Goal: Task Accomplishment & Management: Use online tool/utility

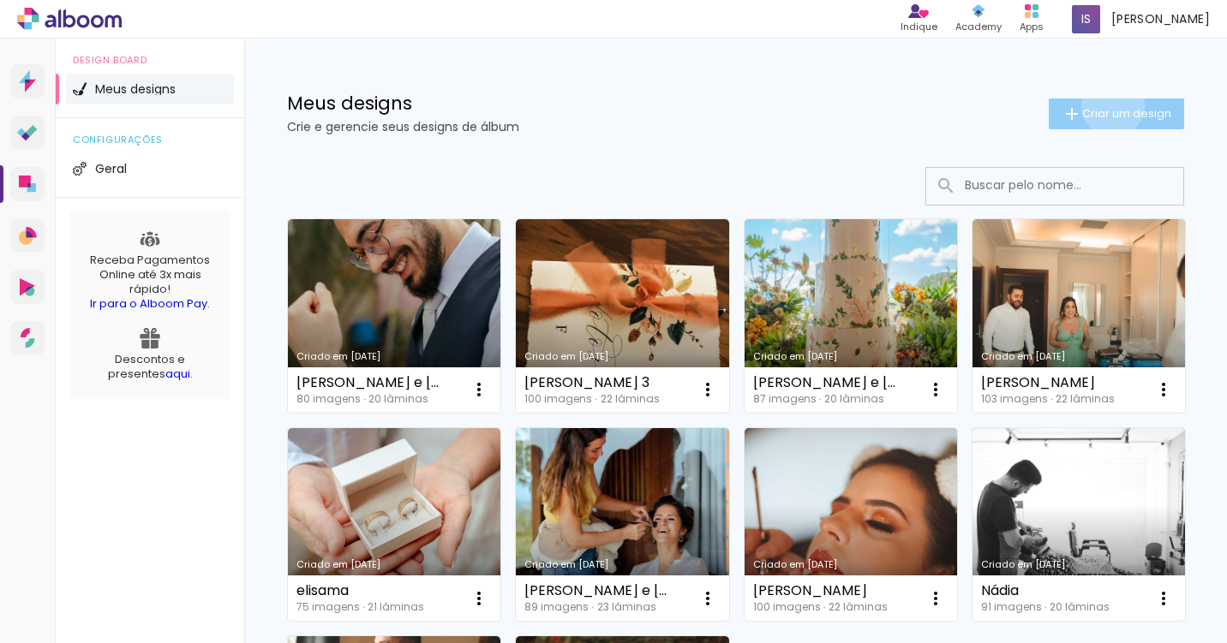
click at [1109, 108] on span "Criar um design" at bounding box center [1126, 113] width 89 height 11
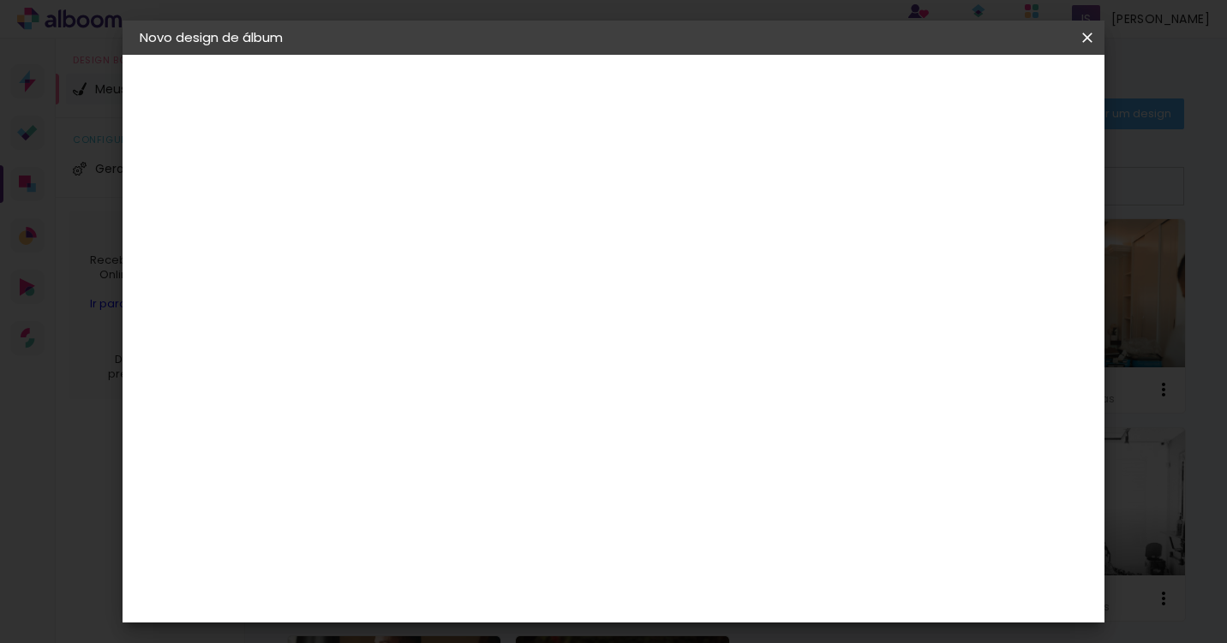
click at [420, 236] on input at bounding box center [420, 230] width 0 height 27
type input "Milena"
type paper-input "Milena"
click at [0, 0] on slot "Avançar" at bounding box center [0, 0] width 0 height 0
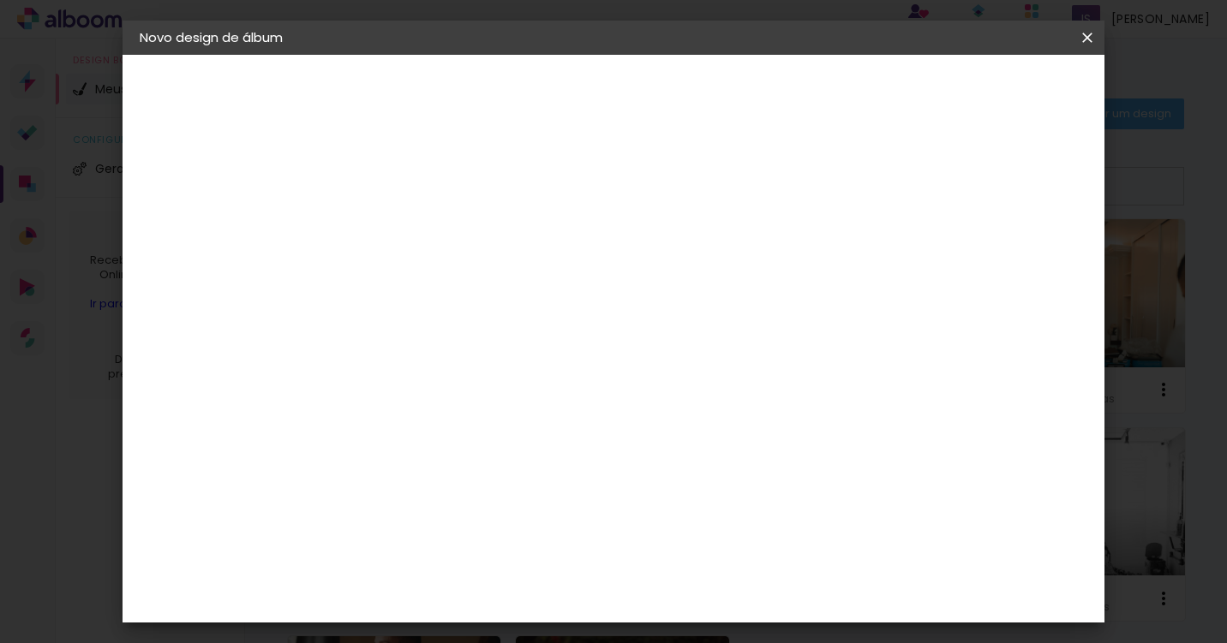
click at [523, 511] on div "[PERSON_NAME]" at bounding box center [466, 518] width 114 height 14
click at [0, 0] on slot "Avançar" at bounding box center [0, 0] width 0 height 0
click at [487, 285] on input "text" at bounding box center [453, 298] width 67 height 27
click at [795, 275] on paper-item "Encadernados" at bounding box center [724, 284] width 343 height 34
type input "Encadernados"
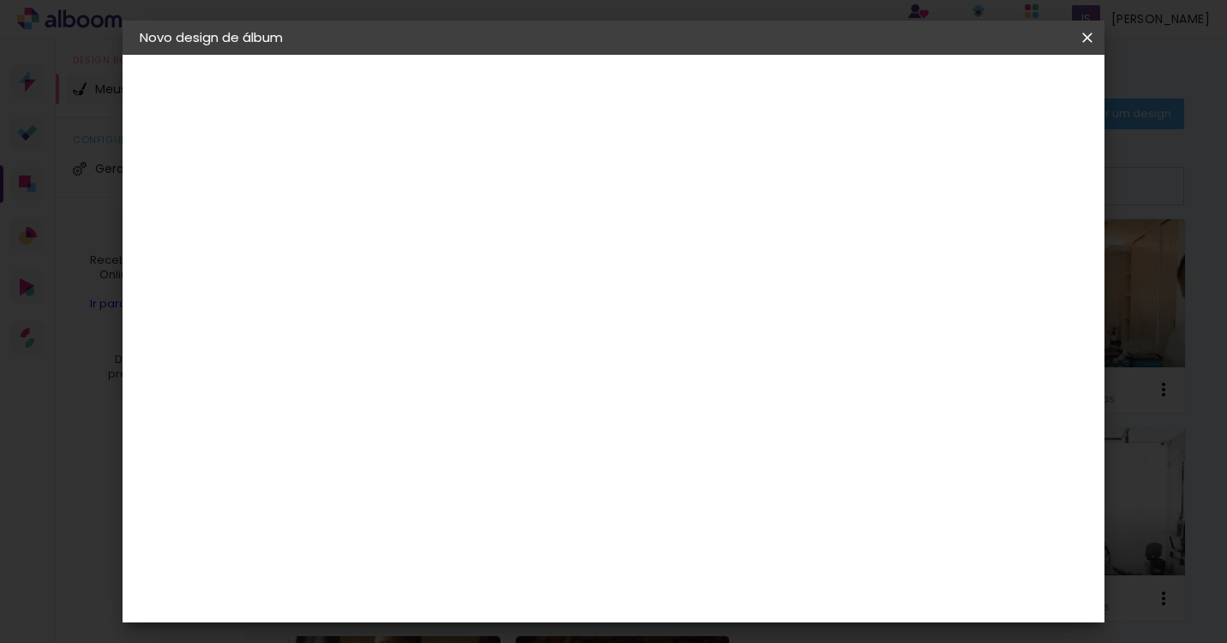
scroll to position [406, 0]
click at [599, 558] on span "30 × 30 cm" at bounding box center [566, 575] width 63 height 35
click at [0, 0] on slot "Avançar" at bounding box center [0, 0] width 0 height 0
click at [917, 97] on span "Iniciar design" at bounding box center [878, 91] width 78 height 12
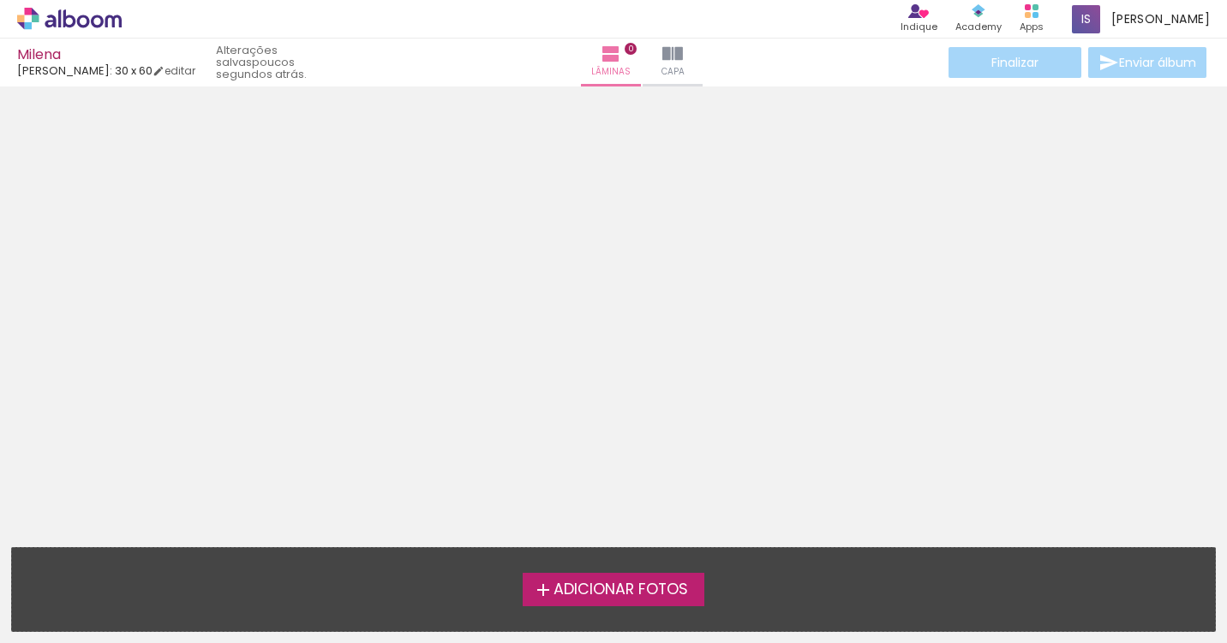
click at [564, 593] on span "Adicionar Fotos" at bounding box center [620, 589] width 134 height 15
click at [0, 0] on input "file" at bounding box center [0, 0] width 0 height 0
click at [548, 591] on iron-icon at bounding box center [543, 590] width 21 height 21
click at [0, 0] on input "file" at bounding box center [0, 0] width 0 height 0
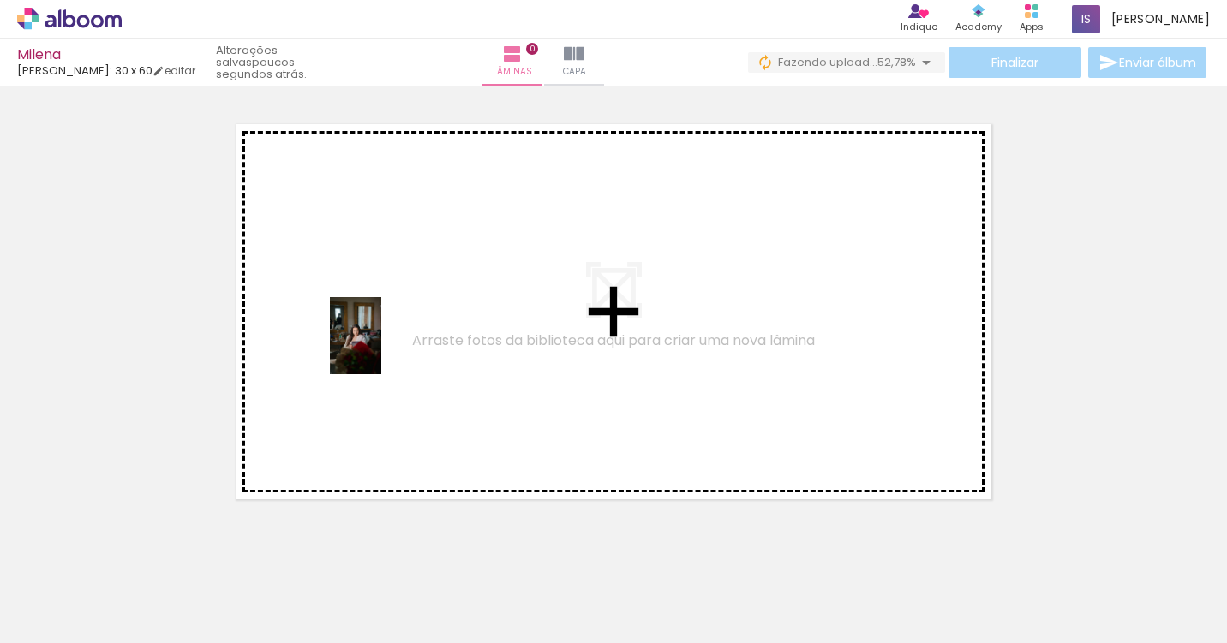
drag, startPoint x: 174, startPoint y: 594, endPoint x: 393, endPoint y: 337, distance: 337.2
click at [393, 337] on quentale-workspace at bounding box center [613, 321] width 1227 height 643
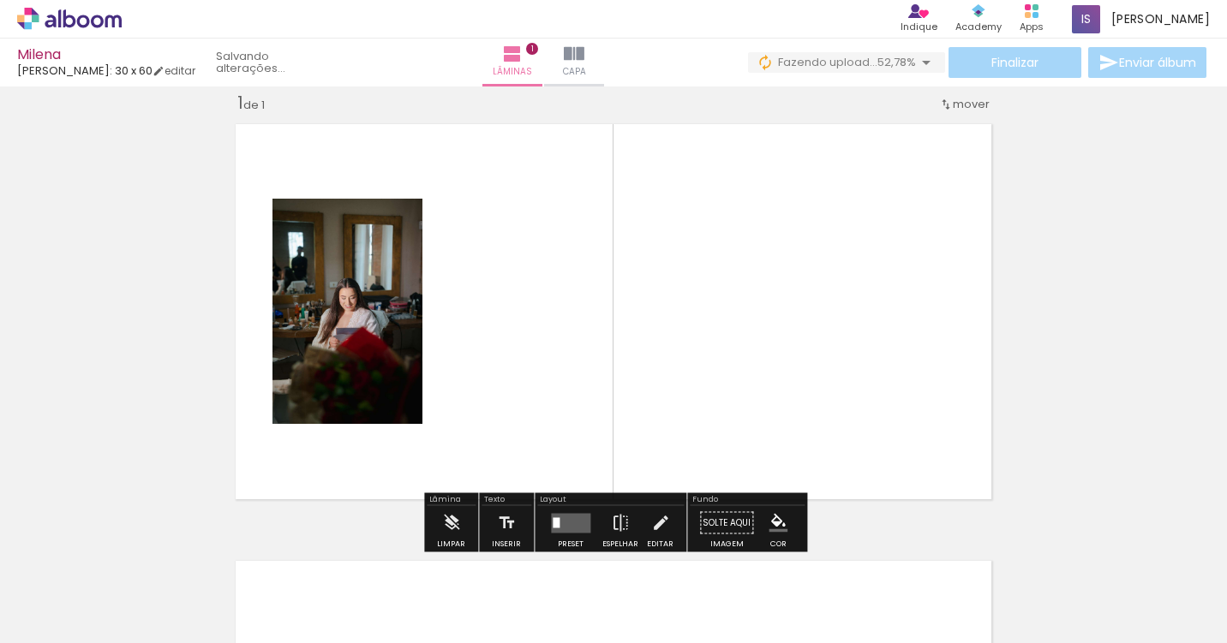
scroll to position [21, 0]
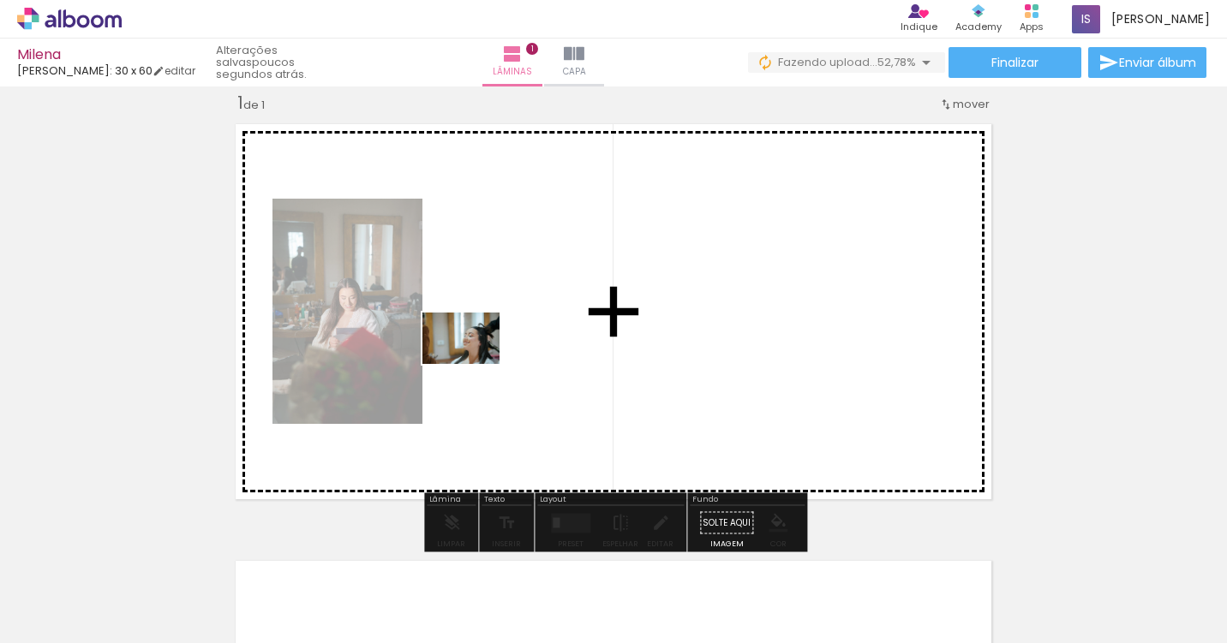
drag, startPoint x: 282, startPoint y: 589, endPoint x: 475, endPoint y: 364, distance: 296.5
click at [475, 364] on quentale-workspace at bounding box center [613, 321] width 1227 height 643
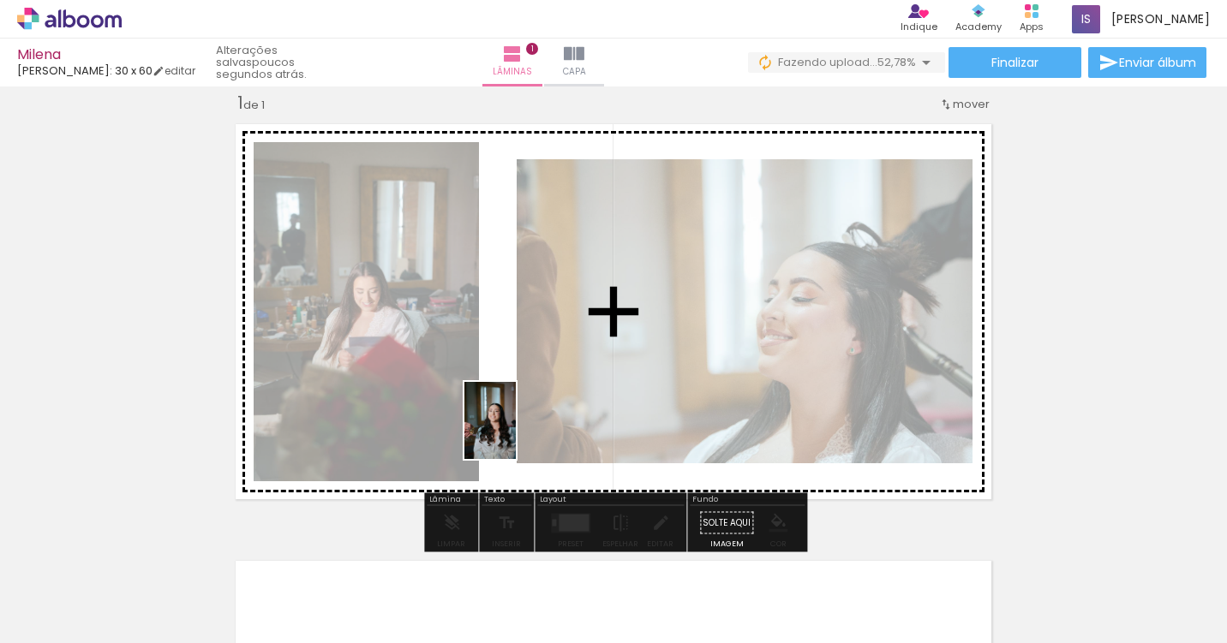
drag, startPoint x: 367, startPoint y: 603, endPoint x: 516, endPoint y: 433, distance: 225.2
click at [516, 433] on quentale-workspace at bounding box center [613, 321] width 1227 height 643
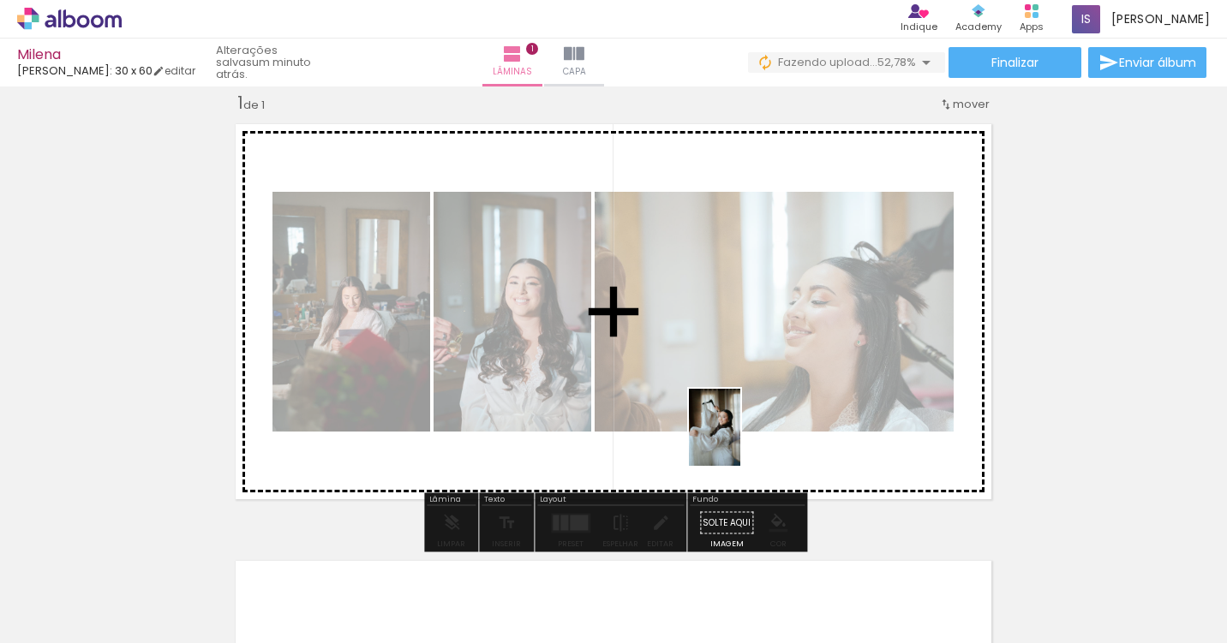
drag, startPoint x: 668, startPoint y: 597, endPoint x: 748, endPoint y: 434, distance: 181.2
click at [748, 435] on quentale-workspace at bounding box center [613, 321] width 1227 height 643
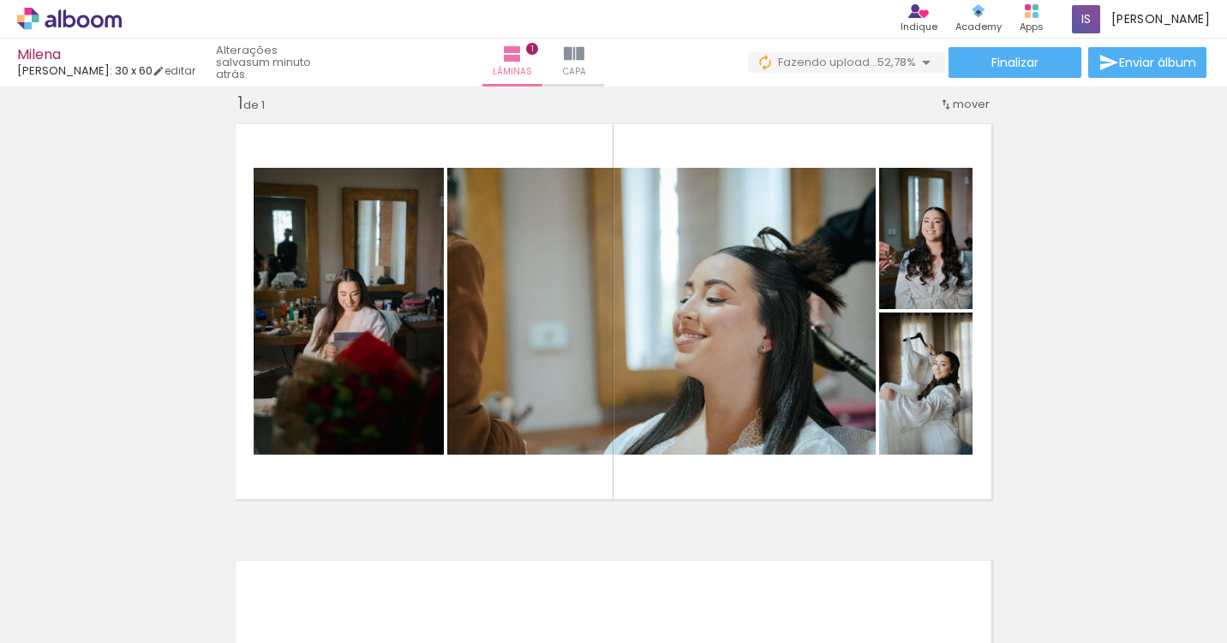
scroll to position [0, 335]
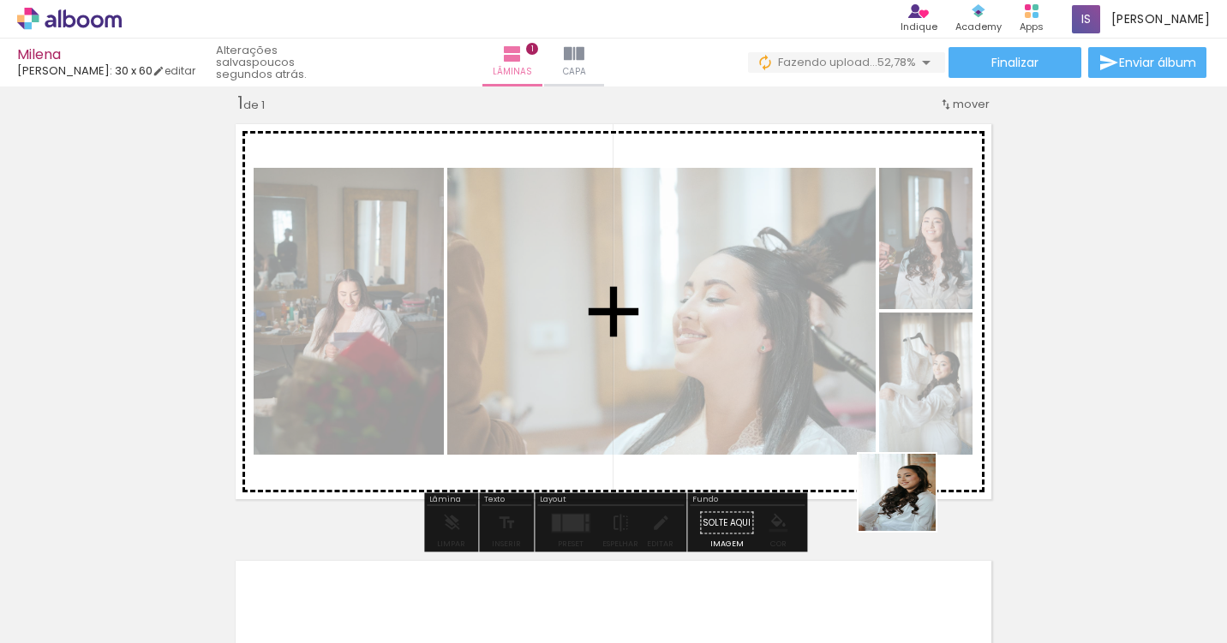
drag, startPoint x: 901, startPoint y: 605, endPoint x: 917, endPoint y: 474, distance: 132.0
click at [917, 474] on quentale-workspace at bounding box center [613, 321] width 1227 height 643
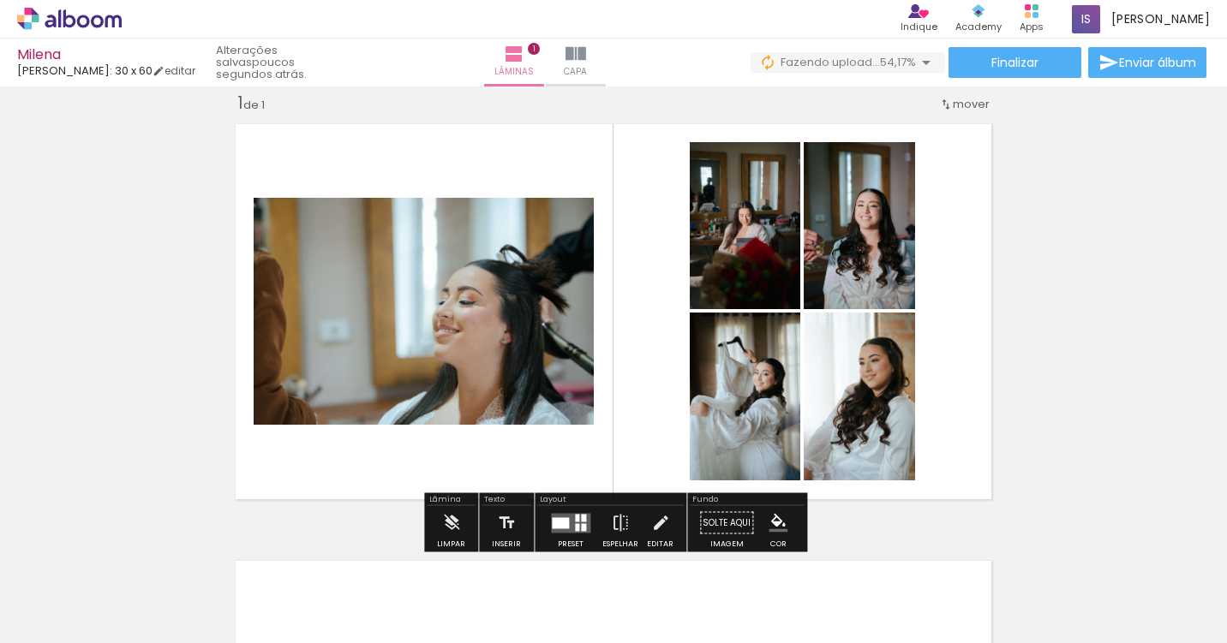
scroll to position [0, 206]
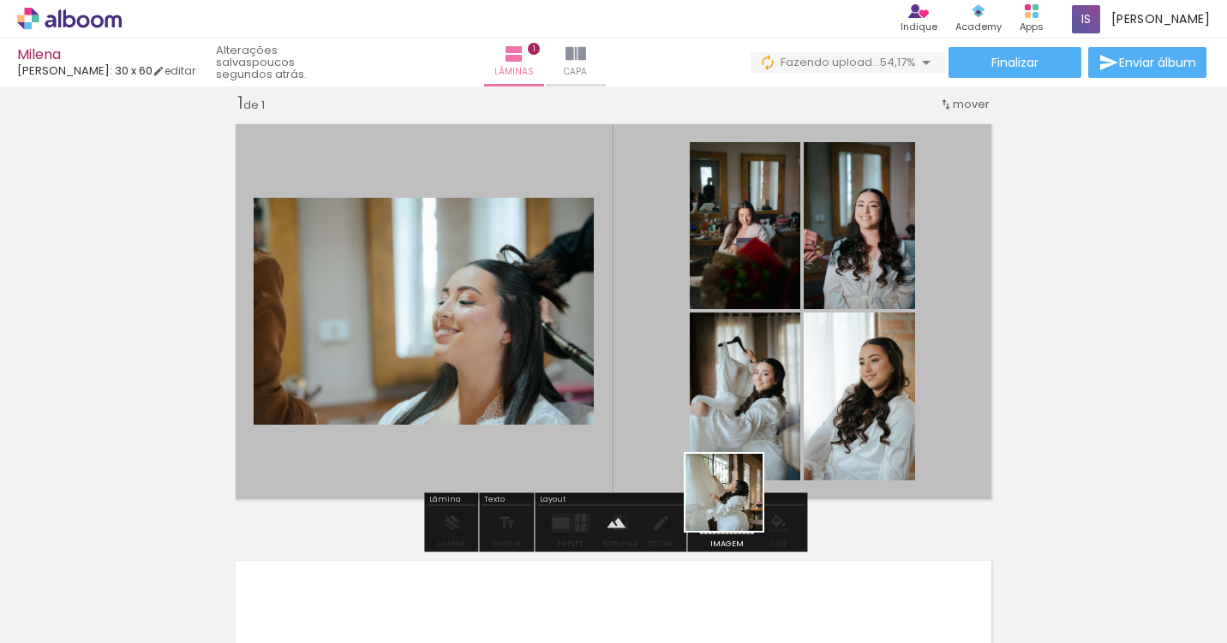
drag, startPoint x: 741, startPoint y: 598, endPoint x: 733, endPoint y: 418, distance: 180.0
click at [733, 418] on quentale-workspace at bounding box center [613, 321] width 1227 height 643
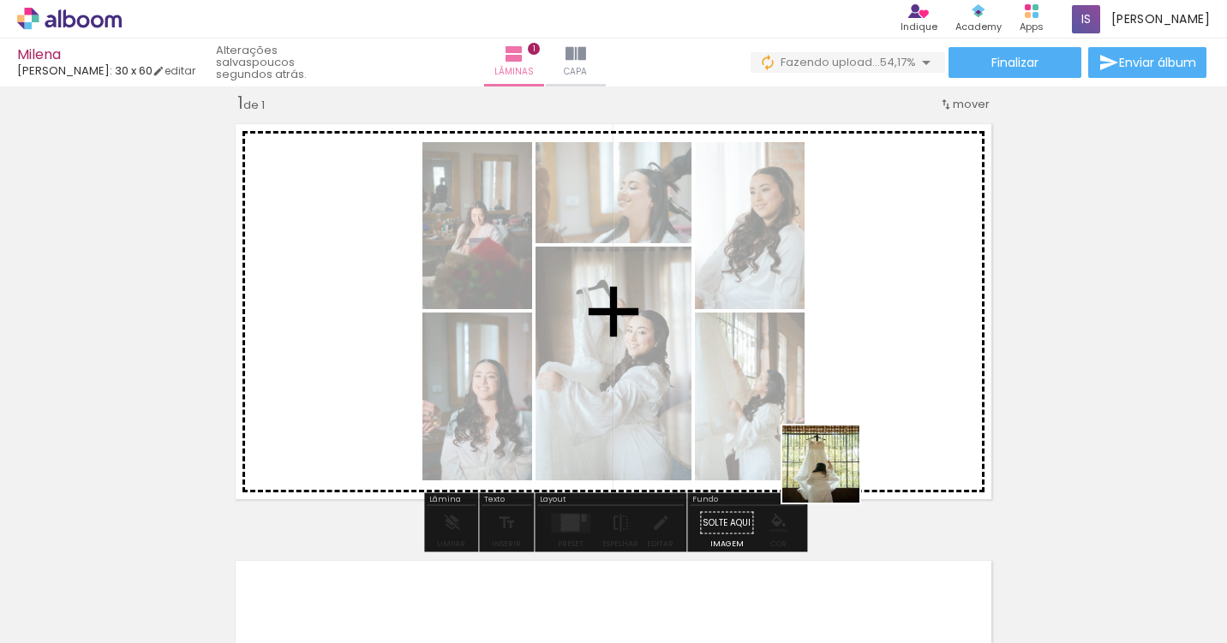
drag, startPoint x: 838, startPoint y: 576, endPoint x: 845, endPoint y: 362, distance: 213.4
click at [845, 362] on quentale-workspace at bounding box center [613, 321] width 1227 height 643
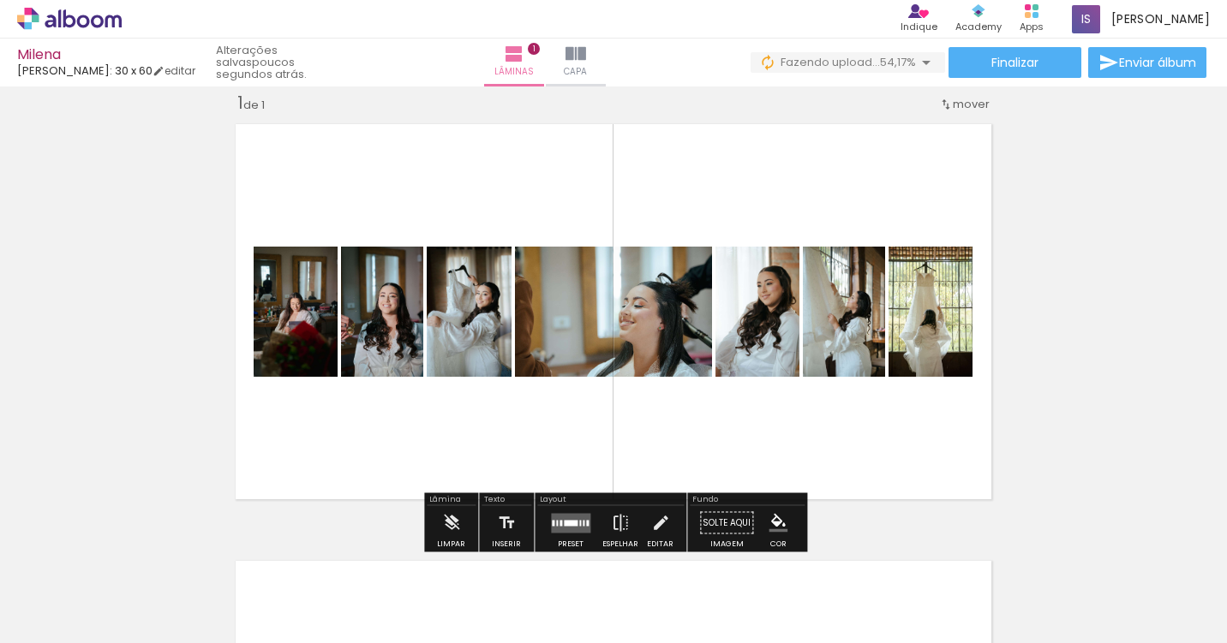
click at [569, 522] on div at bounding box center [571, 523] width 14 height 6
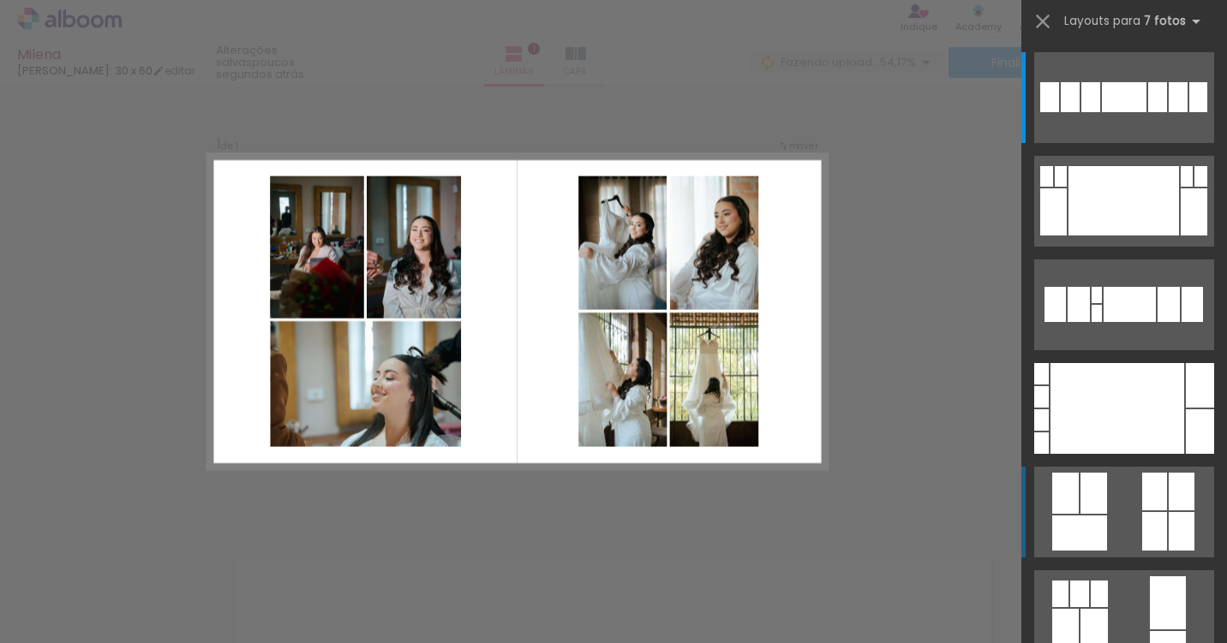
click at [1168, 530] on div at bounding box center [1181, 531] width 26 height 39
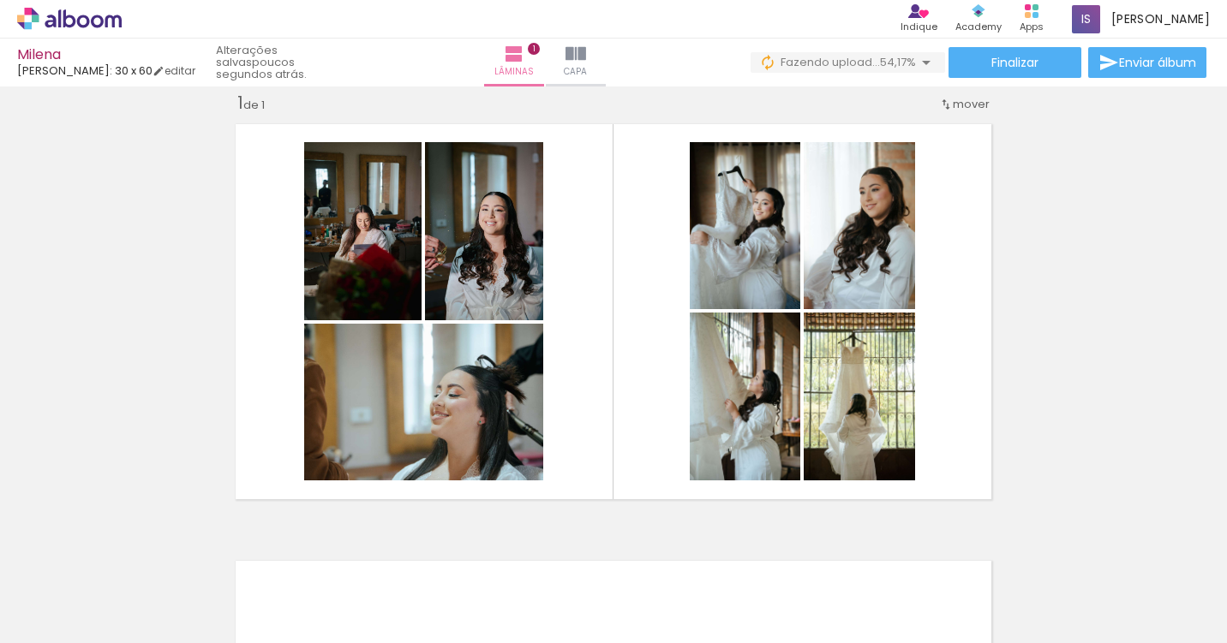
scroll to position [0, 803]
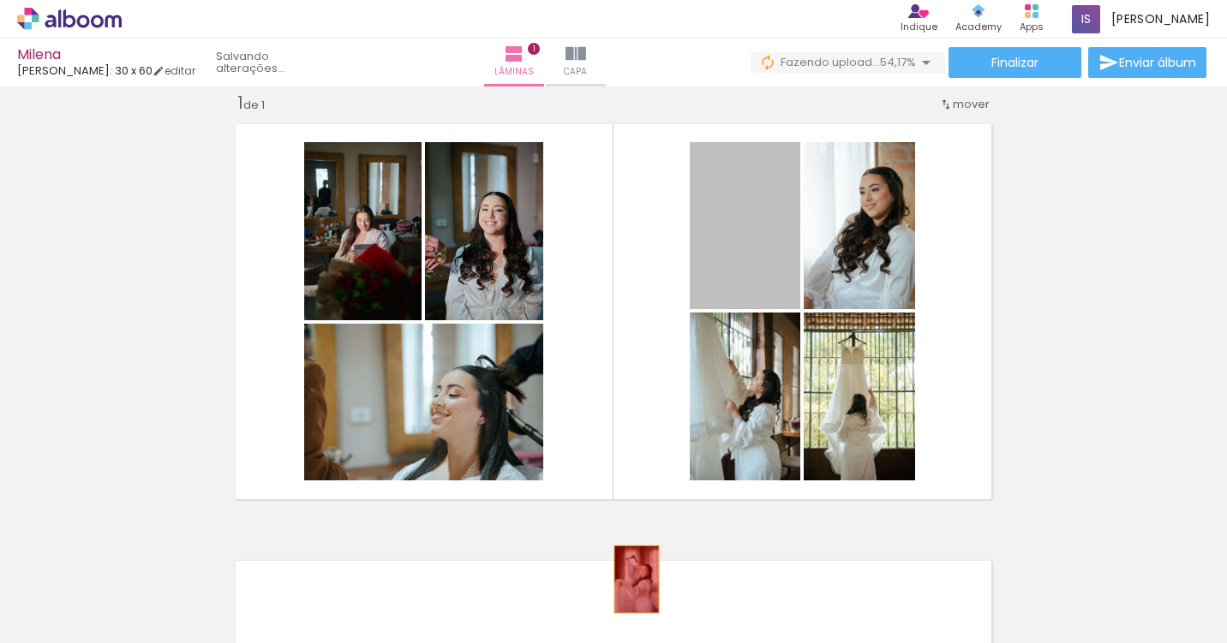
drag, startPoint x: 763, startPoint y: 275, endPoint x: 636, endPoint y: 583, distance: 333.7
click at [636, 582] on quentale-workspace at bounding box center [613, 321] width 1227 height 643
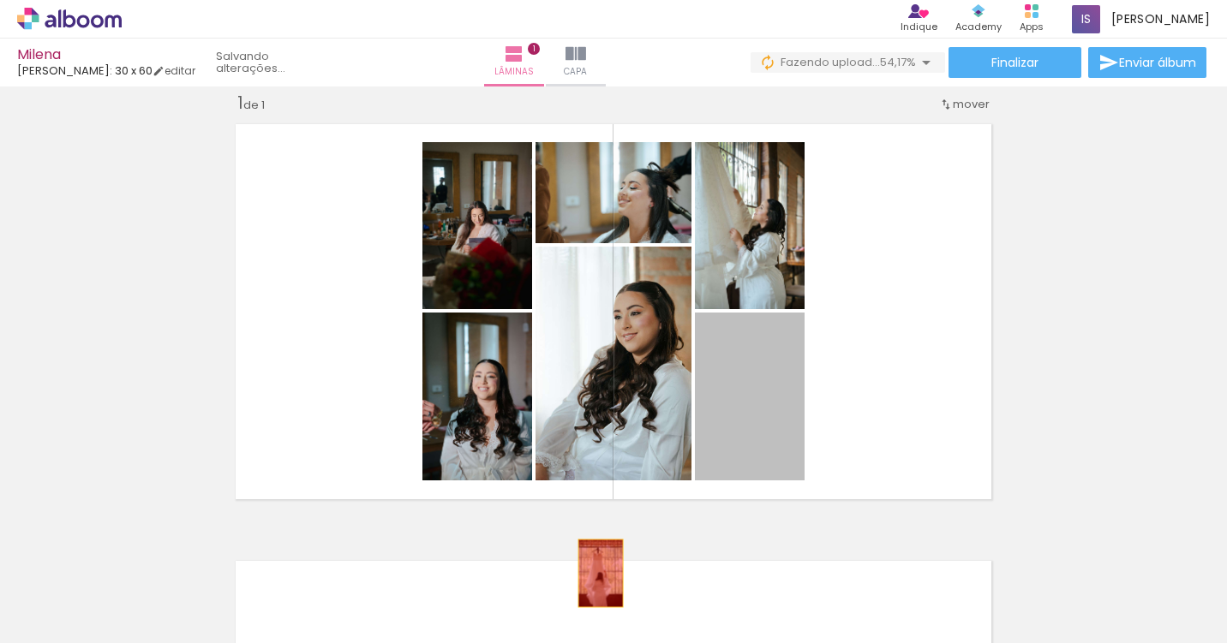
drag, startPoint x: 755, startPoint y: 425, endPoint x: 596, endPoint y: 579, distance: 221.1
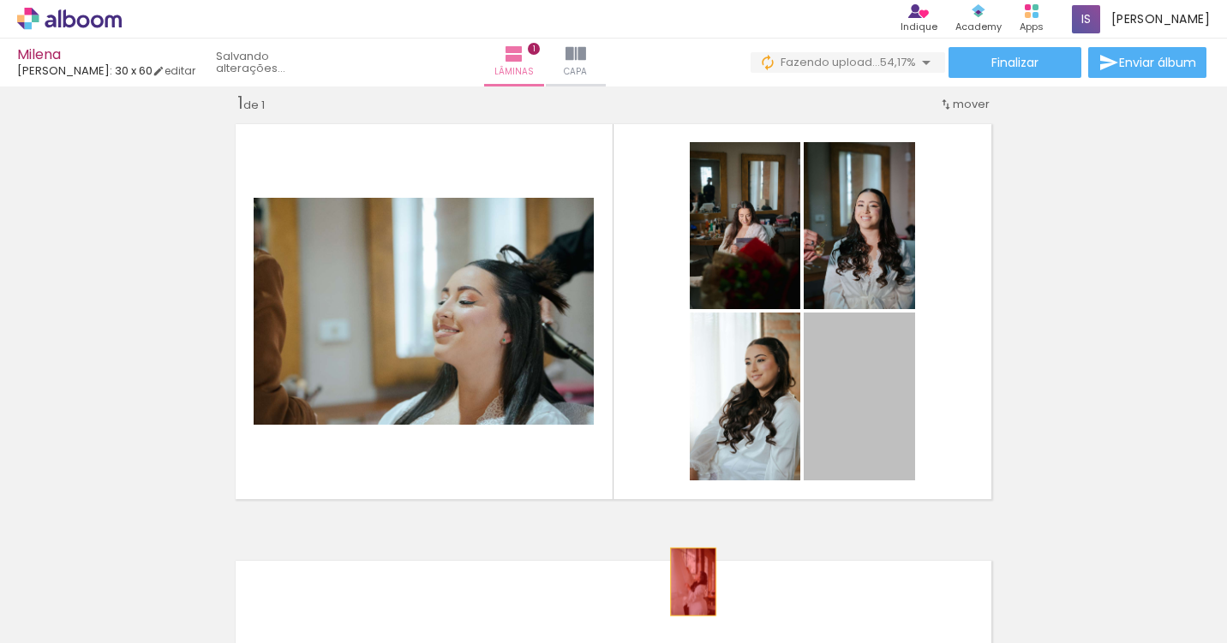
drag, startPoint x: 863, startPoint y: 414, endPoint x: 689, endPoint y: 593, distance: 249.6
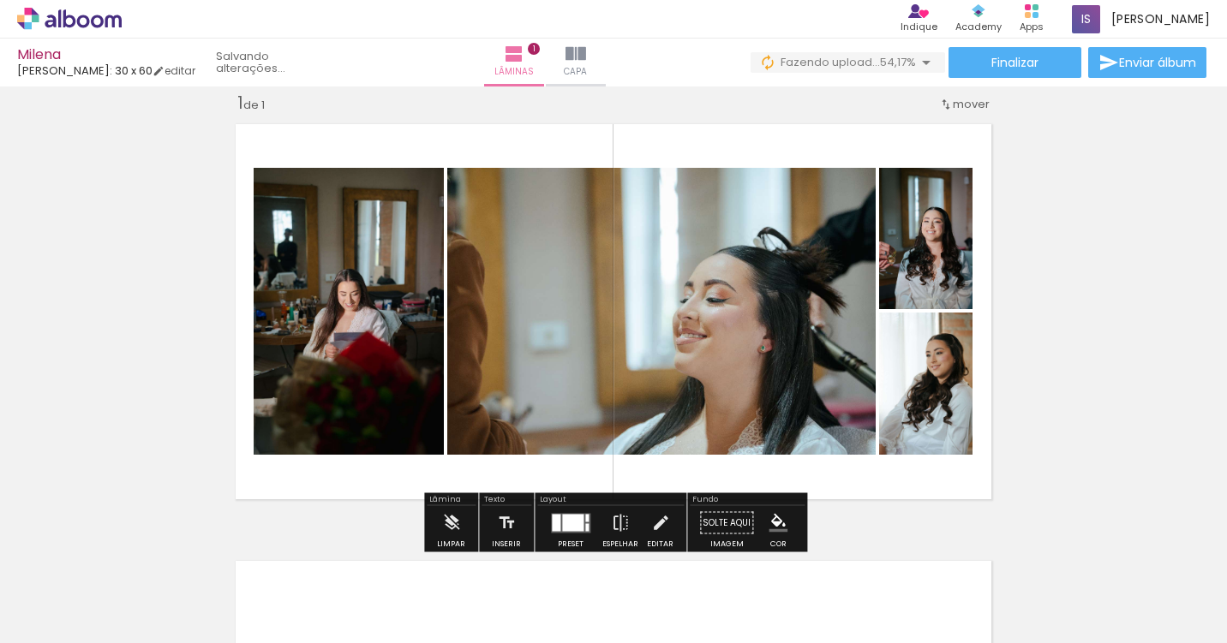
click at [569, 517] on div at bounding box center [572, 522] width 21 height 17
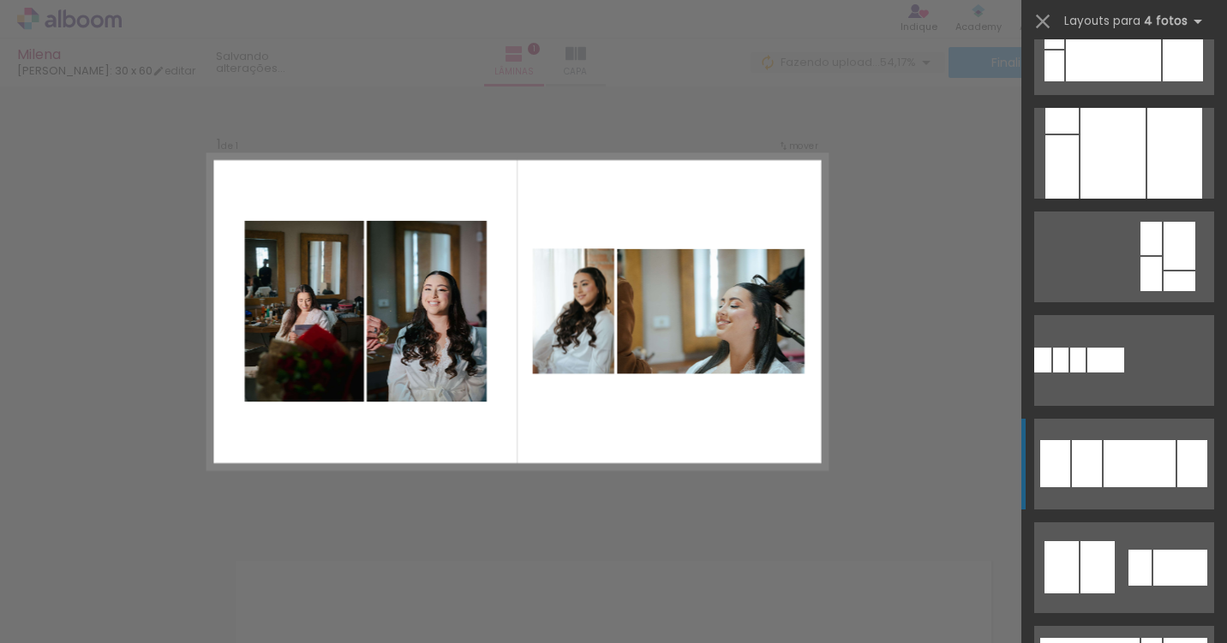
scroll to position [1156, 0]
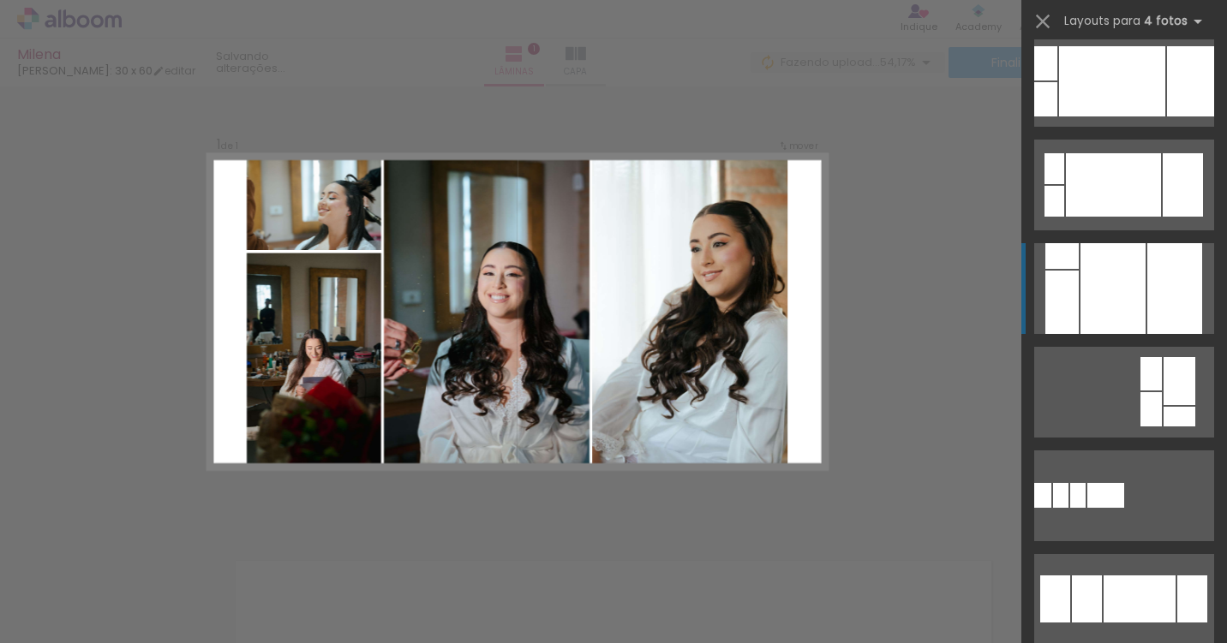
click at [1135, 311] on div at bounding box center [1112, 288] width 65 height 91
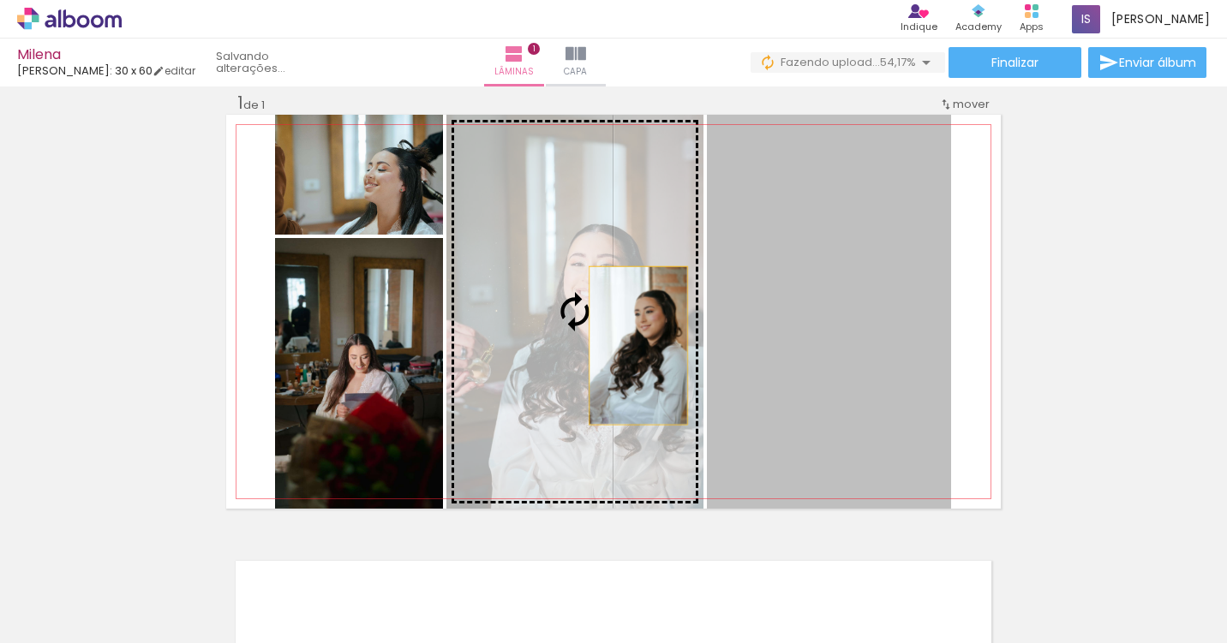
drag, startPoint x: 845, startPoint y: 331, endPoint x: 616, endPoint y: 349, distance: 230.3
click at [0, 0] on slot at bounding box center [0, 0] width 0 height 0
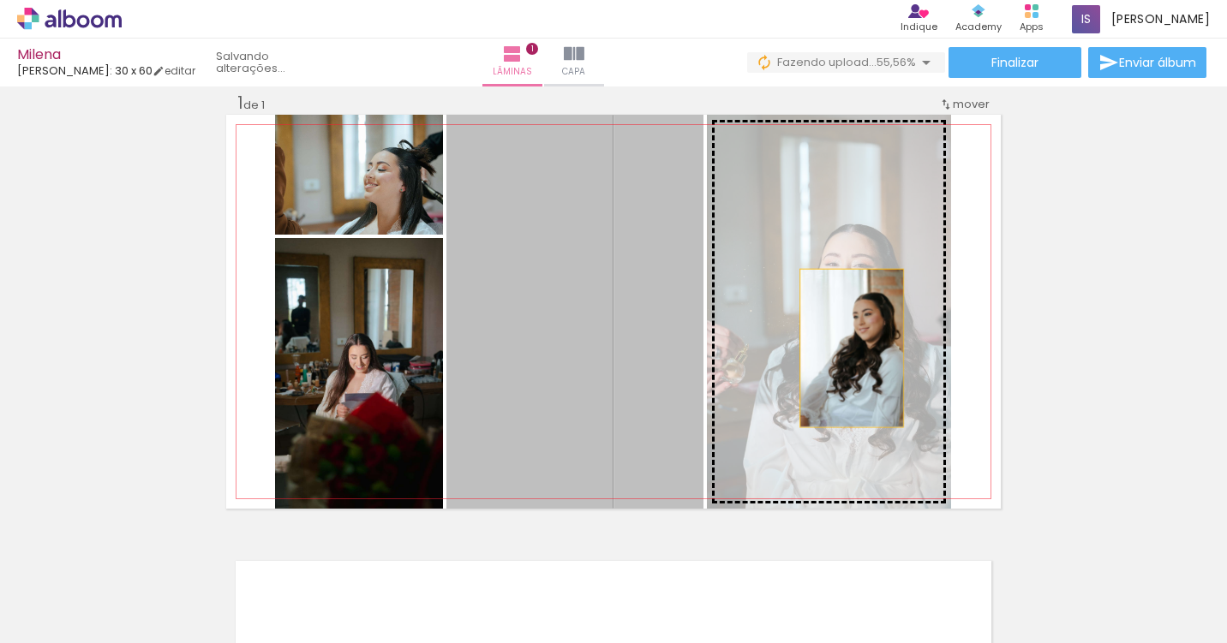
drag, startPoint x: 576, startPoint y: 352, endPoint x: 872, endPoint y: 347, distance: 295.6
click at [0, 0] on slot at bounding box center [0, 0] width 0 height 0
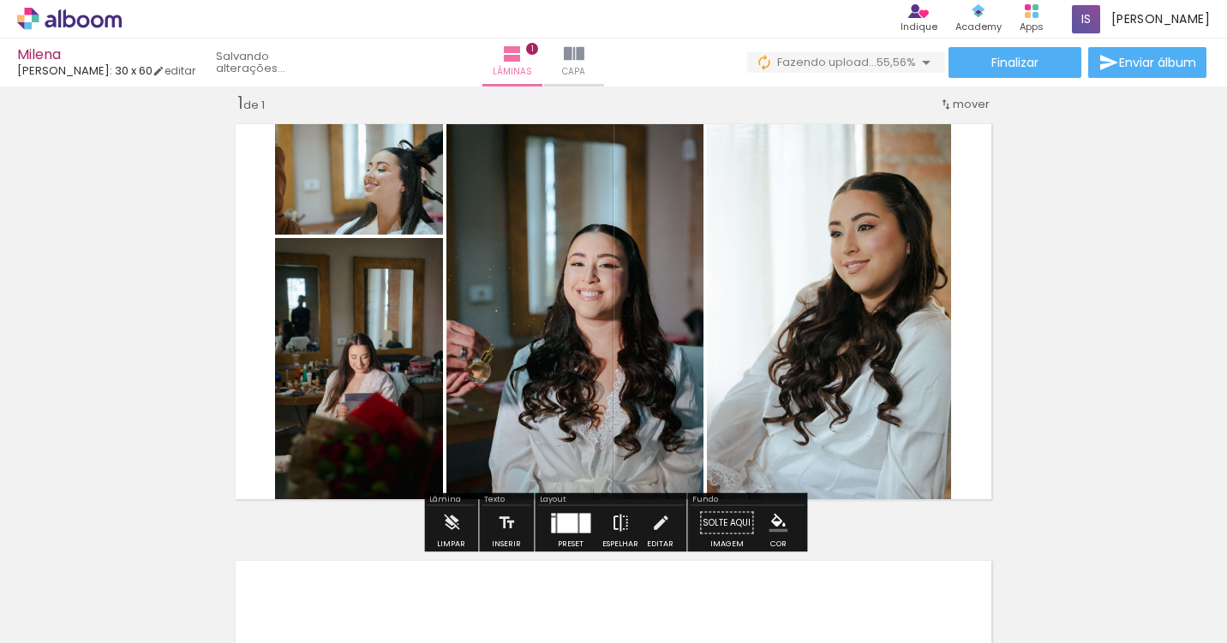
click at [622, 526] on iron-icon at bounding box center [620, 523] width 19 height 34
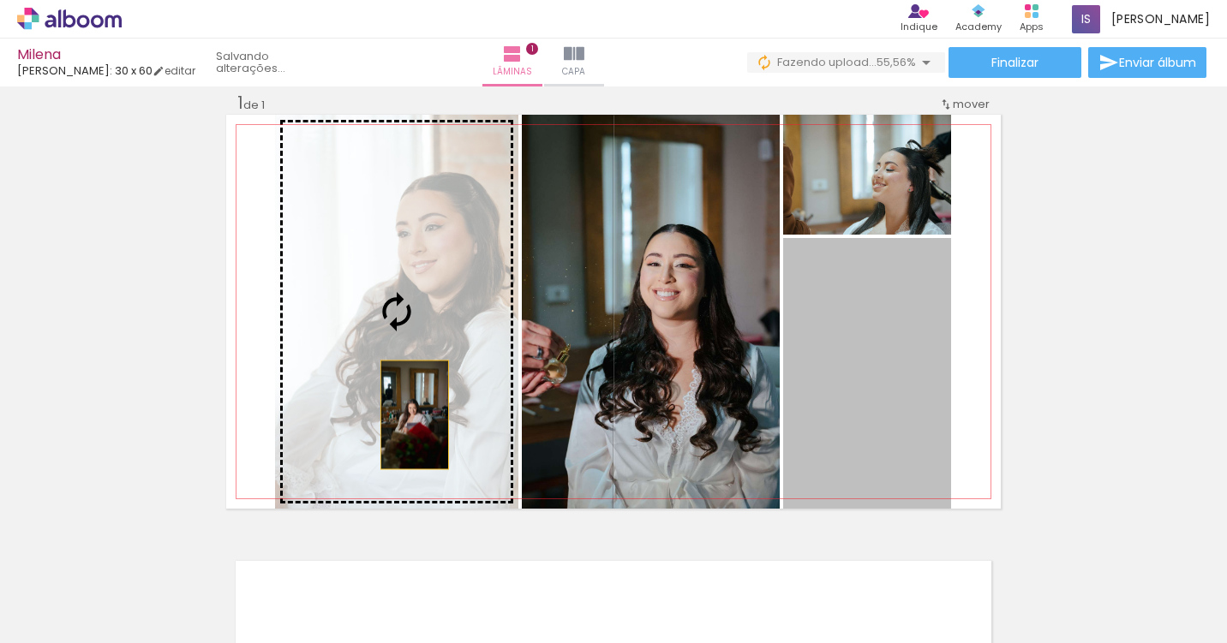
drag, startPoint x: 872, startPoint y: 432, endPoint x: 415, endPoint y: 414, distance: 457.8
click at [0, 0] on slot at bounding box center [0, 0] width 0 height 0
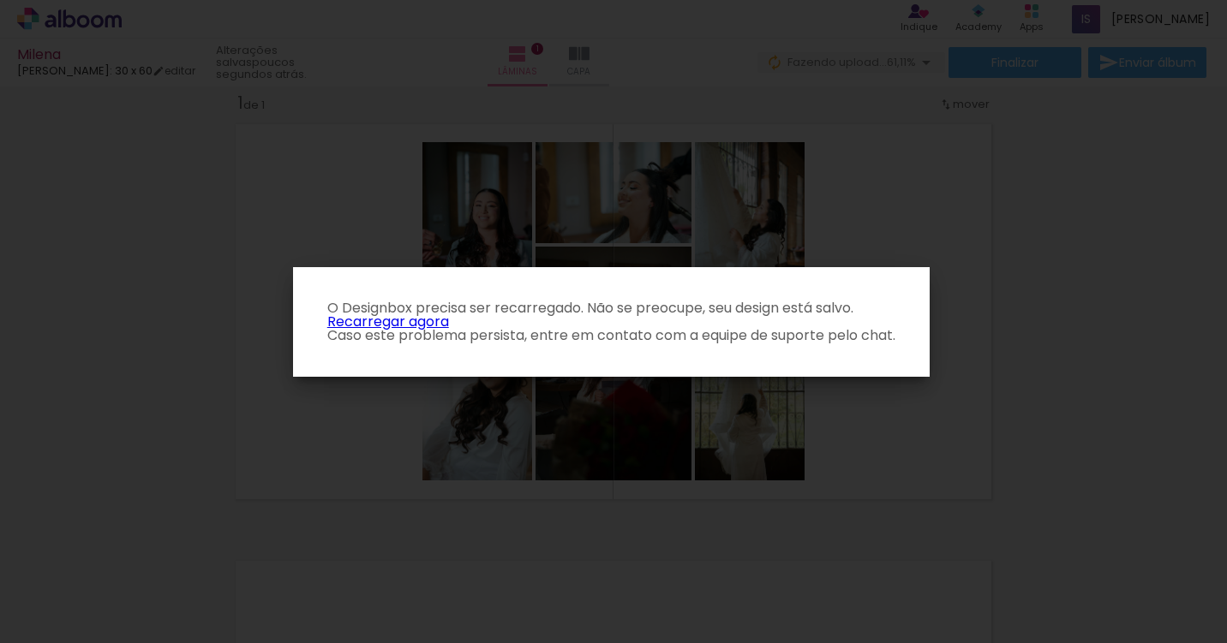
click at [425, 323] on link "Recarregar agora" at bounding box center [388, 322] width 122 height 20
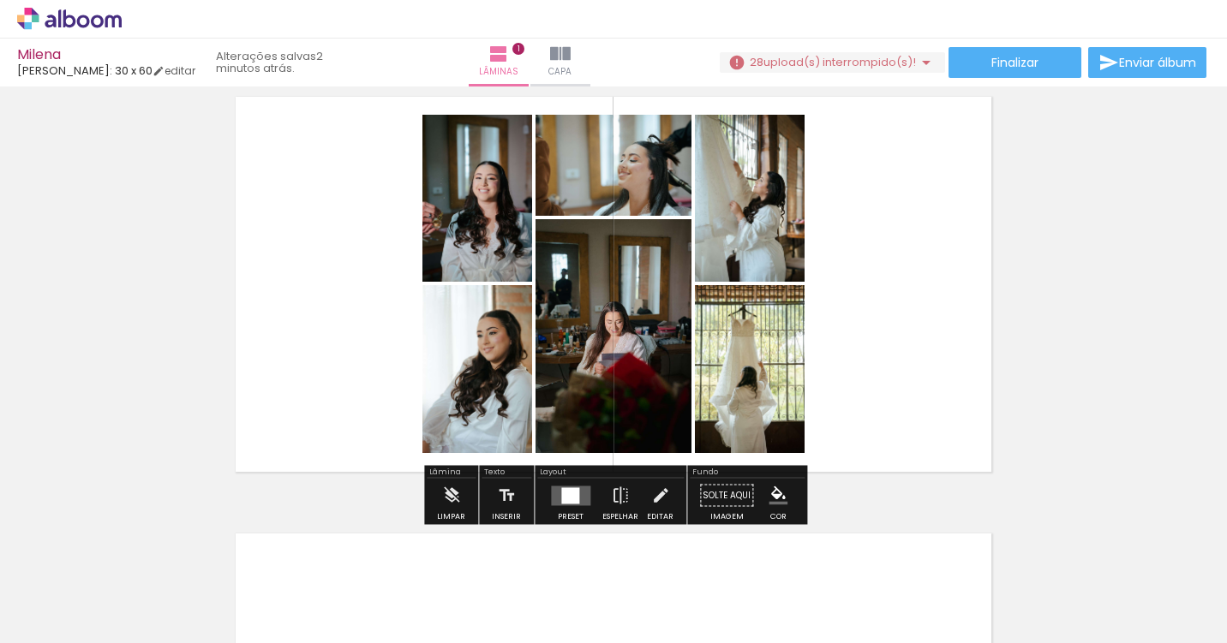
scroll to position [50, 0]
click at [579, 501] on quentale-layouter at bounding box center [570, 495] width 39 height 20
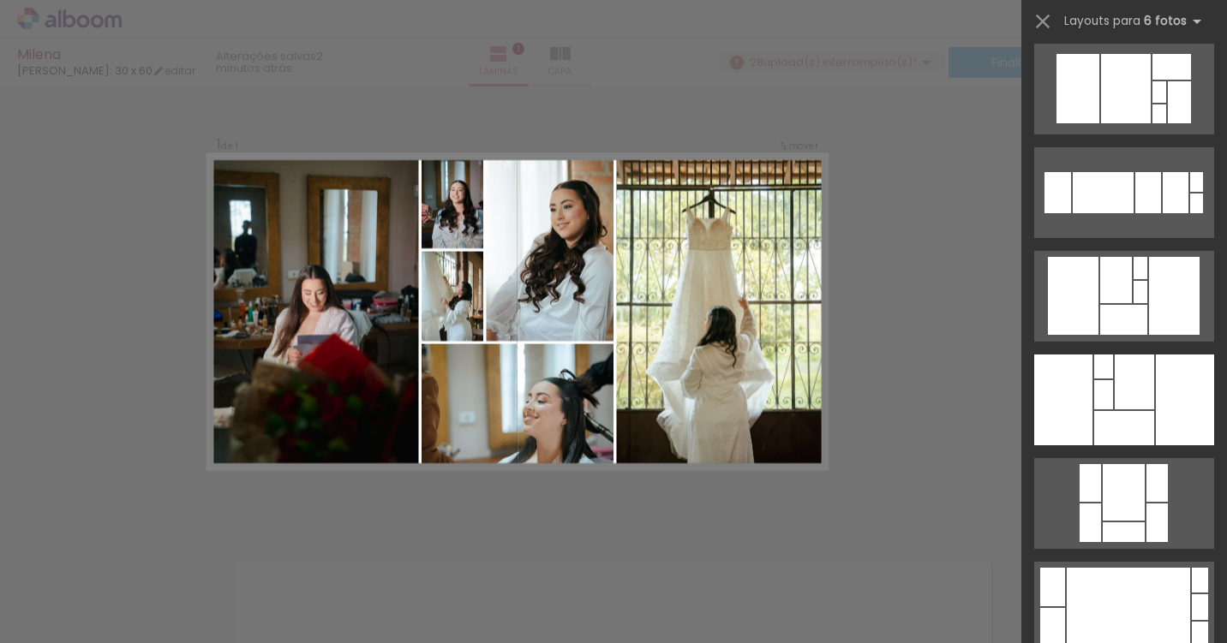
scroll to position [1668, 0]
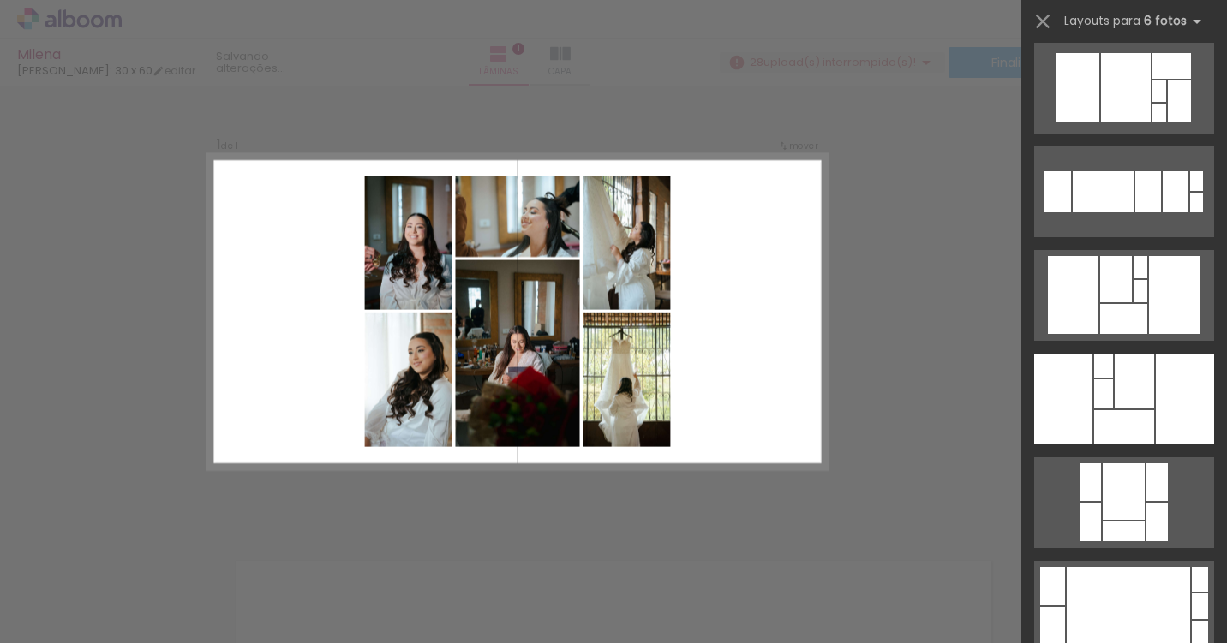
click at [911, 379] on div "Confirmar Cancelar" at bounding box center [613, 522] width 1227 height 915
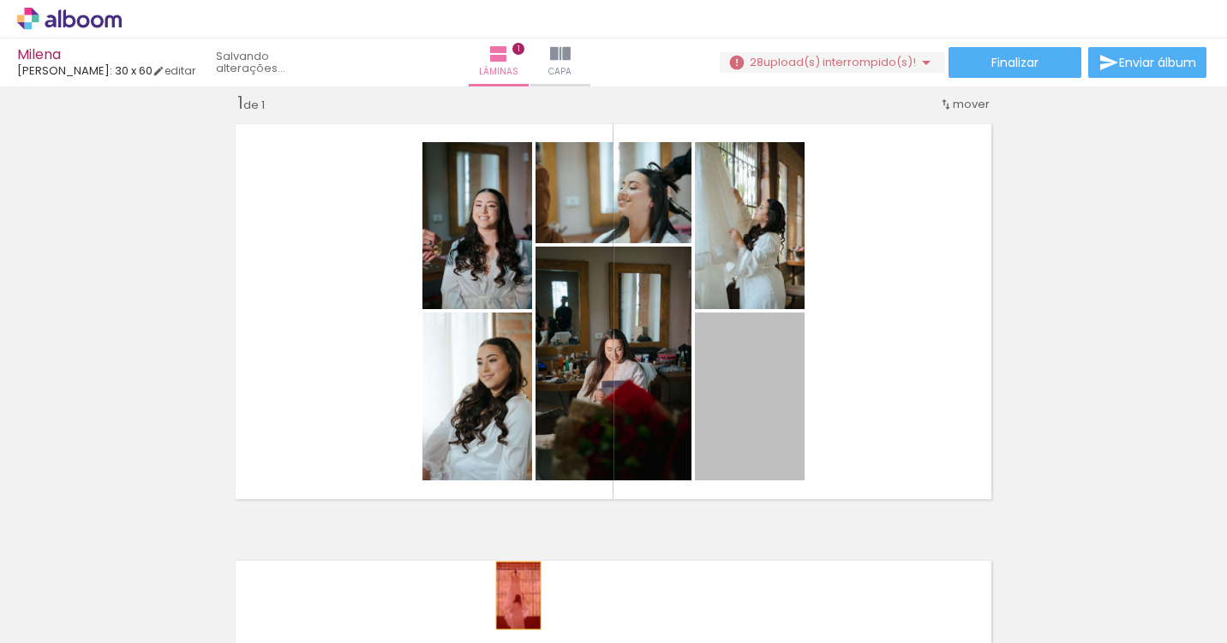
drag, startPoint x: 748, startPoint y: 427, endPoint x: 518, endPoint y: 596, distance: 284.9
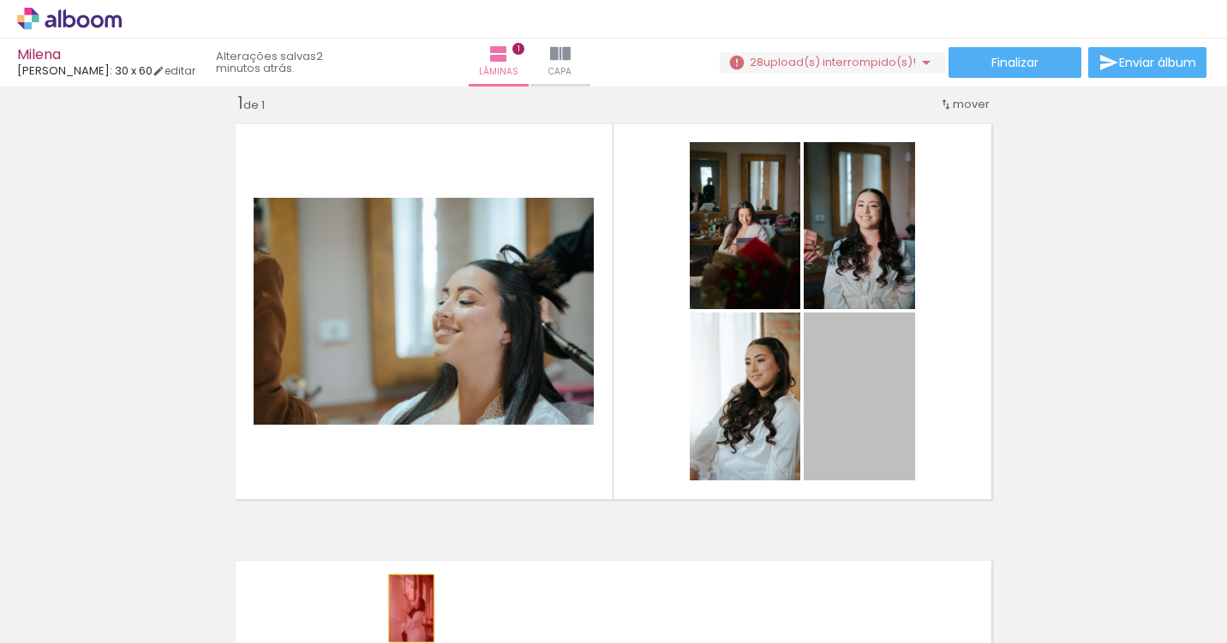
drag, startPoint x: 862, startPoint y: 445, endPoint x: 413, endPoint y: 608, distance: 477.7
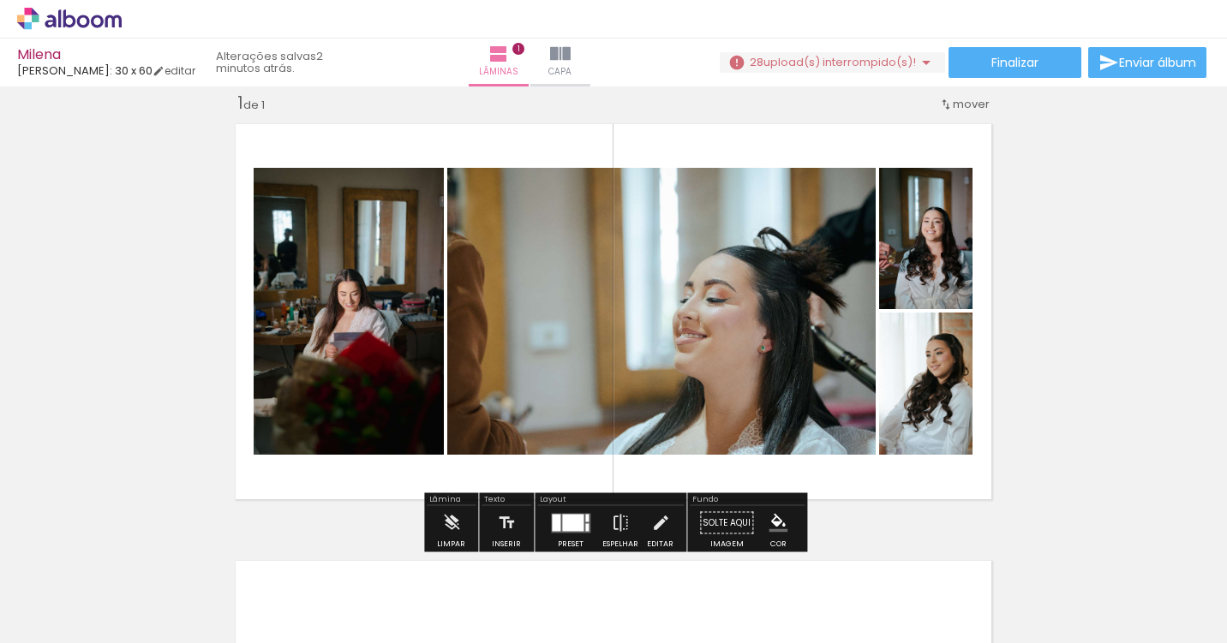
click at [554, 524] on div at bounding box center [556, 522] width 9 height 17
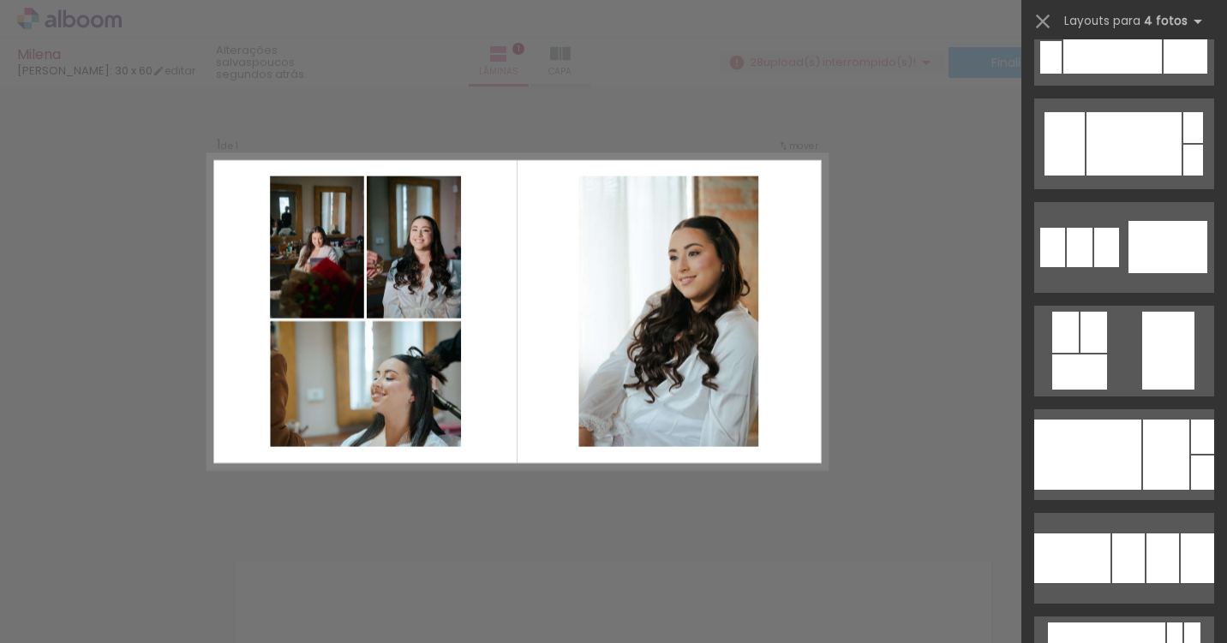
scroll to position [4308, 0]
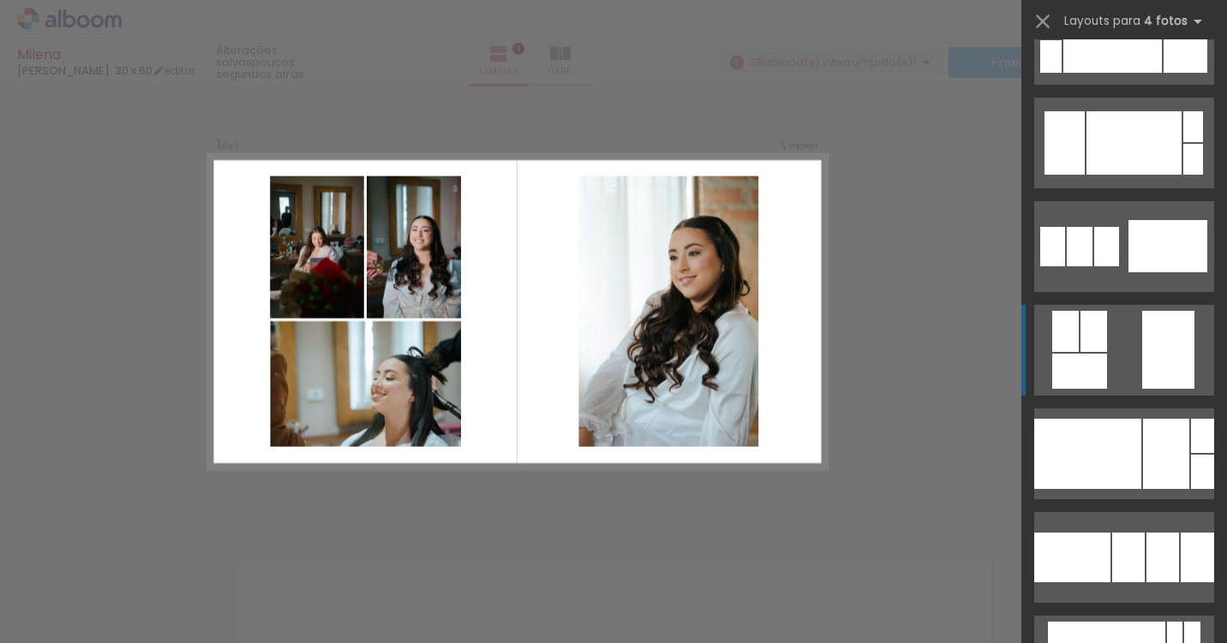
click at [1118, 377] on quentale-layouter at bounding box center [1124, 350] width 180 height 91
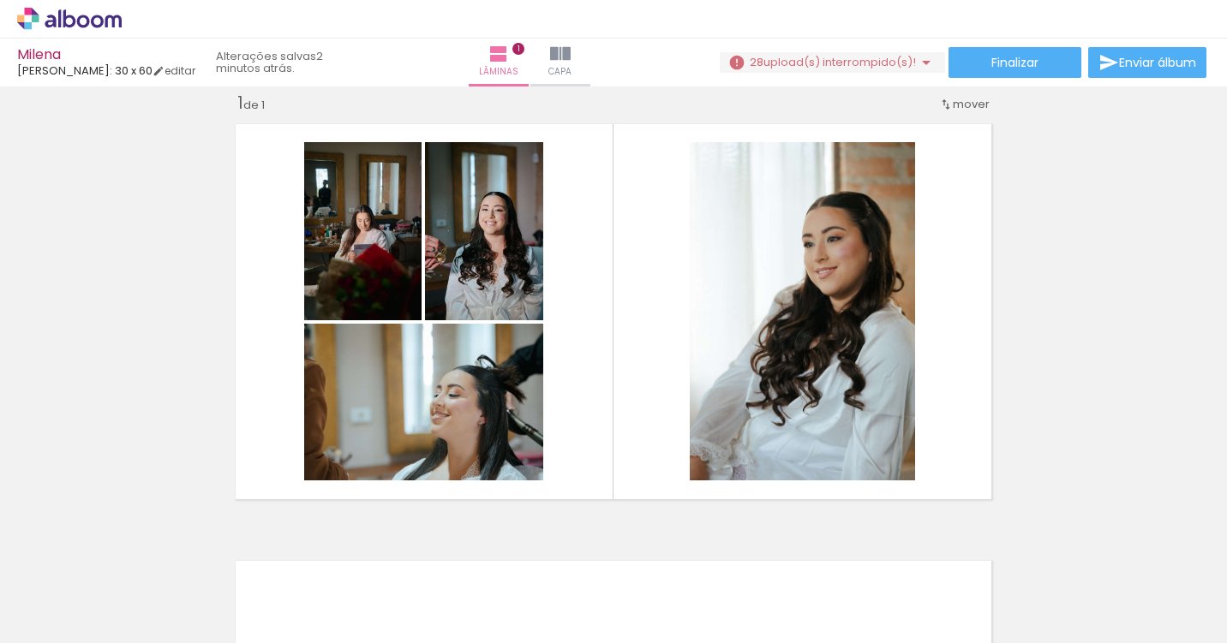
click at [1157, 407] on div "Inserir lâmina 1 de 1" at bounding box center [613, 508] width 1227 height 875
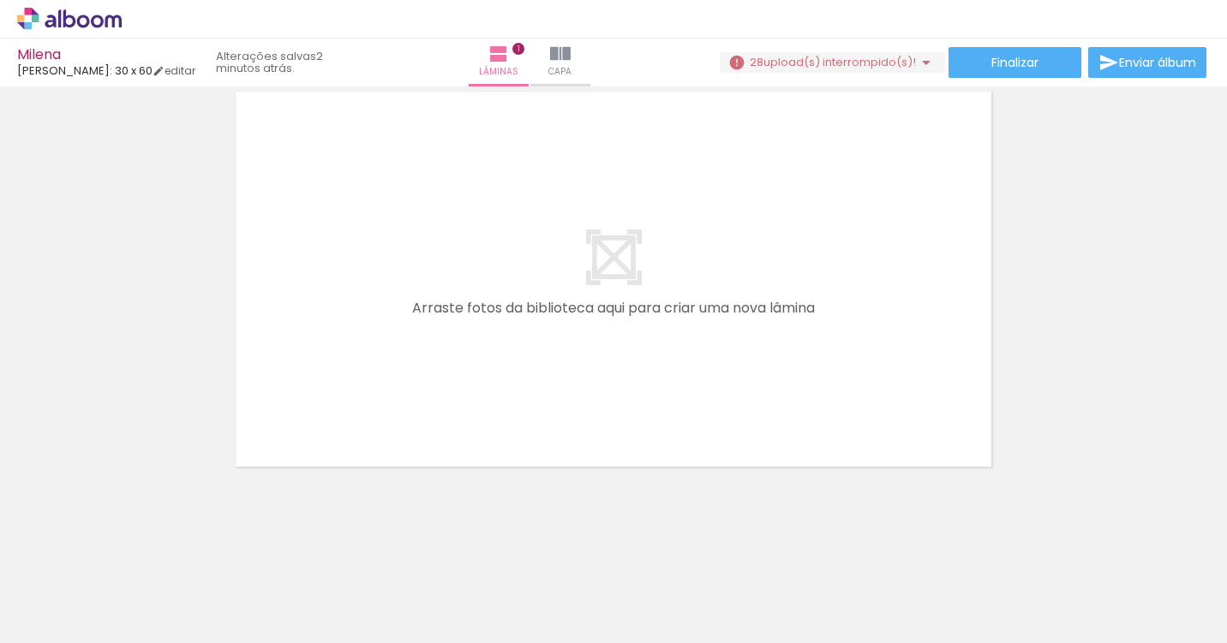
scroll to position [0, 225]
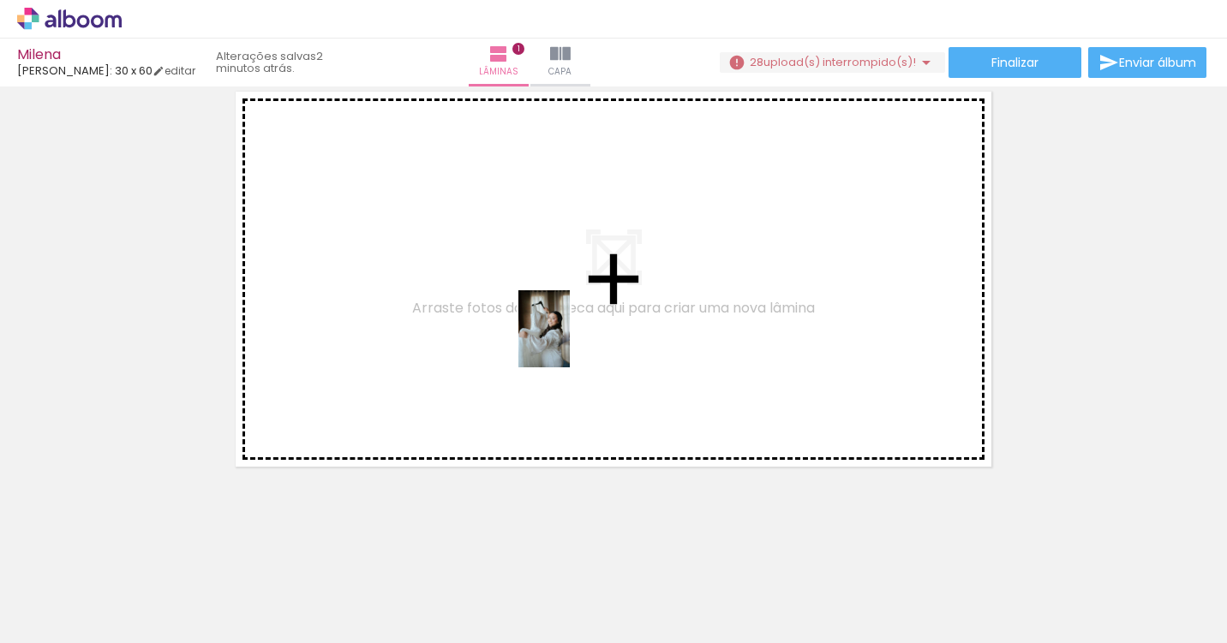
drag, startPoint x: 443, startPoint y: 607, endPoint x: 587, endPoint y: 327, distance: 314.9
click at [585, 328] on quentale-workspace at bounding box center [613, 321] width 1227 height 643
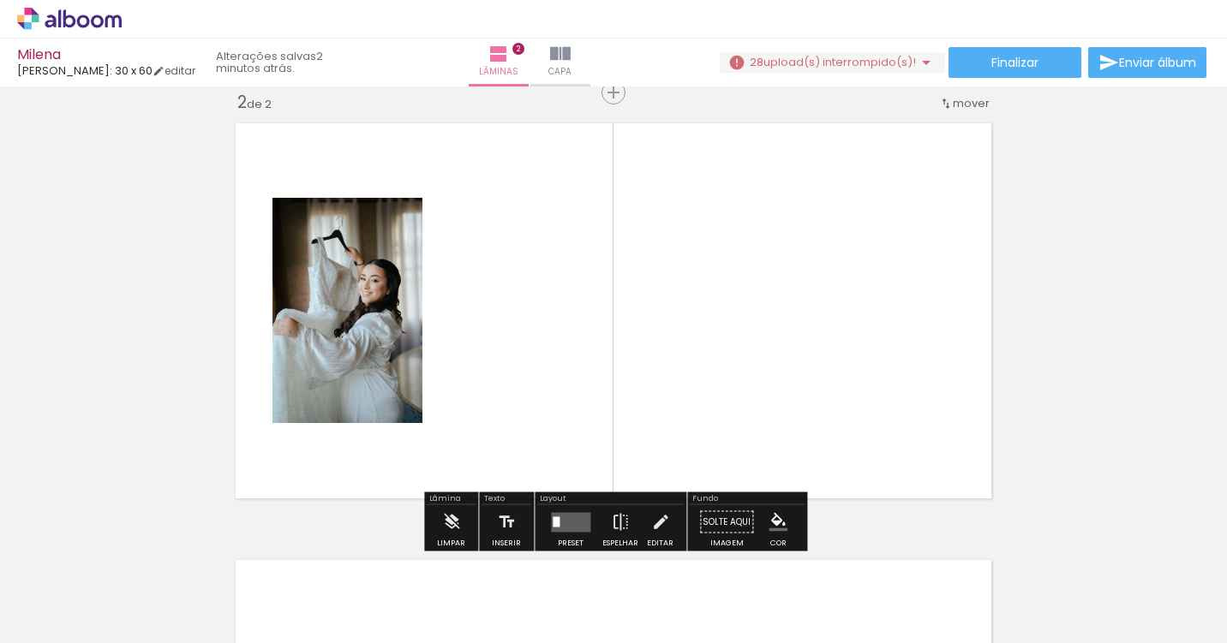
scroll to position [458, 0]
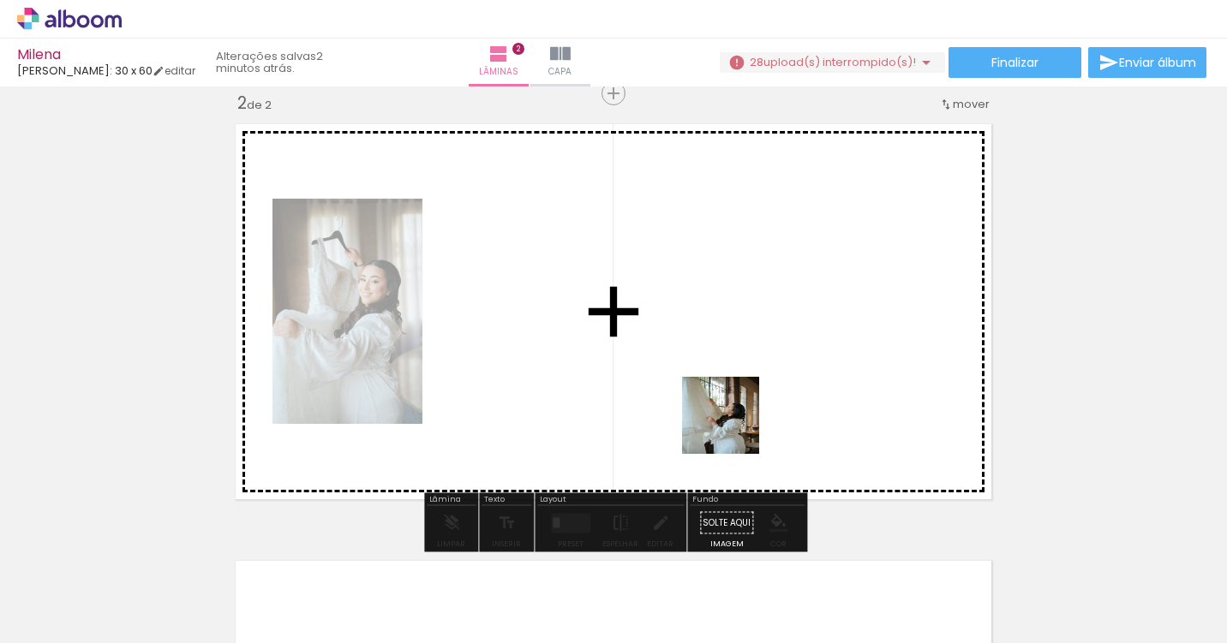
drag, startPoint x: 726, startPoint y: 618, endPoint x: 745, endPoint y: 372, distance: 246.6
click at [744, 372] on quentale-workspace at bounding box center [613, 321] width 1227 height 643
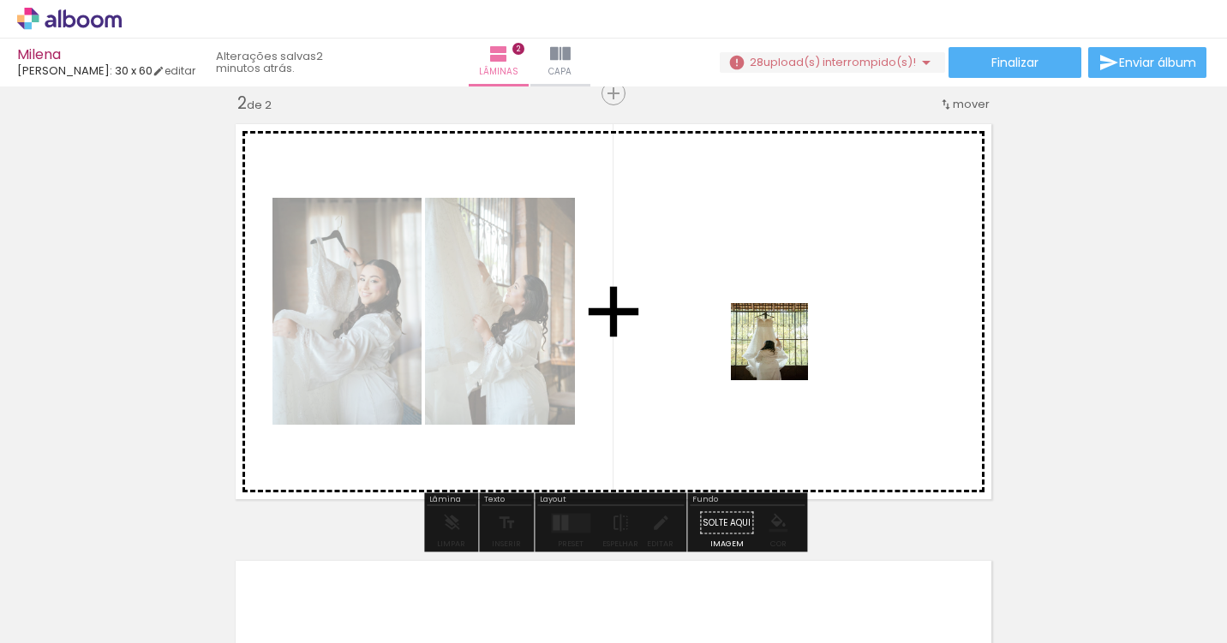
drag, startPoint x: 815, startPoint y: 605, endPoint x: 775, endPoint y: 279, distance: 327.9
click at [775, 279] on quentale-workspace at bounding box center [613, 321] width 1227 height 643
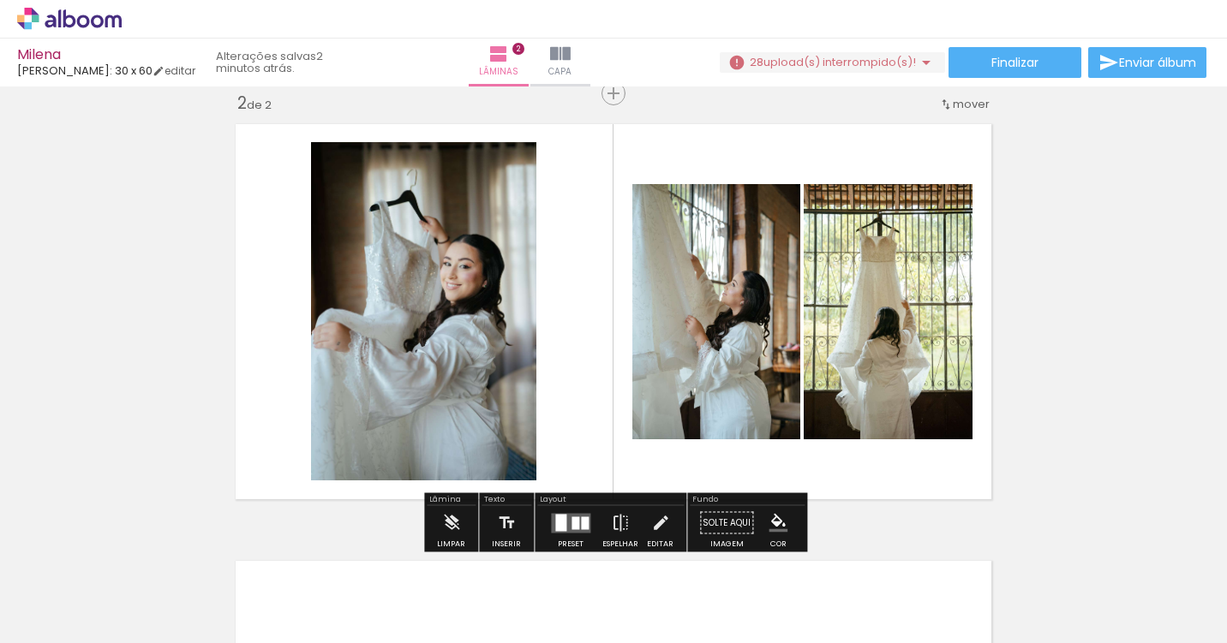
scroll to position [0, 697]
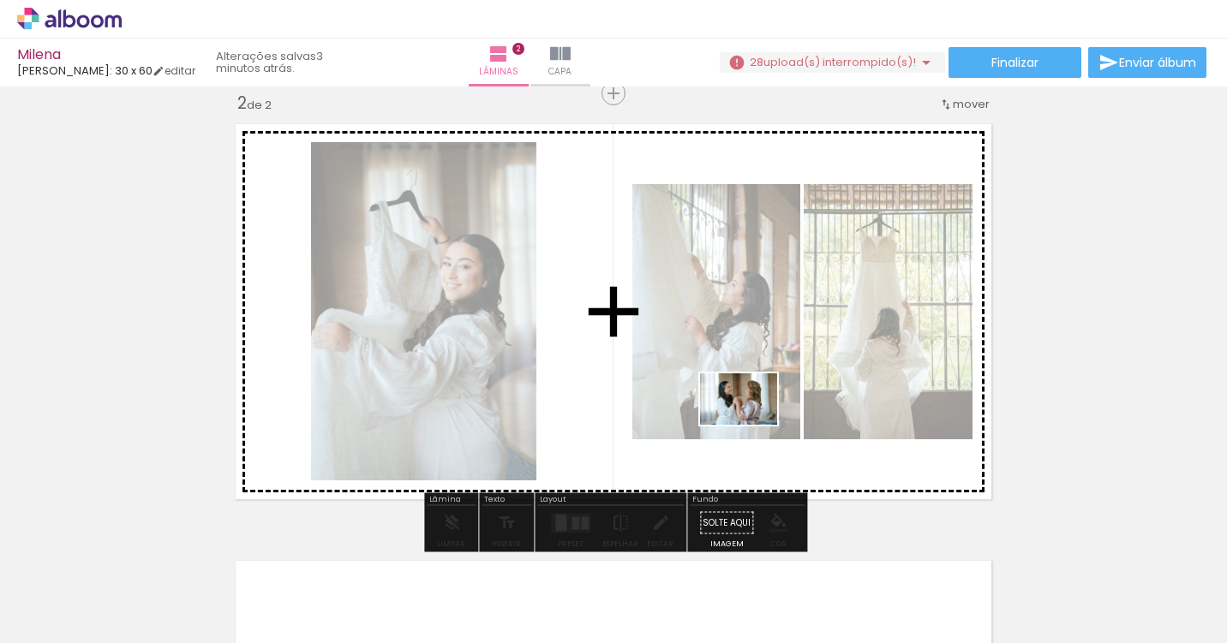
drag, startPoint x: 720, startPoint y: 597, endPoint x: 751, endPoint y: 425, distance: 175.1
click at [751, 425] on quentale-workspace at bounding box center [613, 321] width 1227 height 643
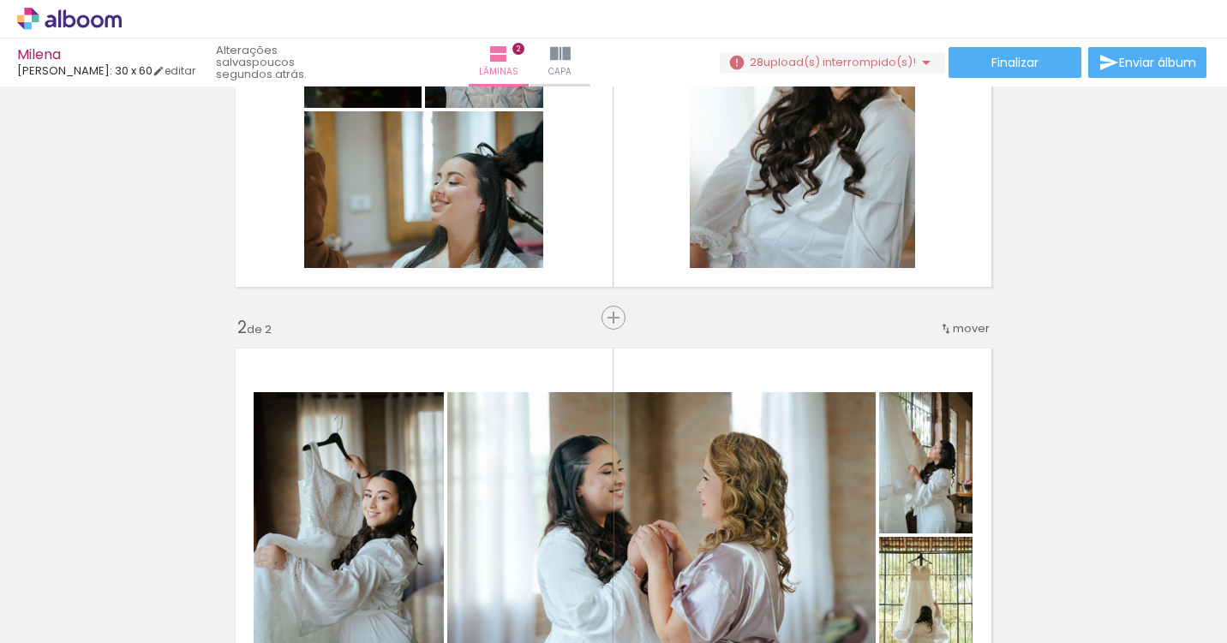
scroll to position [161, 0]
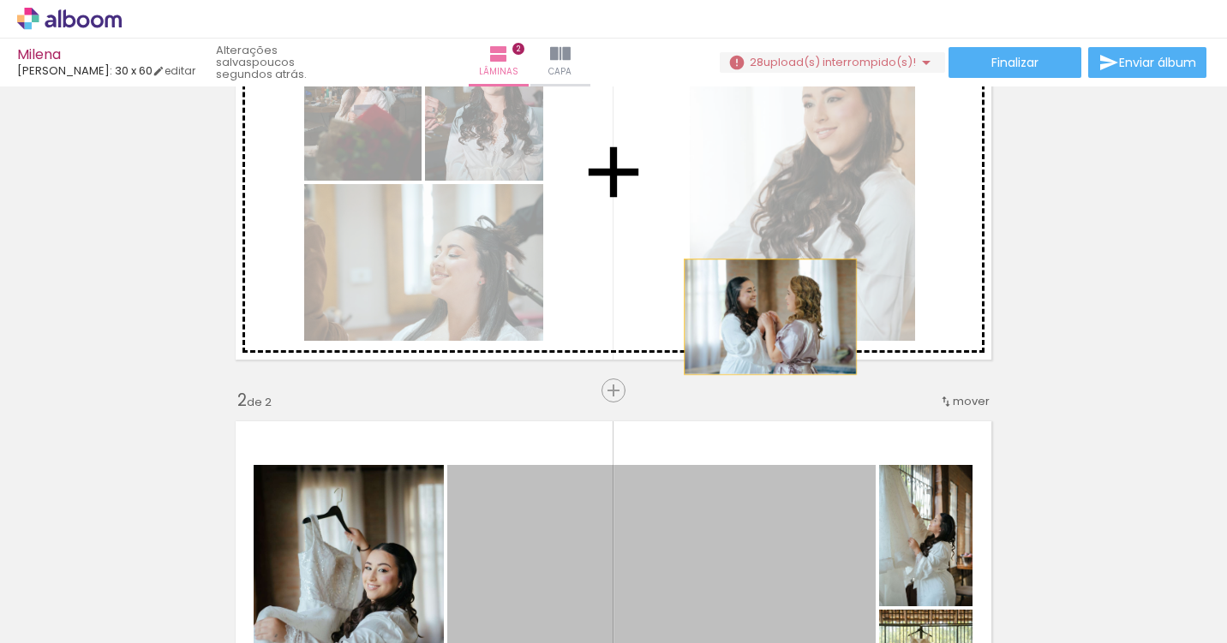
drag, startPoint x: 744, startPoint y: 511, endPoint x: 795, endPoint y: 254, distance: 262.7
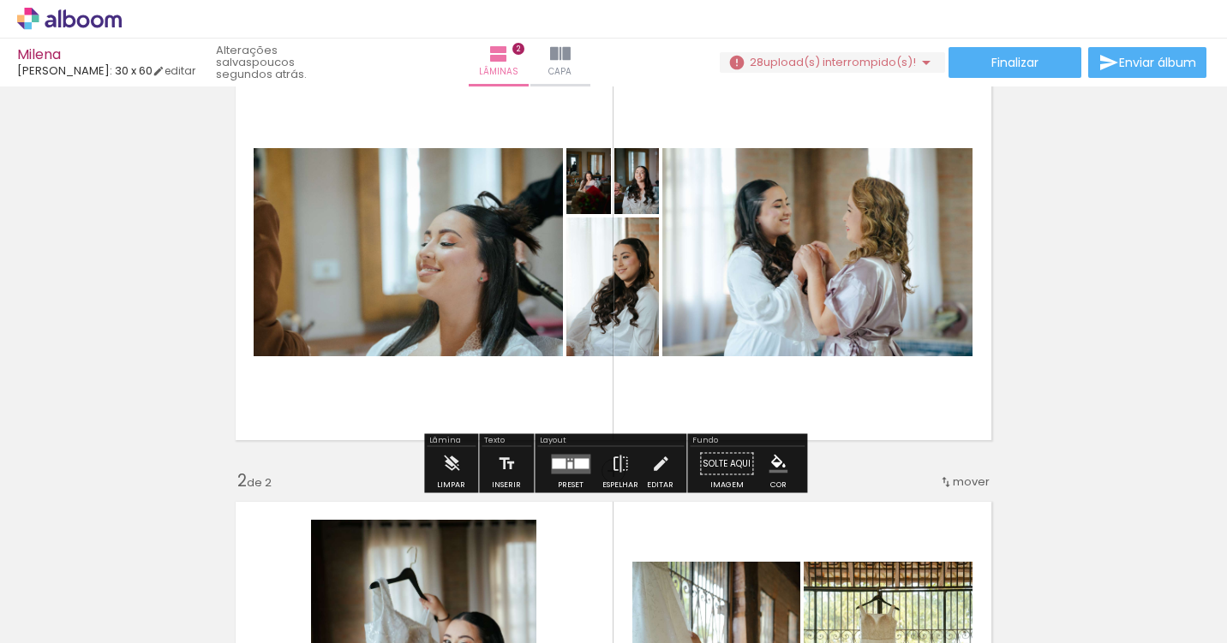
scroll to position [145, 0]
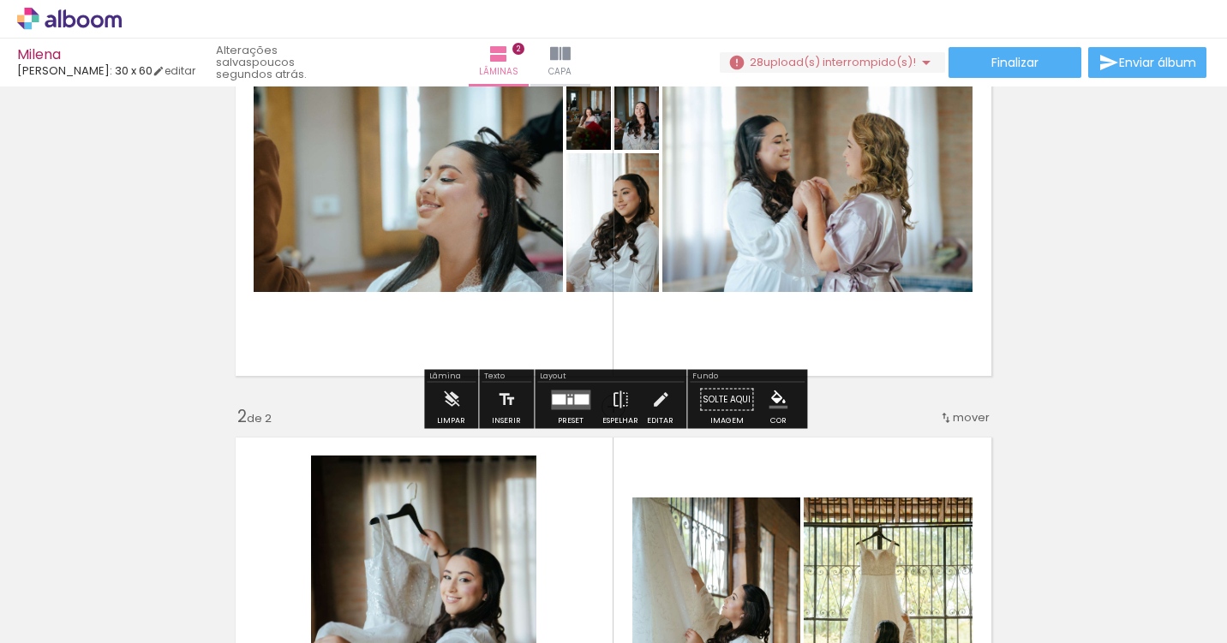
click at [564, 396] on quentale-layouter at bounding box center [570, 400] width 39 height 20
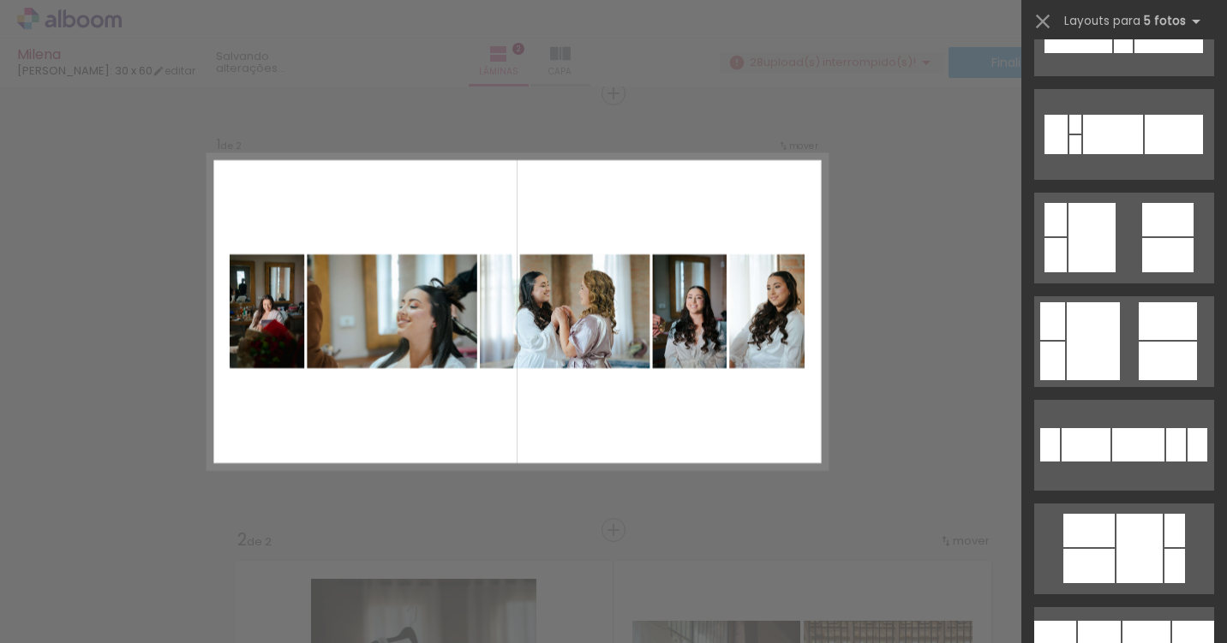
scroll to position [897, 0]
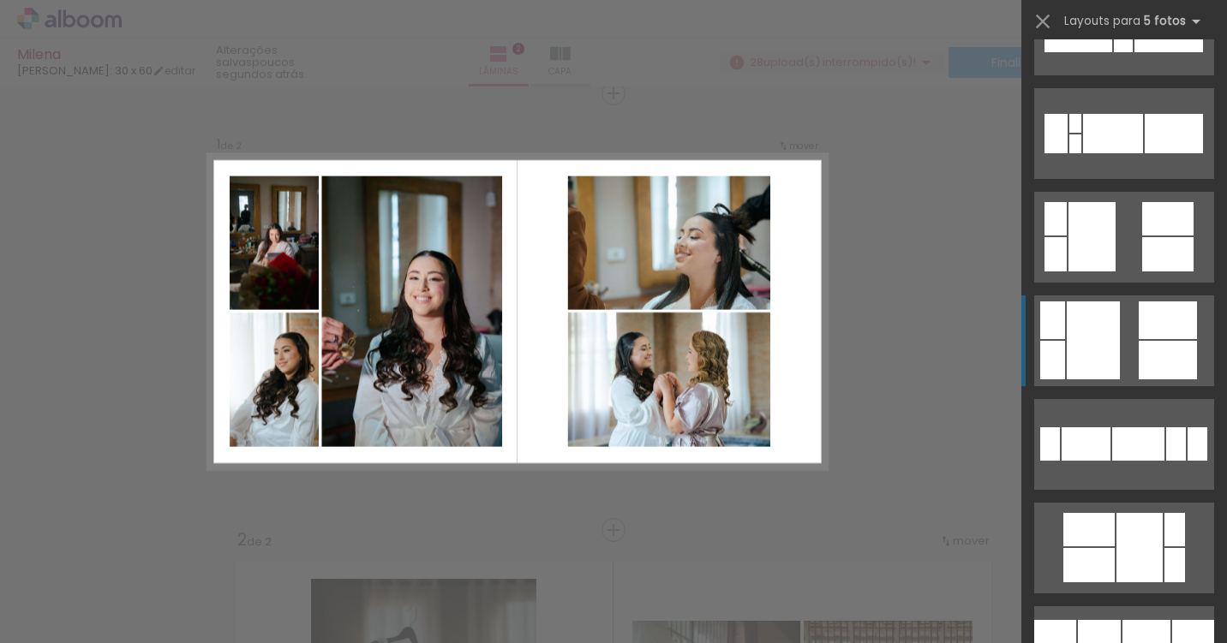
click at [1158, 352] on div at bounding box center [1167, 360] width 58 height 39
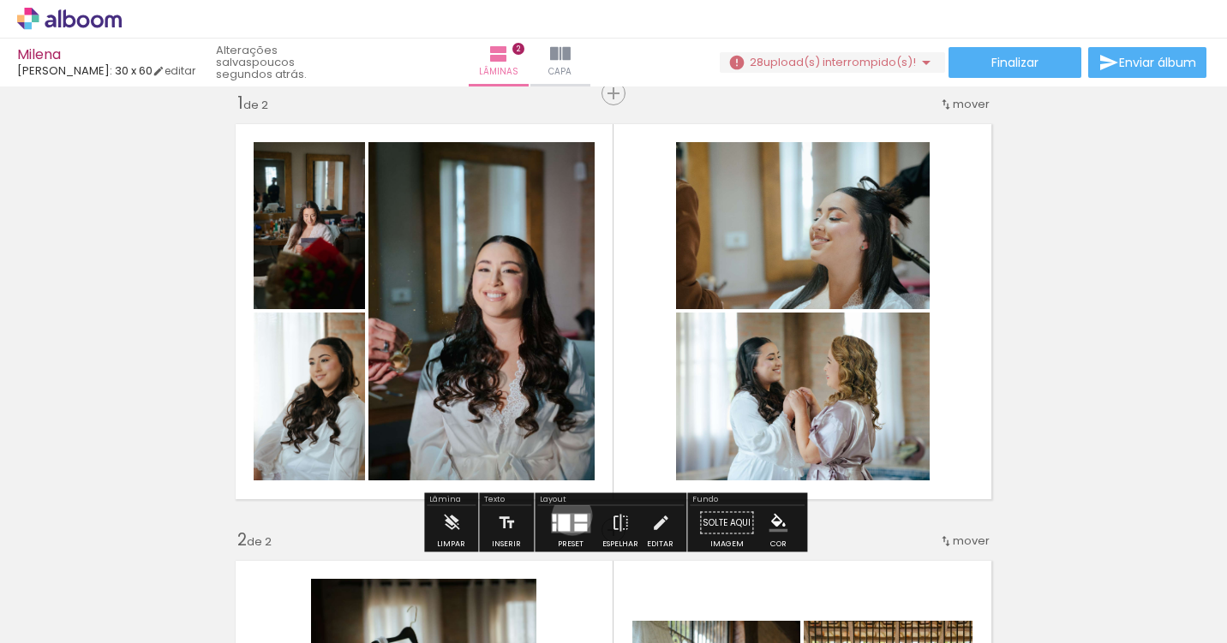
click at [569, 515] on quentale-layouter at bounding box center [570, 523] width 39 height 20
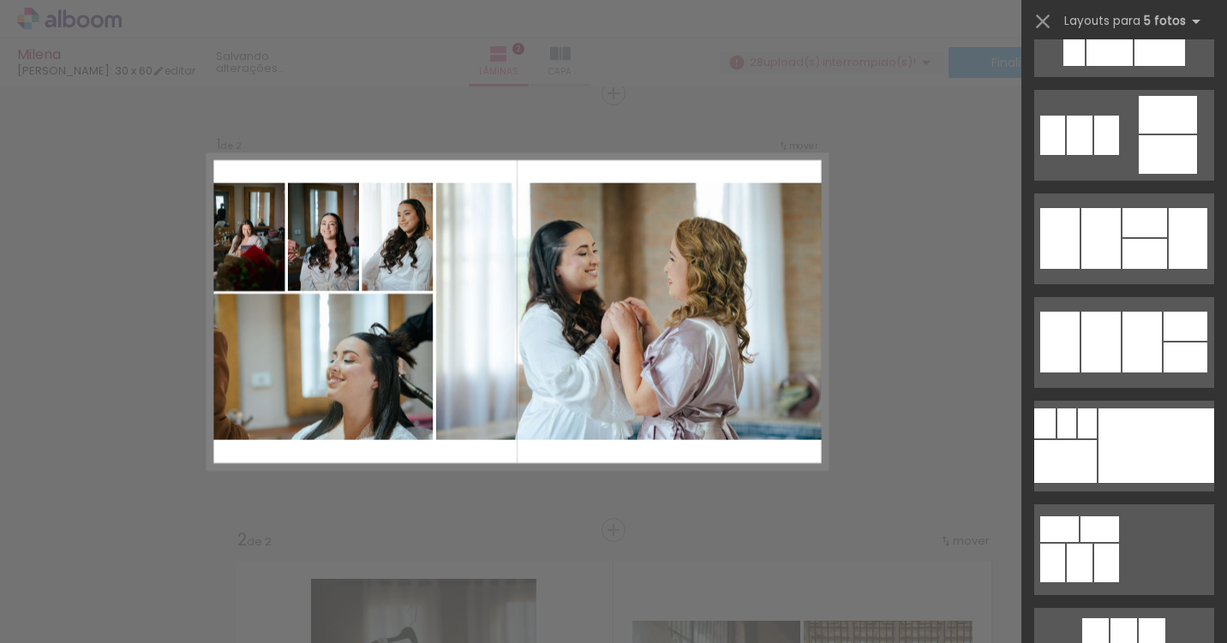
scroll to position [1755, 0]
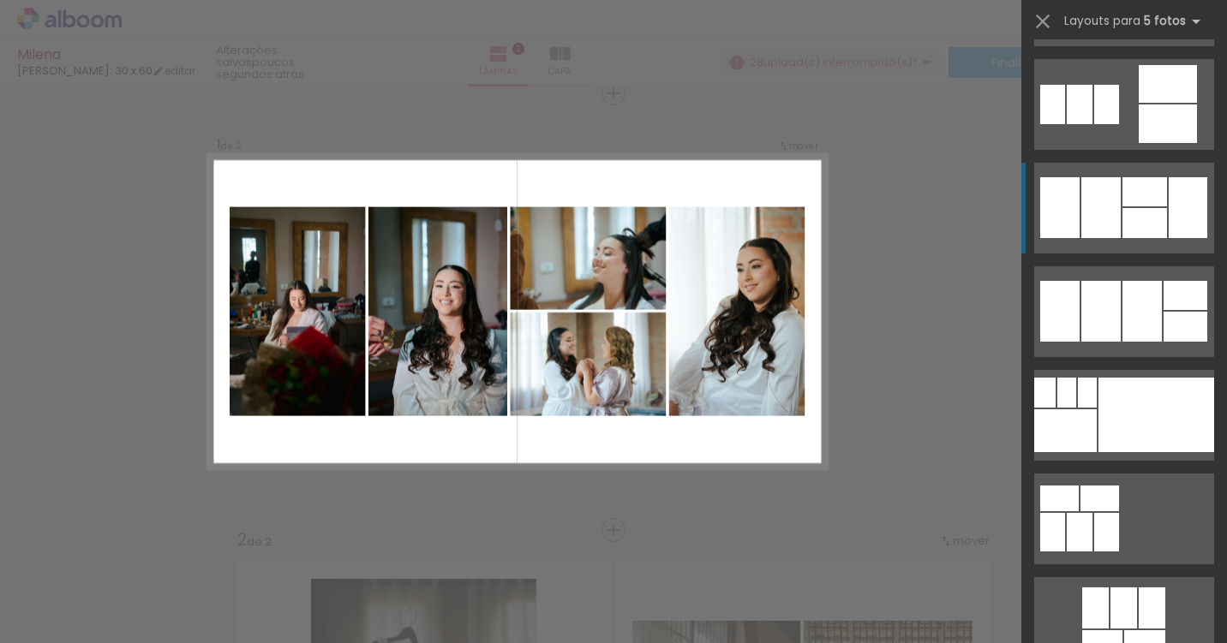
click at [1148, 213] on div at bounding box center [1144, 223] width 45 height 30
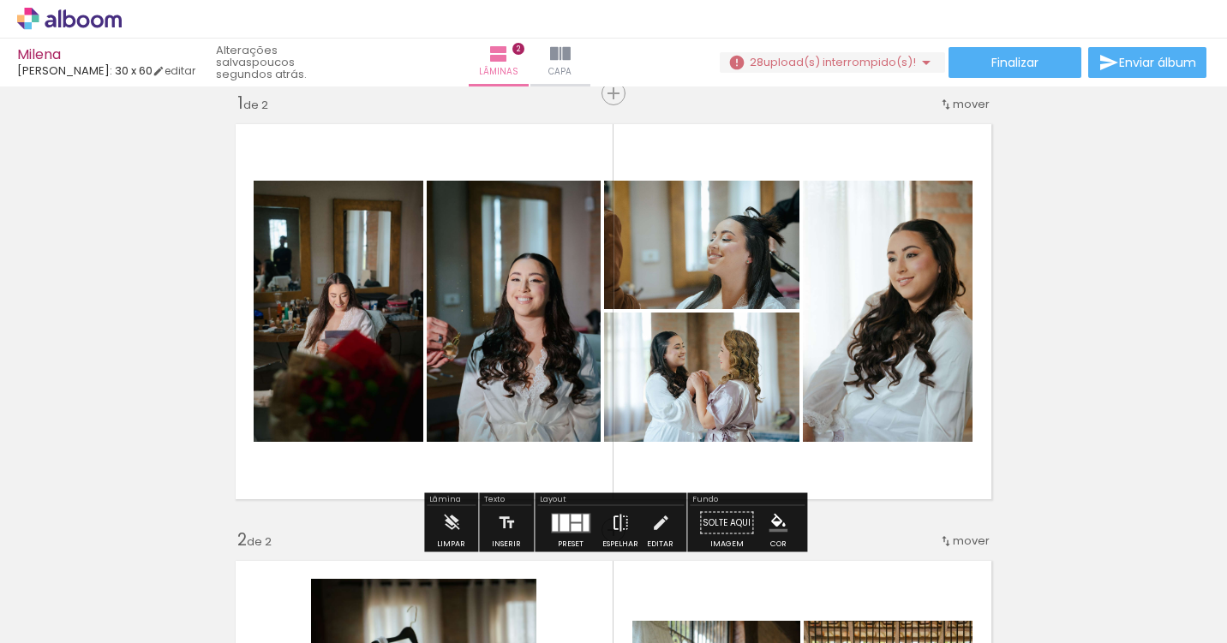
click at [612, 522] on iron-icon at bounding box center [620, 523] width 19 height 34
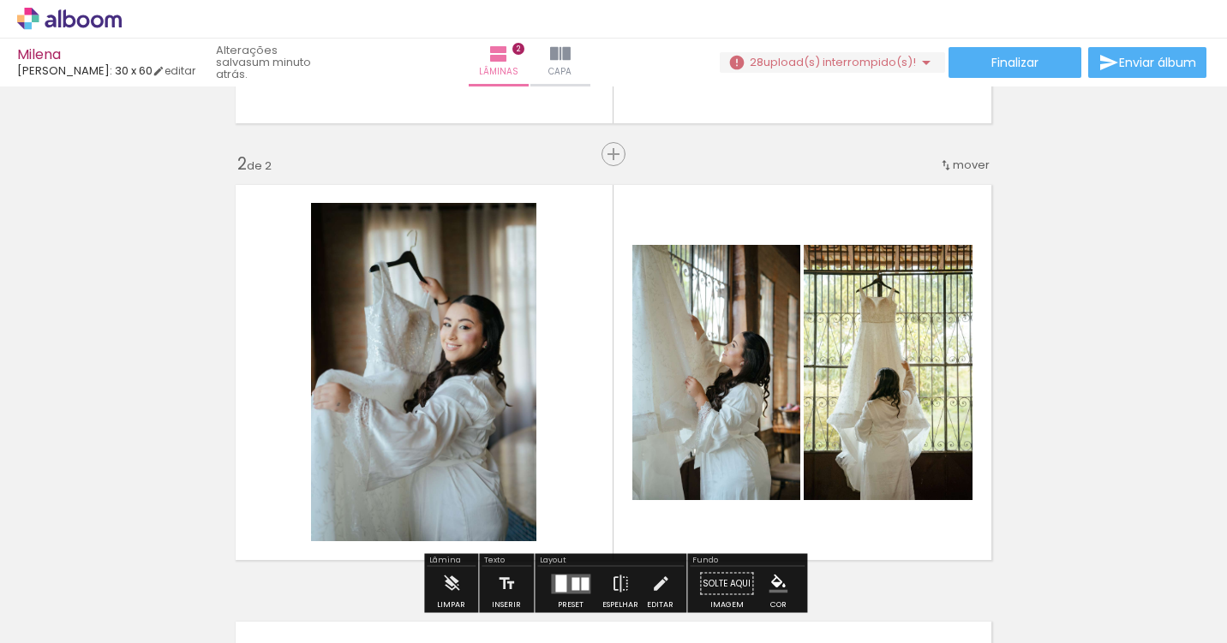
scroll to position [426, 0]
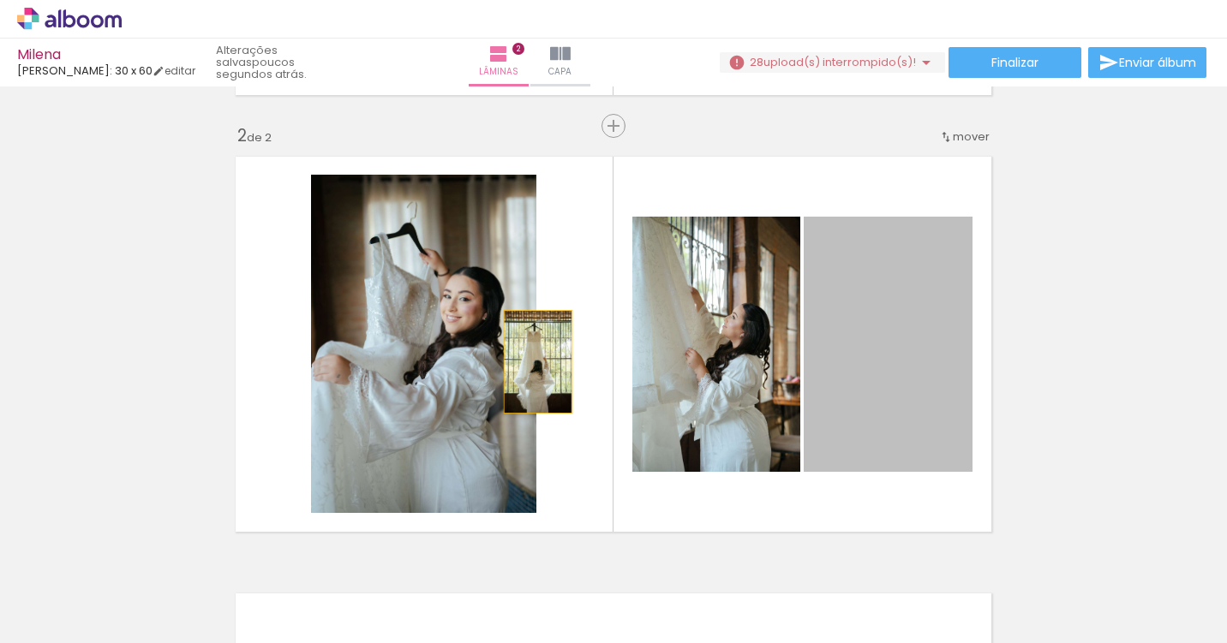
drag, startPoint x: 863, startPoint y: 352, endPoint x: 487, endPoint y: 367, distance: 376.3
click at [0, 0] on slot at bounding box center [0, 0] width 0 height 0
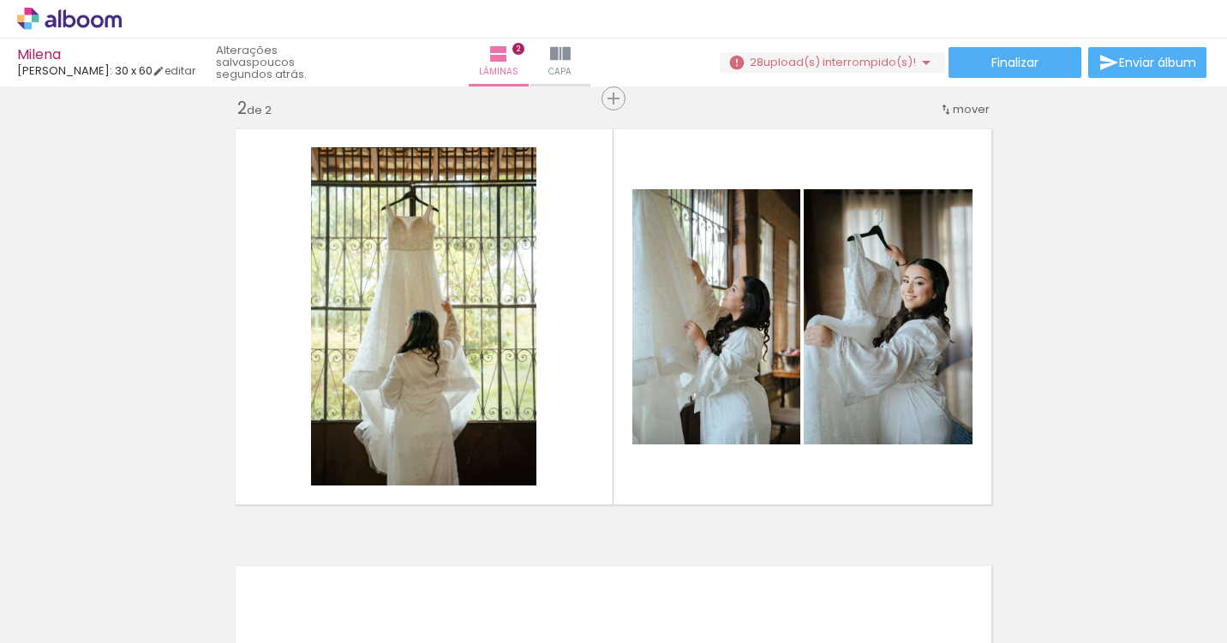
scroll to position [484, 0]
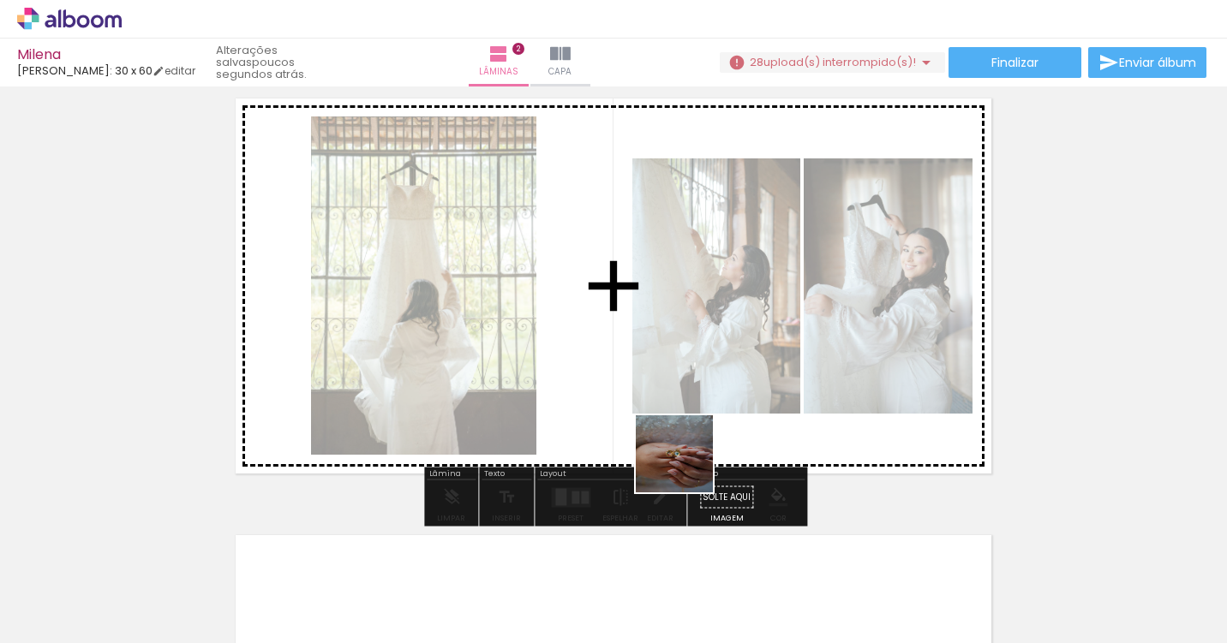
drag, startPoint x: 761, startPoint y: 595, endPoint x: 655, endPoint y: 370, distance: 248.7
click at [639, 357] on quentale-workspace at bounding box center [613, 321] width 1227 height 643
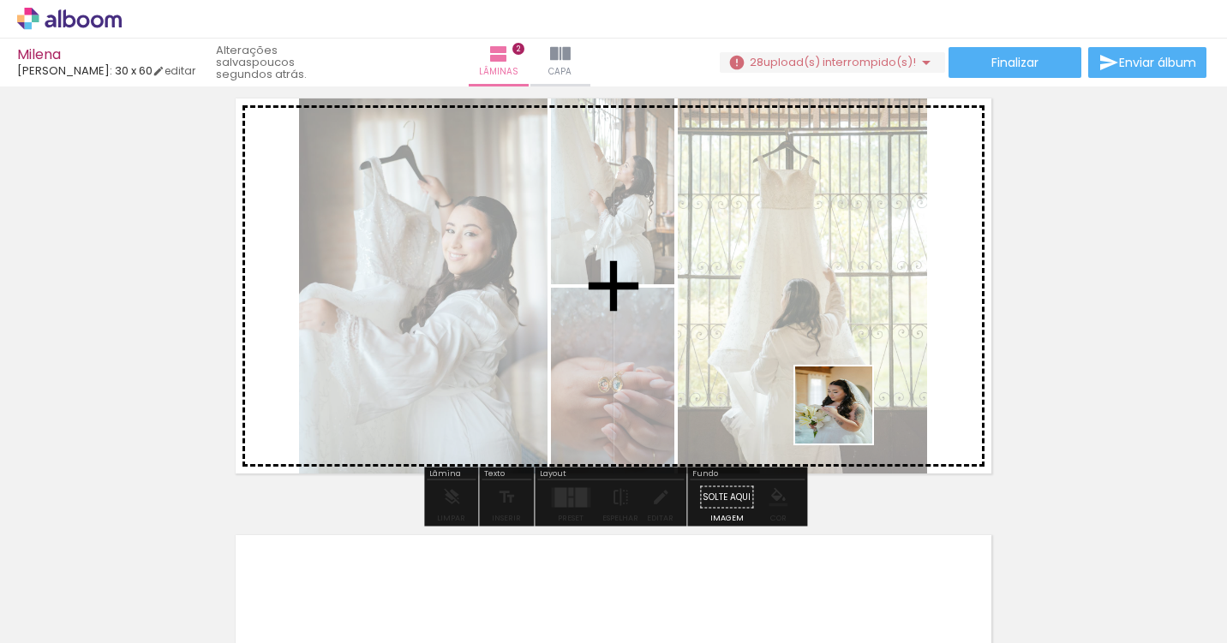
drag, startPoint x: 875, startPoint y: 624, endPoint x: 839, endPoint y: 353, distance: 273.8
click at [839, 353] on quentale-workspace at bounding box center [613, 321] width 1227 height 643
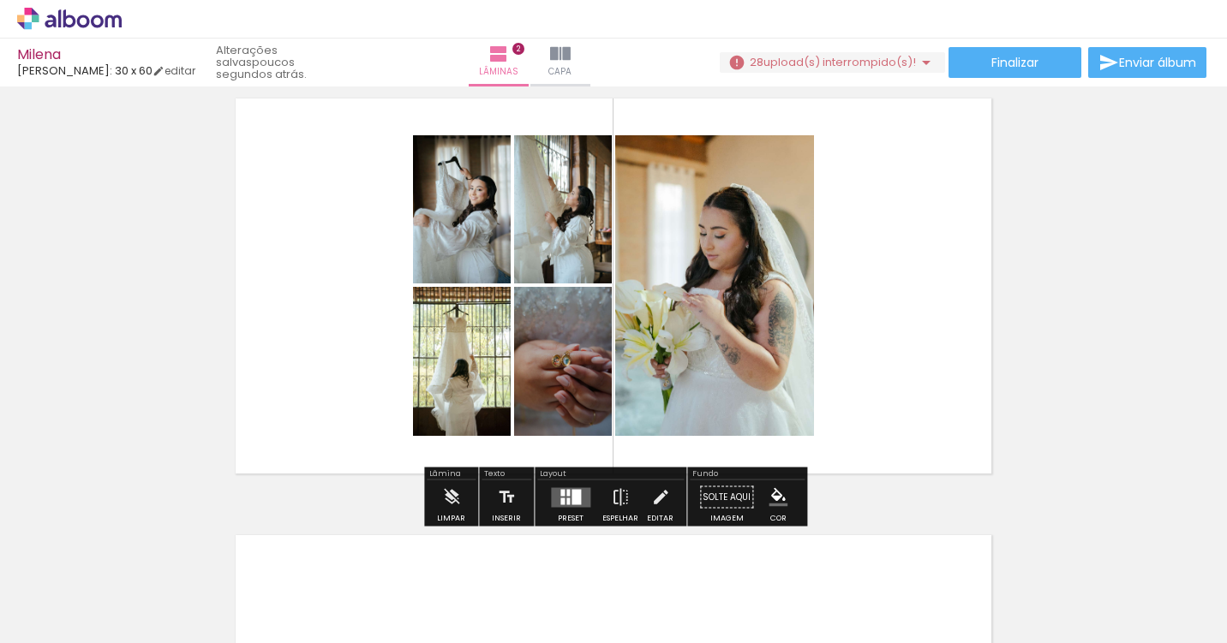
click at [571, 497] on div at bounding box center [575, 496] width 9 height 15
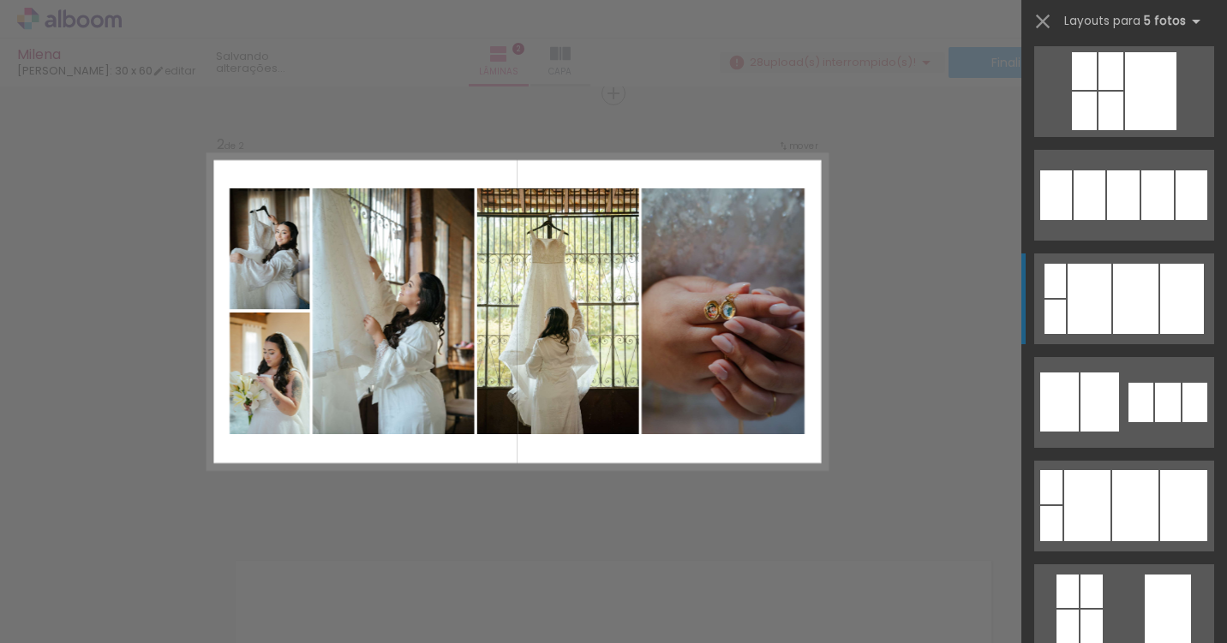
scroll to position [2545, 0]
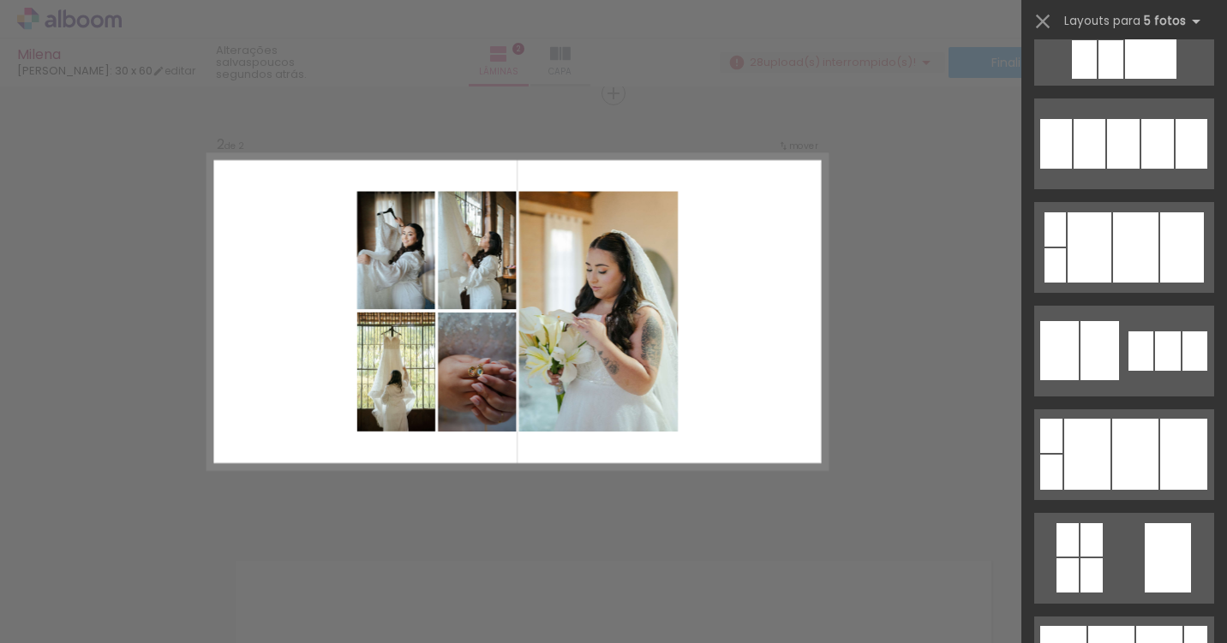
click at [835, 485] on div "Confirmar Cancelar" at bounding box center [613, 304] width 1227 height 1352
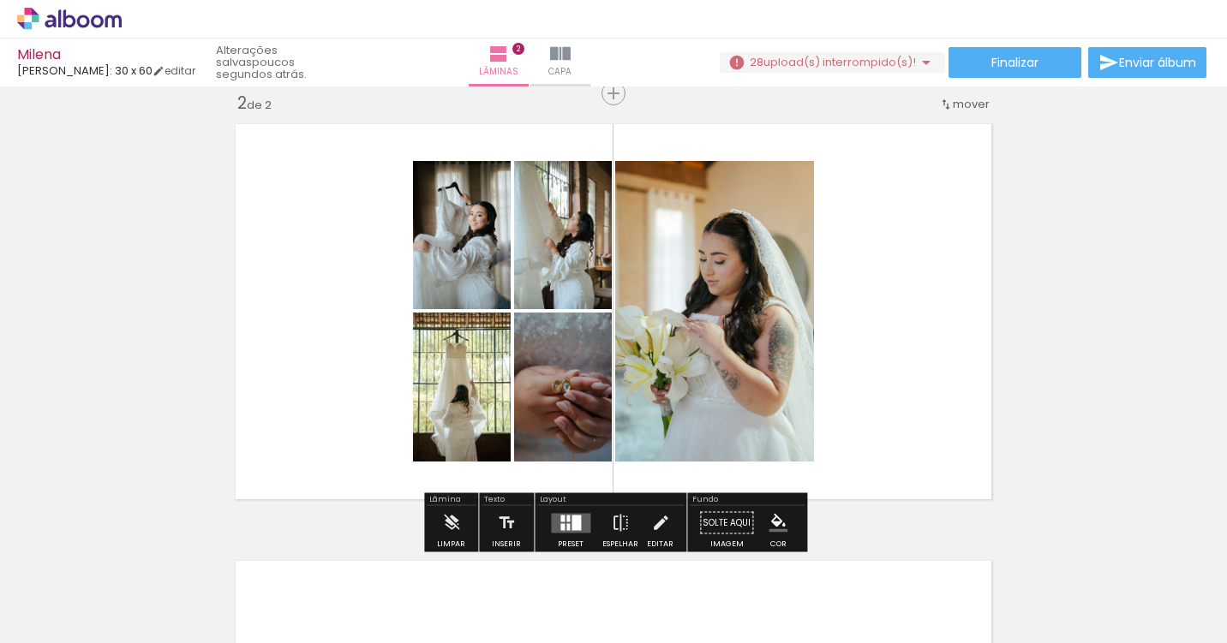
scroll to position [0, 451]
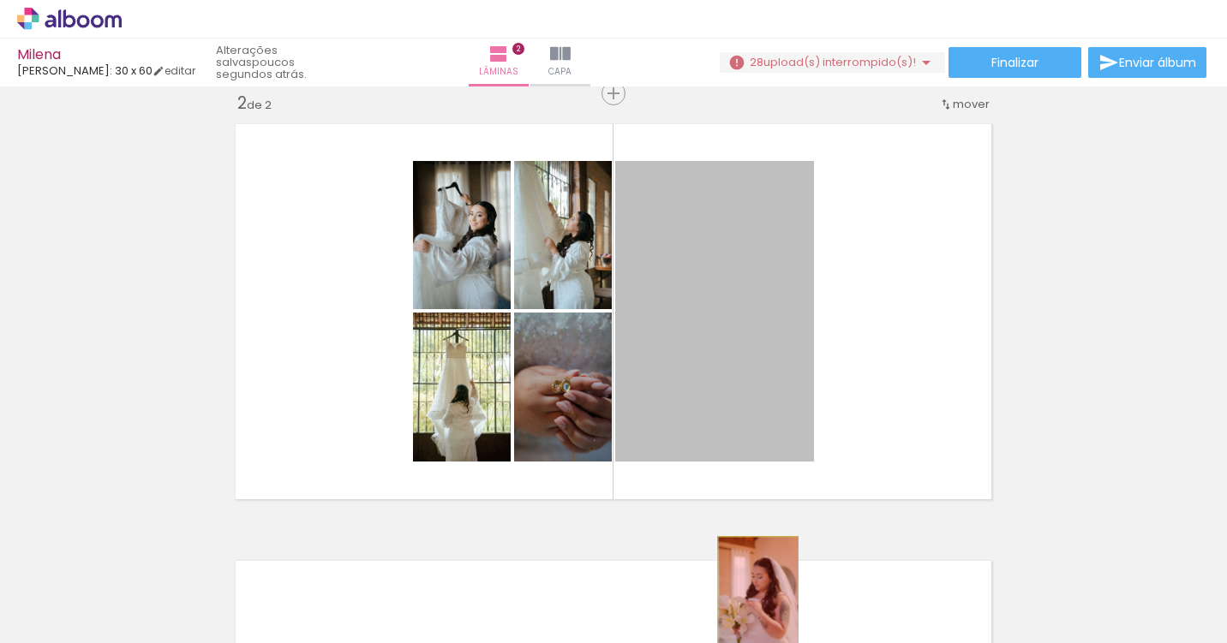
drag, startPoint x: 755, startPoint y: 381, endPoint x: 761, endPoint y: 606, distance: 225.3
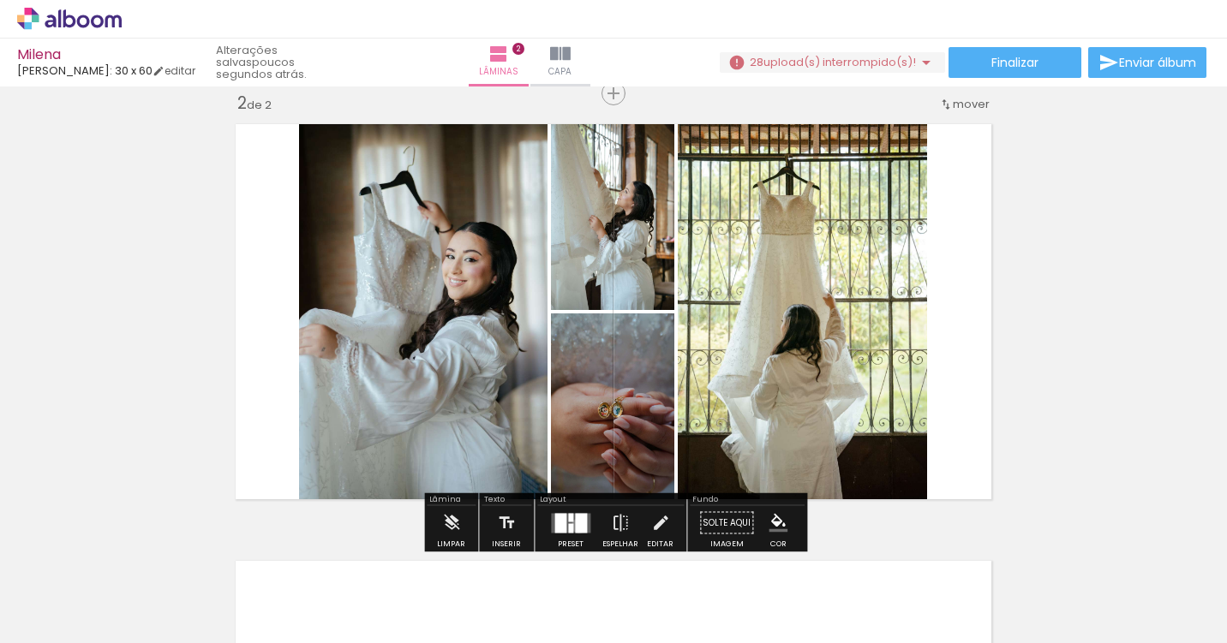
click at [575, 525] on div at bounding box center [581, 523] width 12 height 20
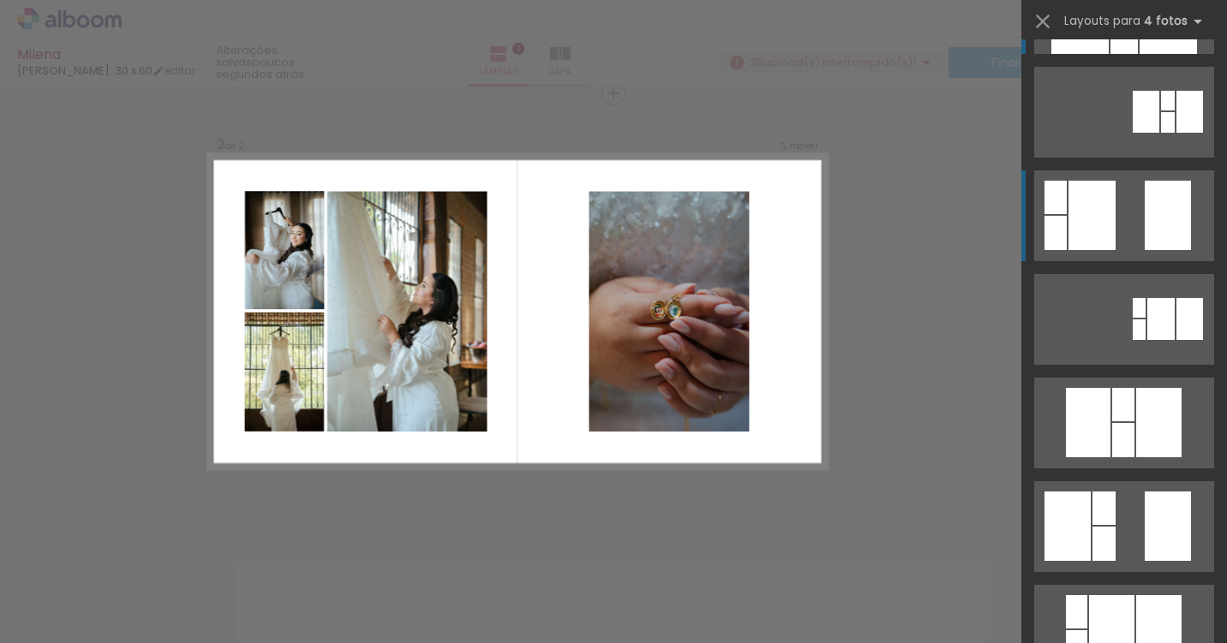
scroll to position [146, 0]
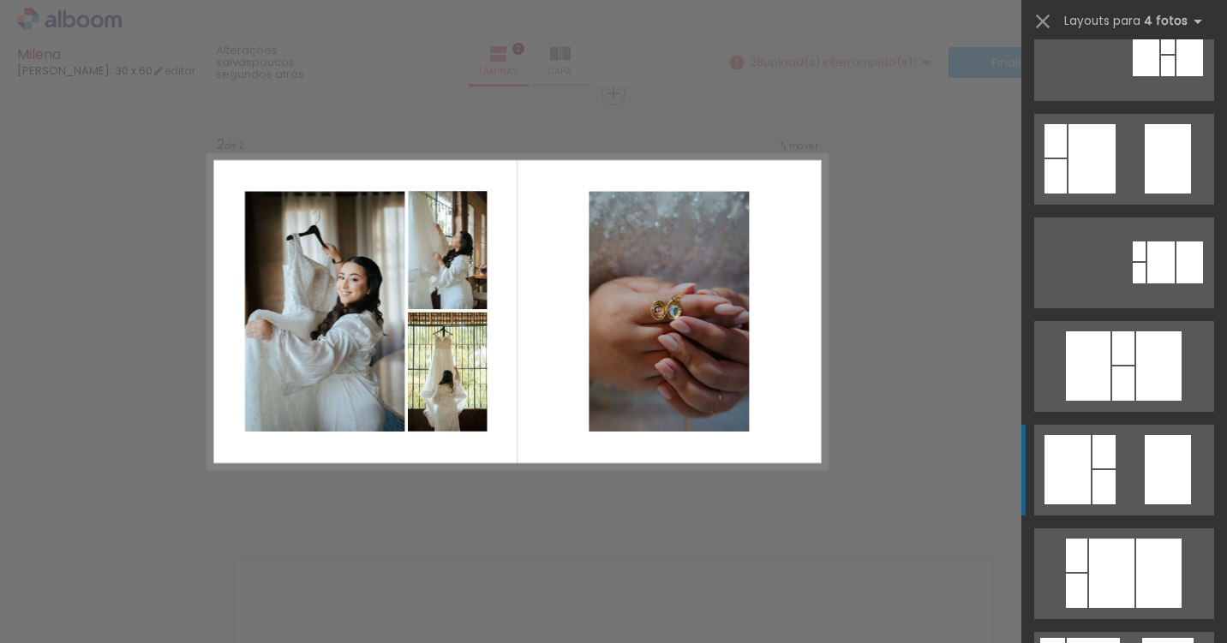
click at [1118, 443] on quentale-layouter at bounding box center [1124, 470] width 180 height 91
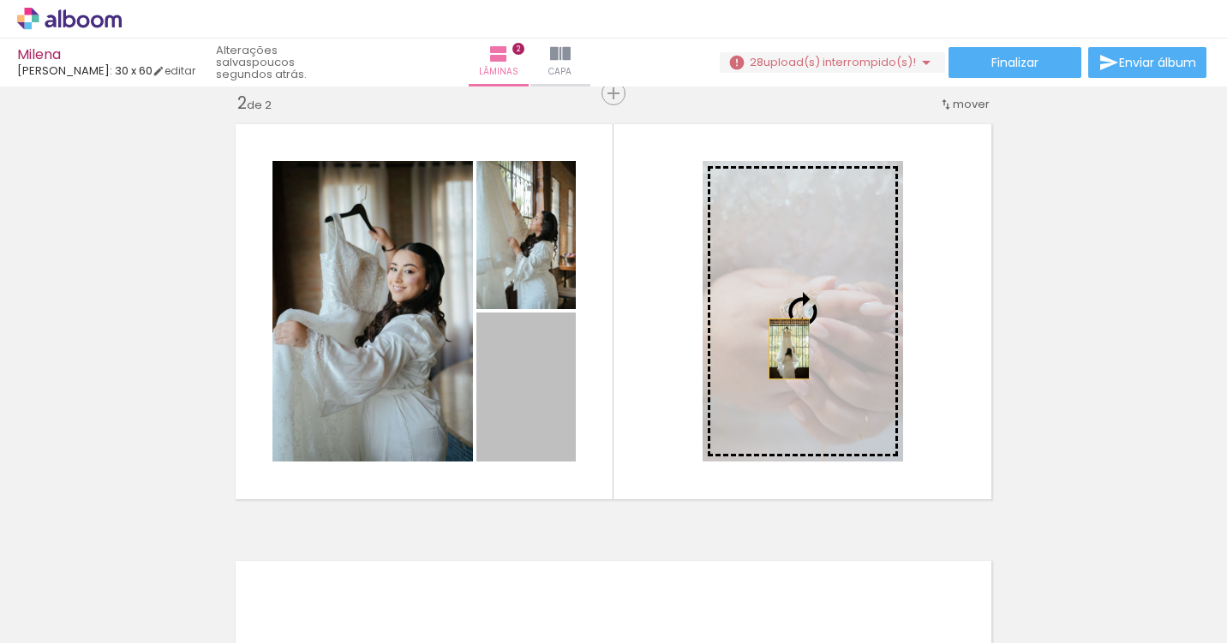
drag, startPoint x: 524, startPoint y: 417, endPoint x: 802, endPoint y: 346, distance: 286.5
click at [0, 0] on slot at bounding box center [0, 0] width 0 height 0
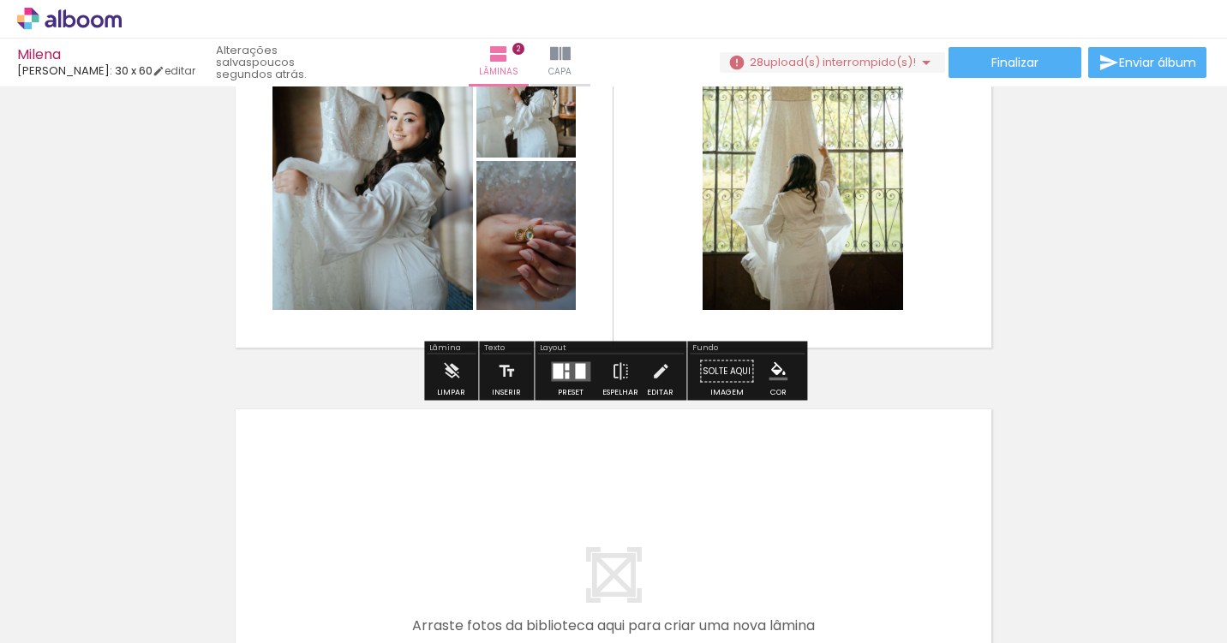
scroll to position [649, 0]
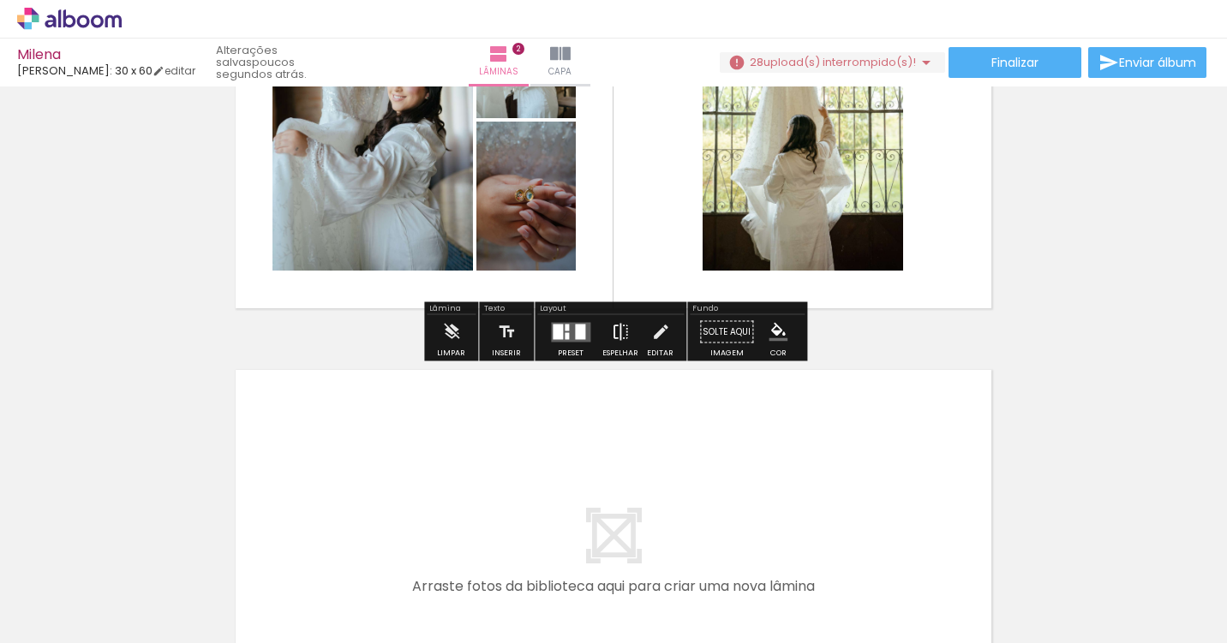
click at [620, 338] on iron-icon at bounding box center [620, 332] width 19 height 34
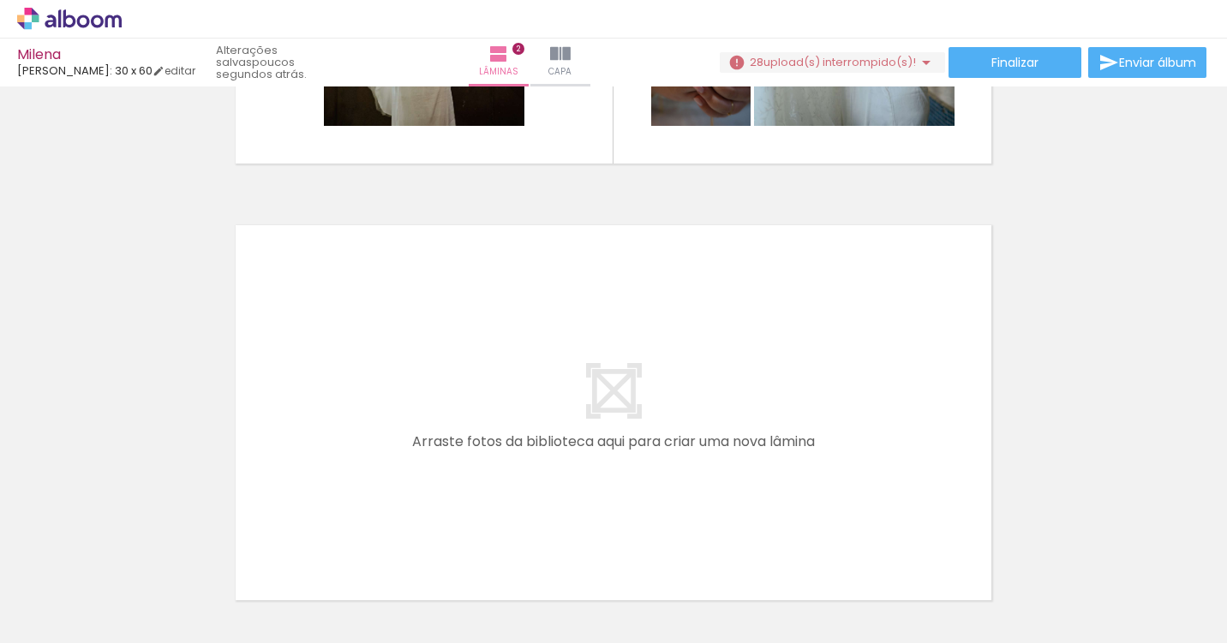
scroll to position [839, 0]
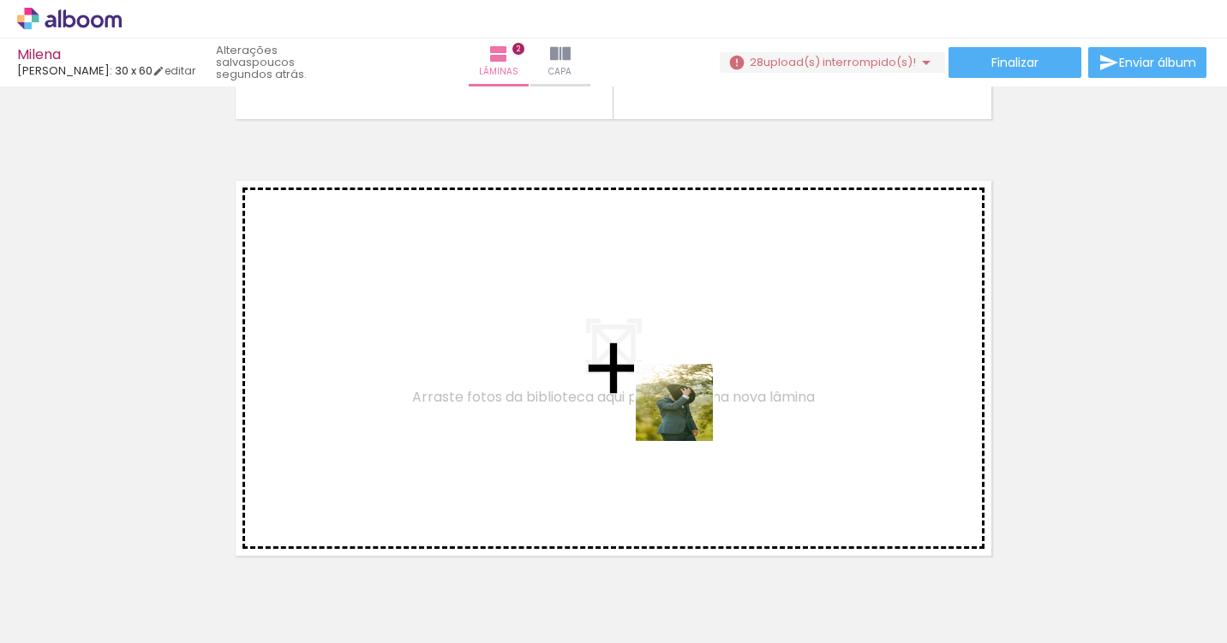
drag, startPoint x: 697, startPoint y: 602, endPoint x: 686, endPoint y: 397, distance: 205.0
click at [686, 397] on quentale-workspace at bounding box center [613, 321] width 1227 height 643
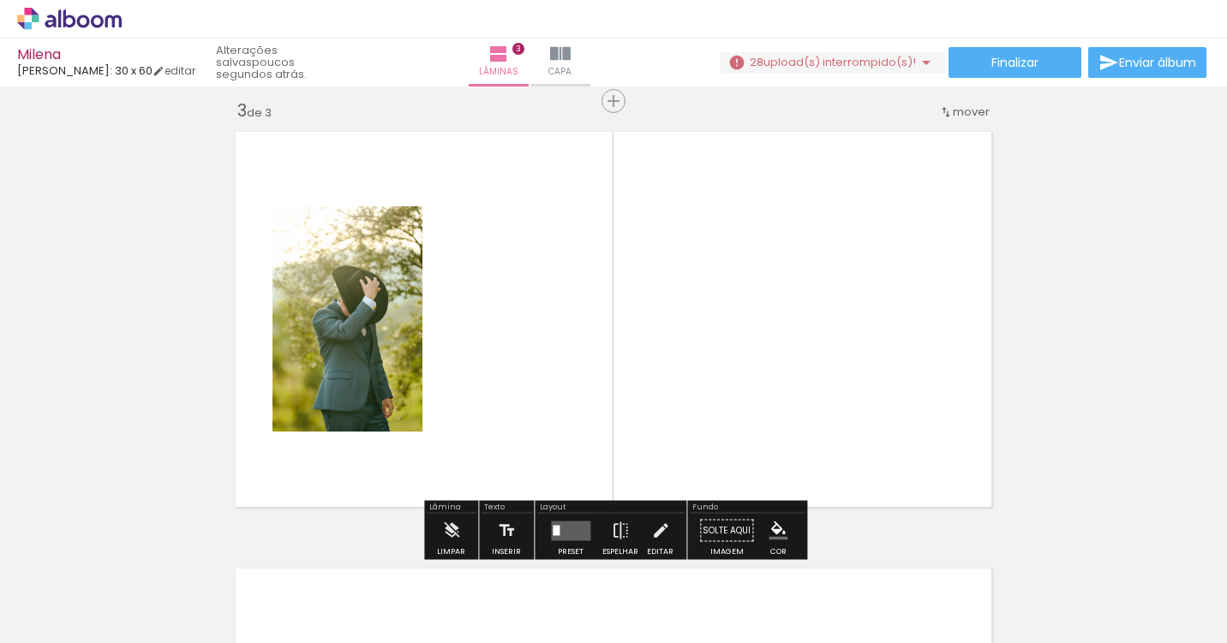
scroll to position [895, 0]
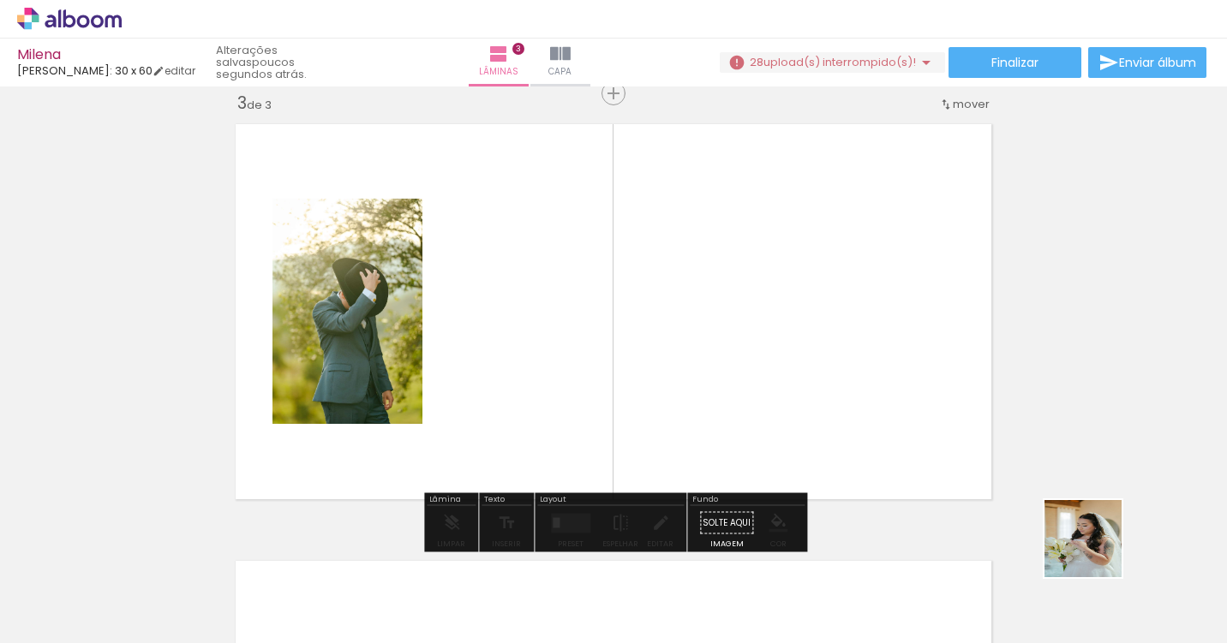
drag, startPoint x: 1162, startPoint y: 595, endPoint x: 803, endPoint y: 280, distance: 477.7
click at [803, 280] on quentale-workspace at bounding box center [613, 321] width 1227 height 643
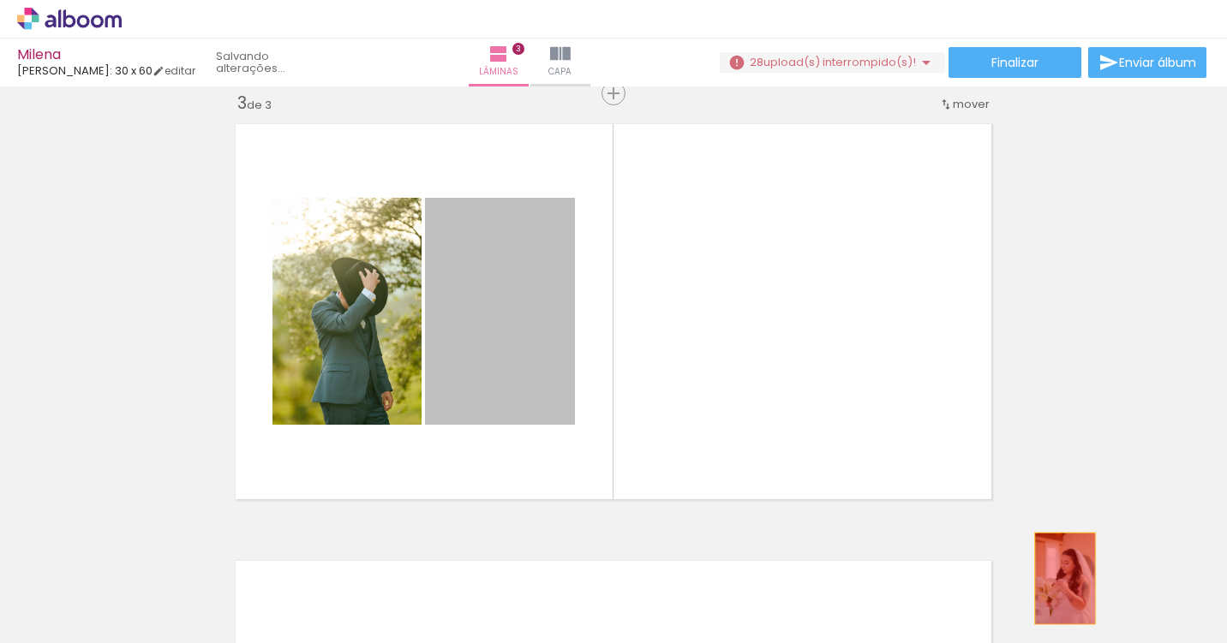
drag, startPoint x: 511, startPoint y: 310, endPoint x: 1068, endPoint y: 581, distance: 619.1
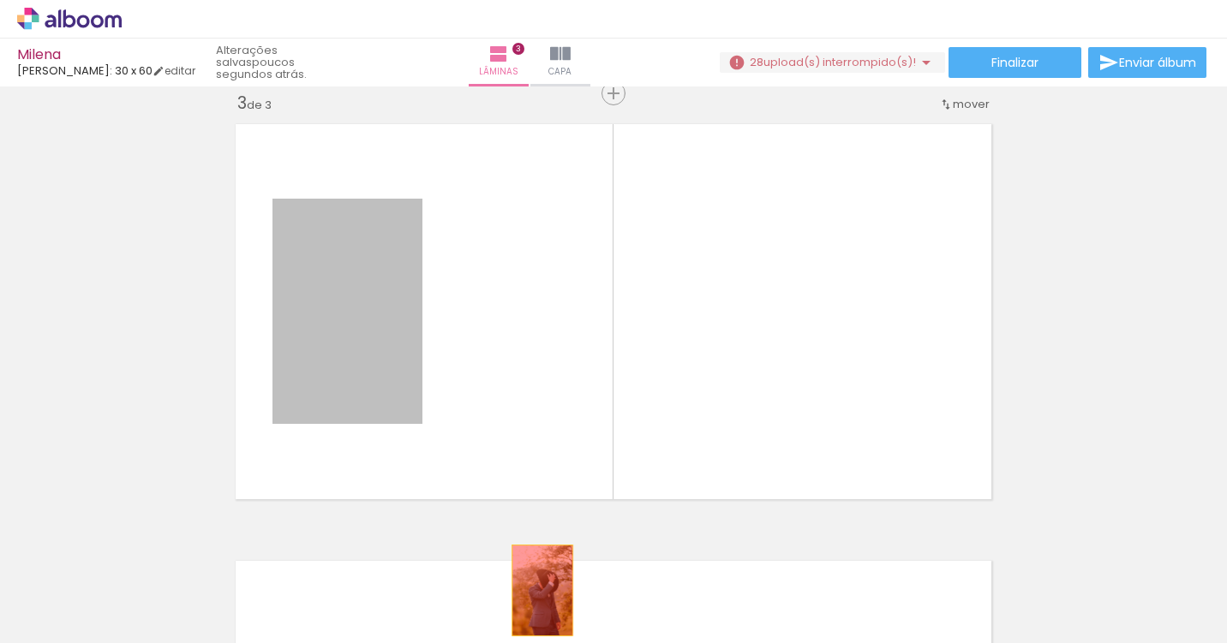
drag, startPoint x: 360, startPoint y: 318, endPoint x: 542, endPoint y: 590, distance: 327.8
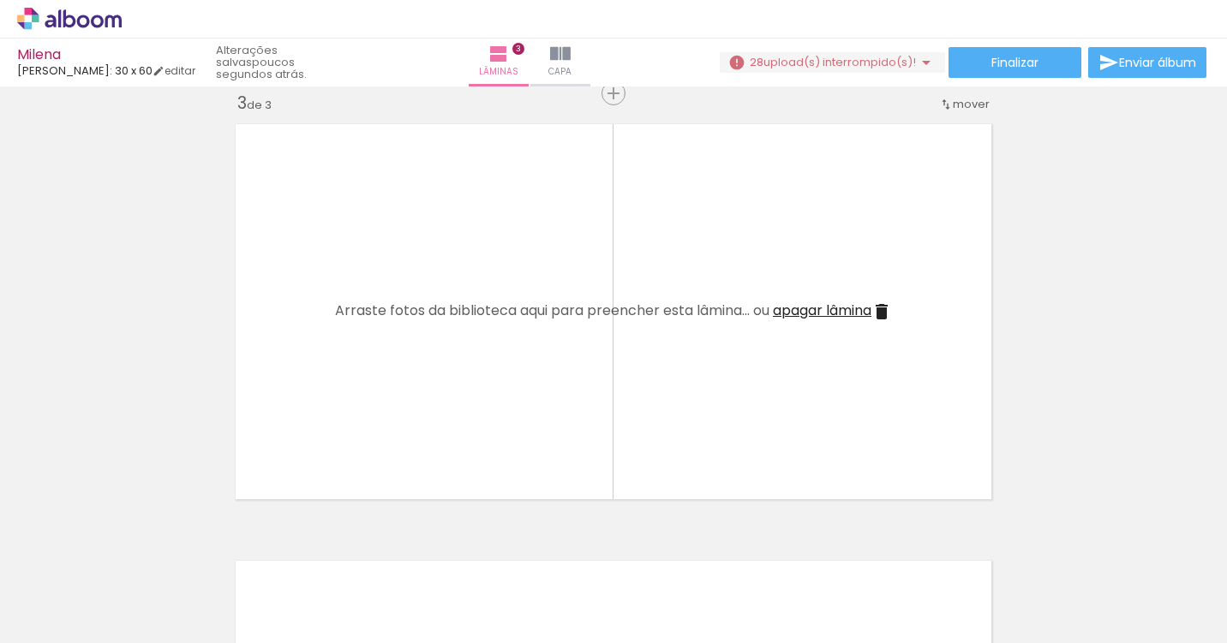
scroll to position [0, 0]
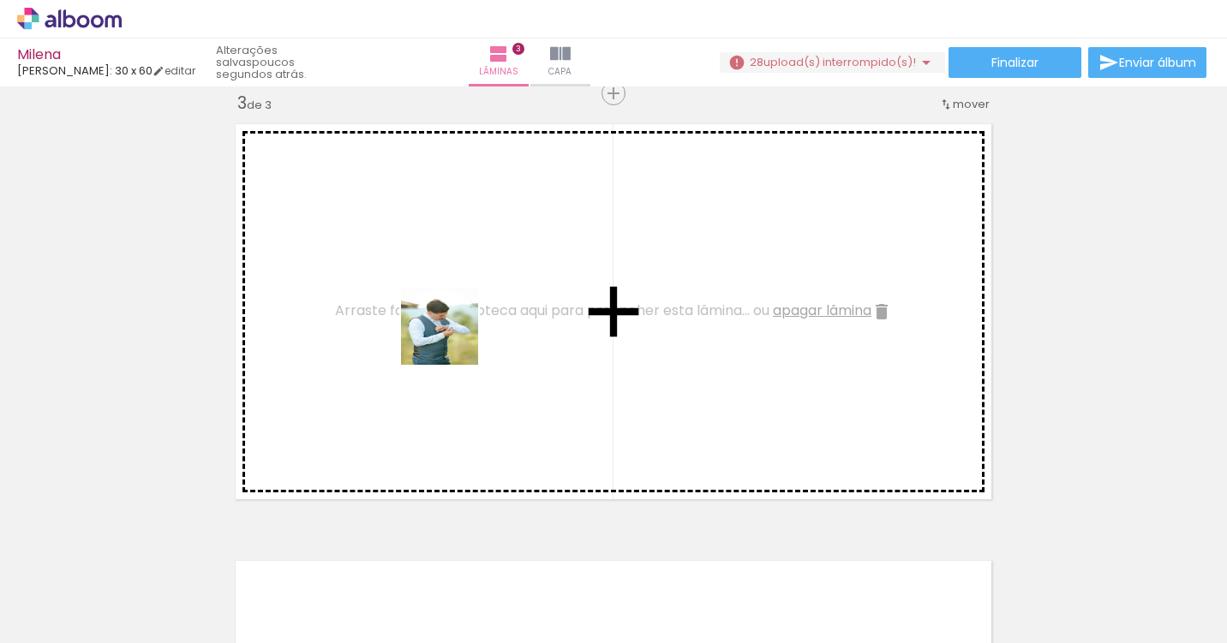
drag, startPoint x: 452, startPoint y: 600, endPoint x: 457, endPoint y: 319, distance: 281.0
click at [455, 320] on quentale-workspace at bounding box center [613, 321] width 1227 height 643
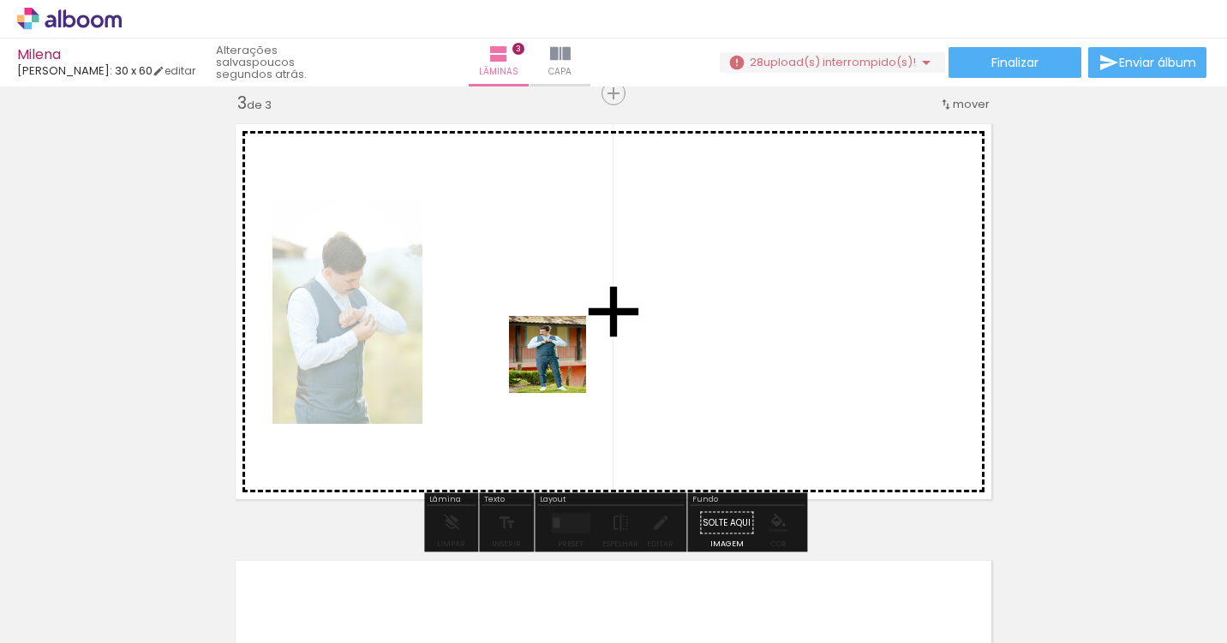
drag, startPoint x: 558, startPoint y: 584, endPoint x: 567, endPoint y: 350, distance: 234.0
click at [567, 350] on quentale-workspace at bounding box center [613, 321] width 1227 height 643
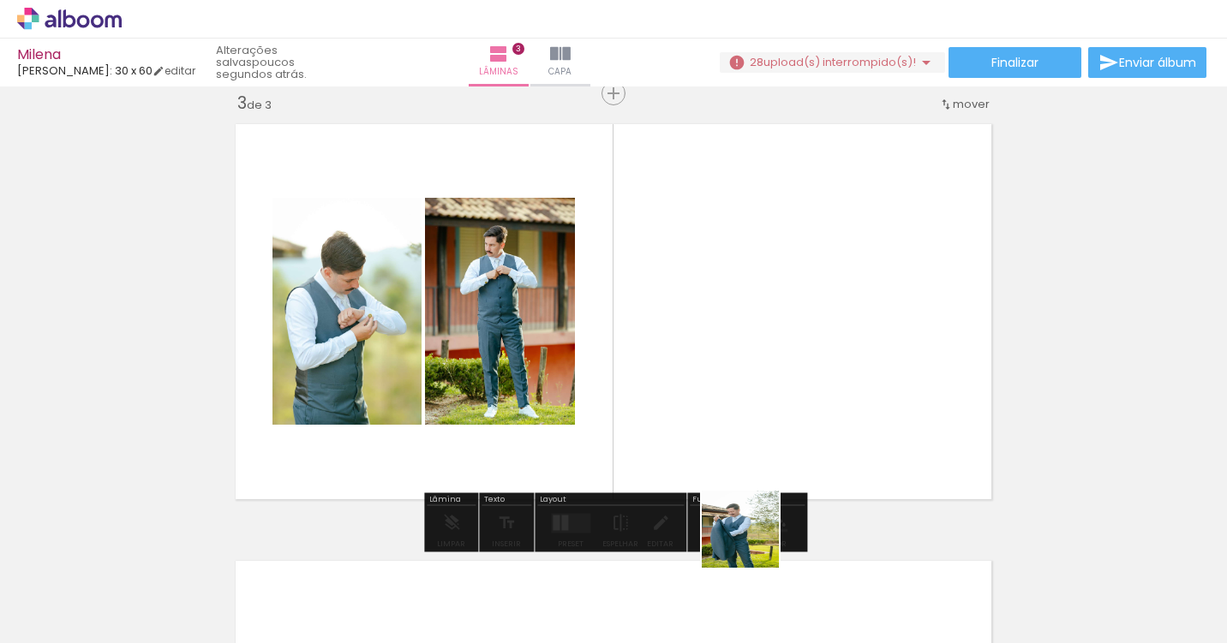
drag, startPoint x: 753, startPoint y: 610, endPoint x: 755, endPoint y: 361, distance: 249.3
click at [754, 361] on quentale-workspace at bounding box center [613, 321] width 1227 height 643
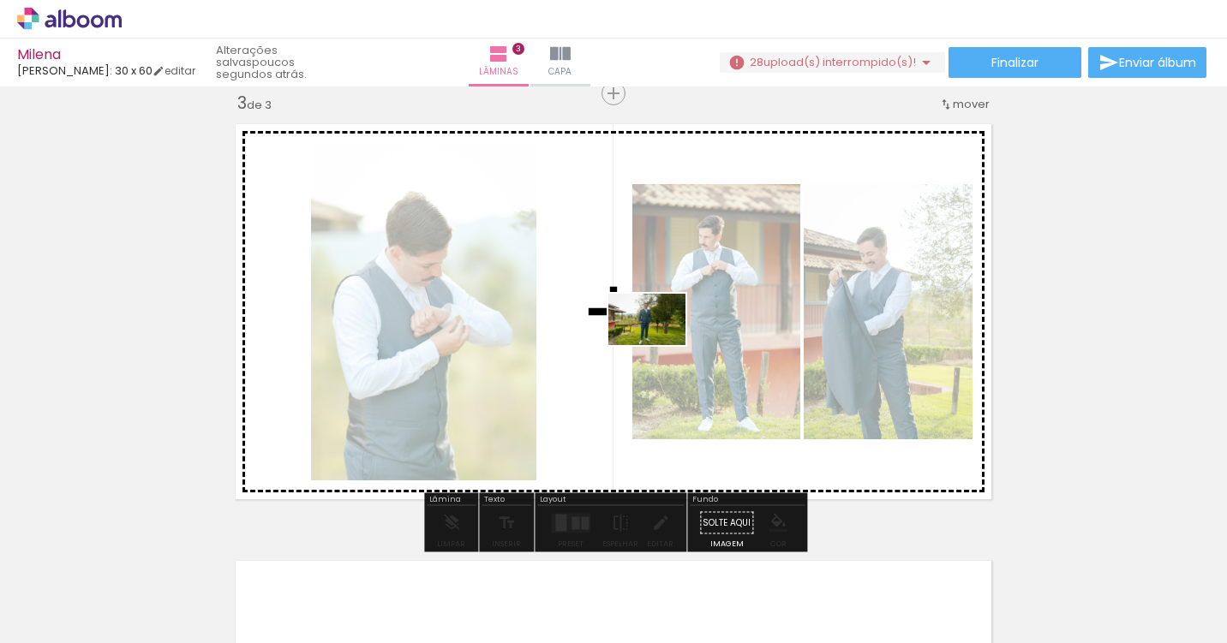
drag, startPoint x: 840, startPoint y: 601, endPoint x: 660, endPoint y: 345, distance: 313.5
click at [660, 345] on quentale-workspace at bounding box center [613, 321] width 1227 height 643
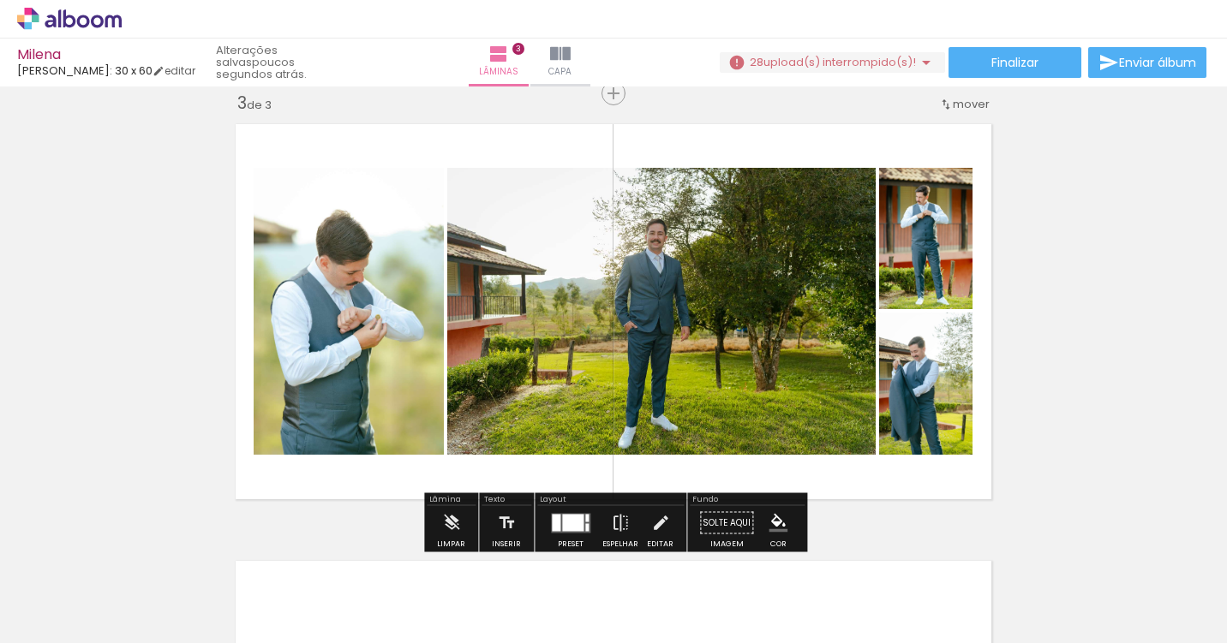
scroll to position [0, 533]
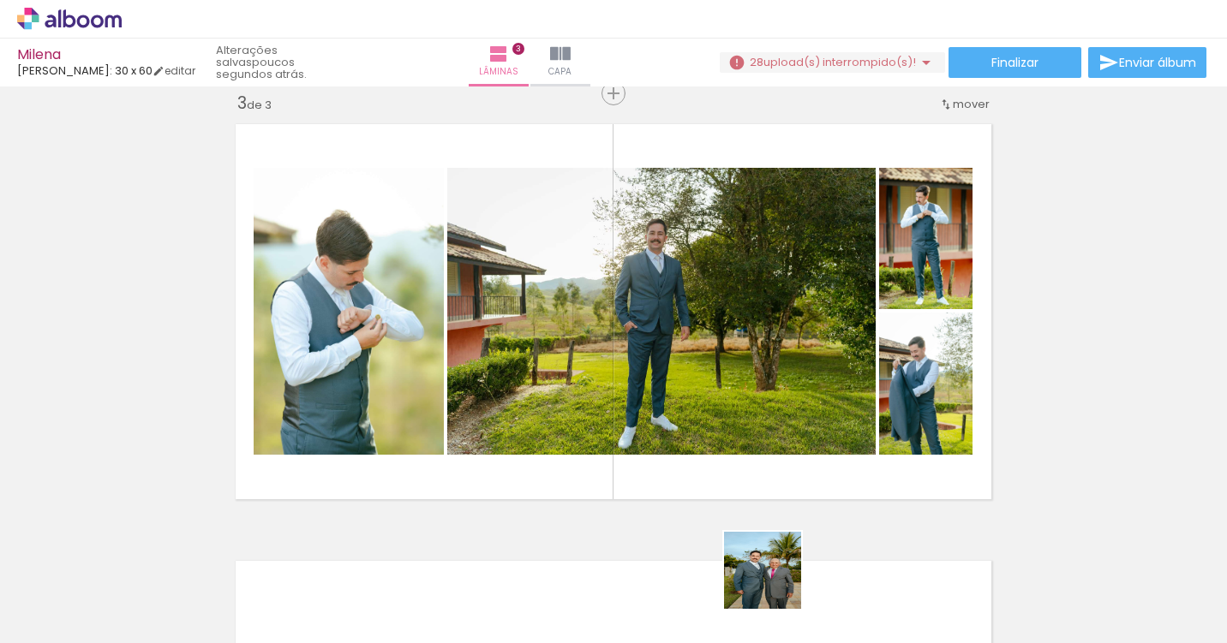
drag, startPoint x: 789, startPoint y: 613, endPoint x: 709, endPoint y: 379, distance: 247.8
click at [709, 379] on quentale-workspace at bounding box center [613, 321] width 1227 height 643
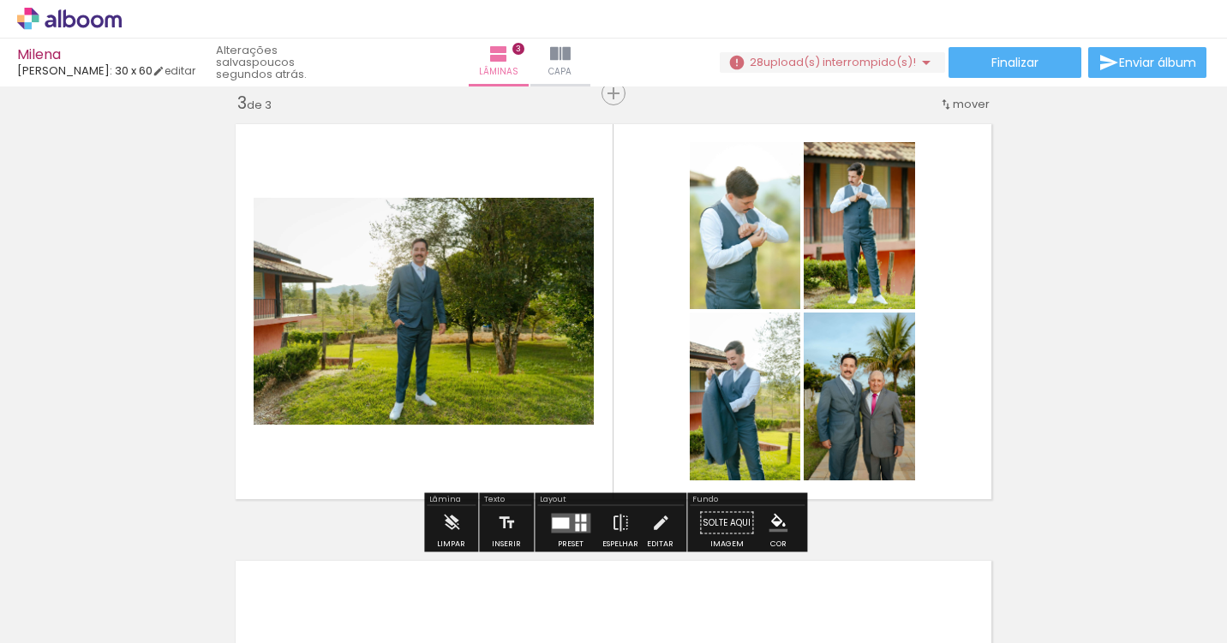
click at [575, 523] on div at bounding box center [577, 527] width 4 height 8
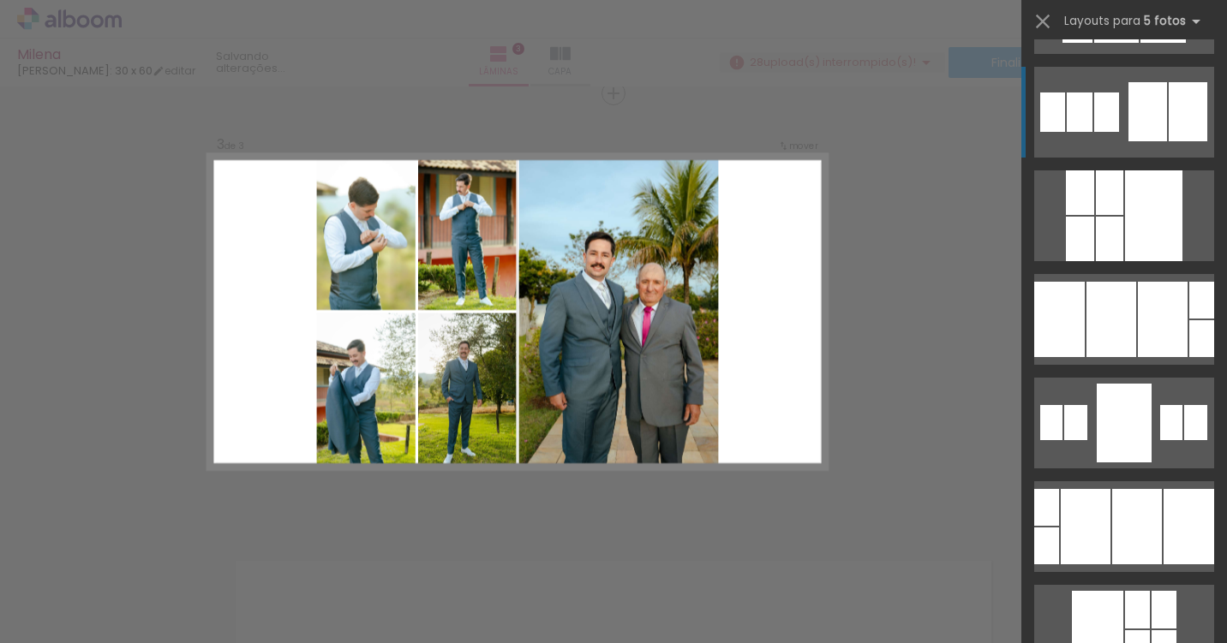
scroll to position [4746, 0]
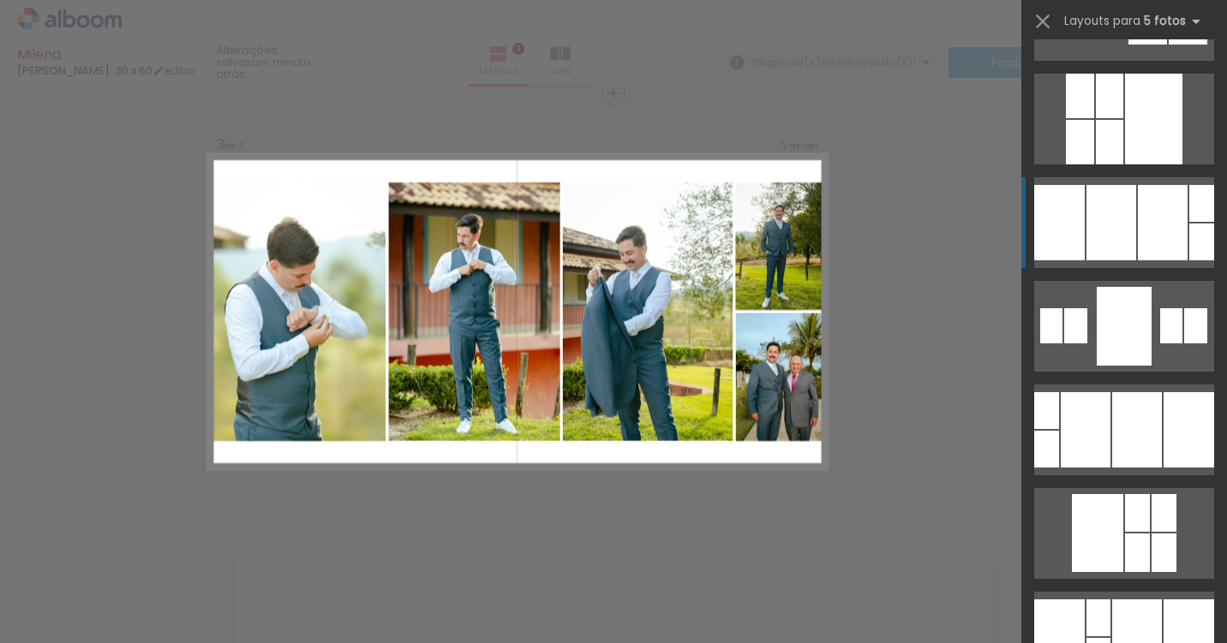
click at [1142, 240] on div at bounding box center [1163, 222] width 50 height 75
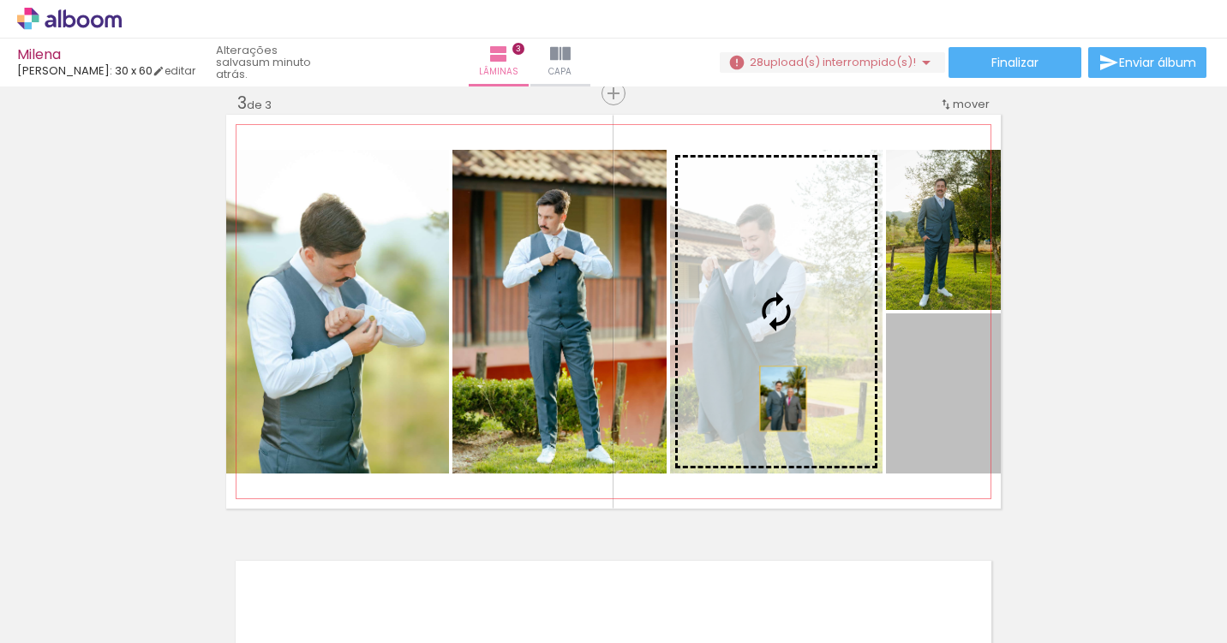
drag, startPoint x: 923, startPoint y: 409, endPoint x: 785, endPoint y: 398, distance: 138.4
click at [0, 0] on slot at bounding box center [0, 0] width 0 height 0
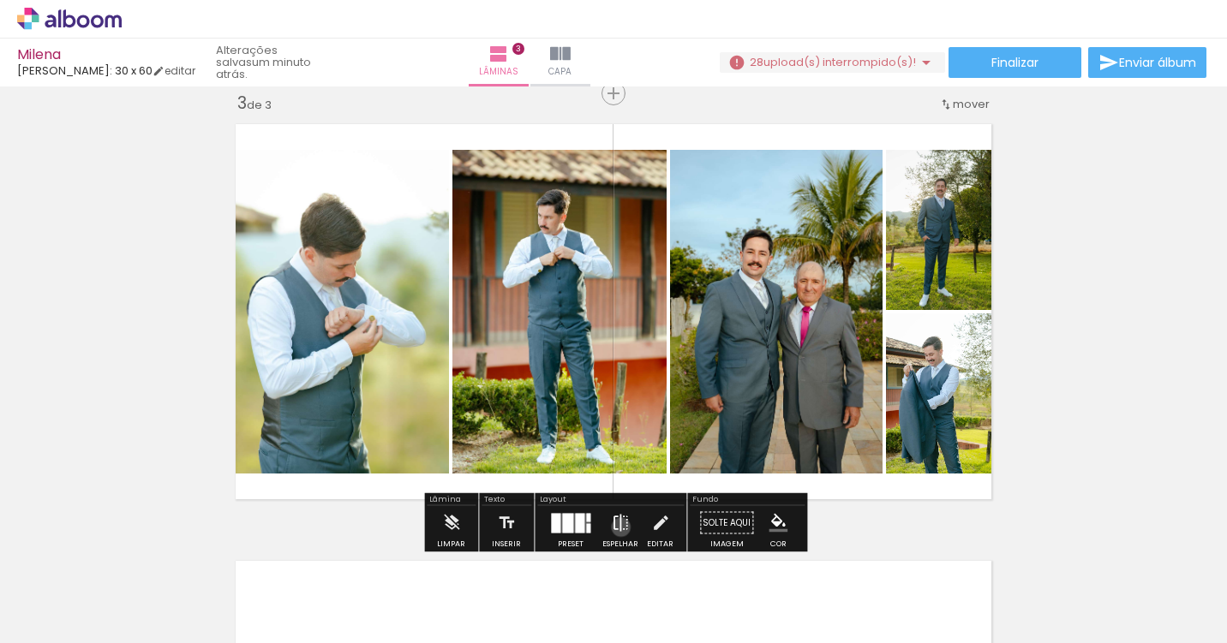
click at [617, 527] on iron-icon at bounding box center [620, 523] width 19 height 34
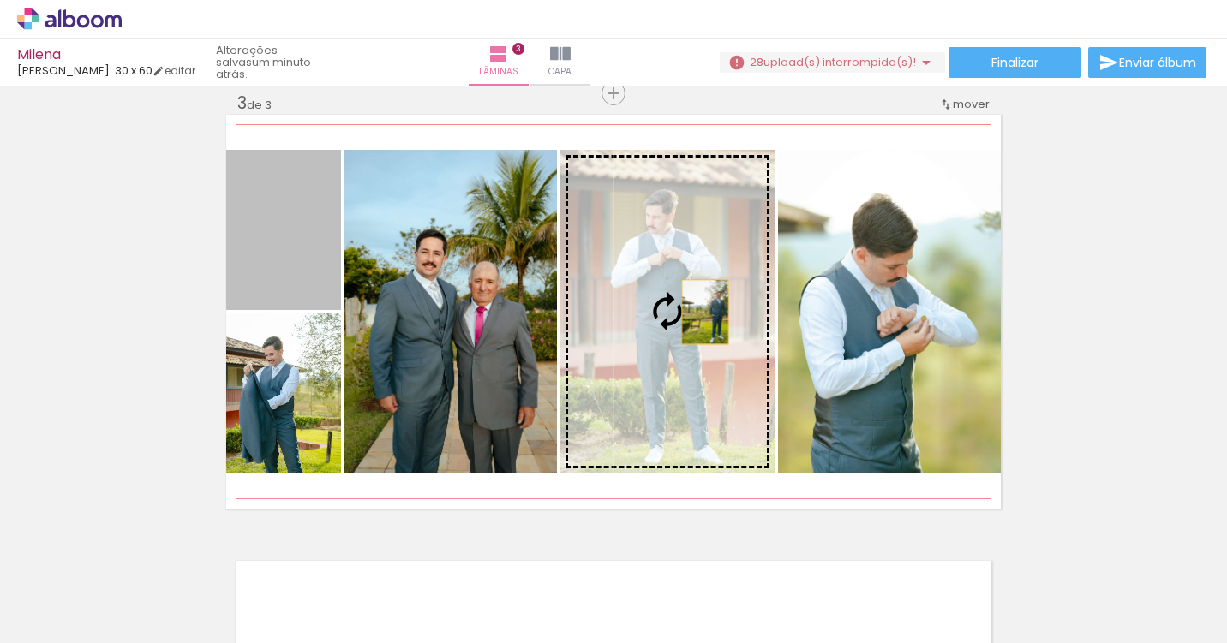
drag, startPoint x: 309, startPoint y: 266, endPoint x: 706, endPoint y: 311, distance: 399.1
click at [0, 0] on slot at bounding box center [0, 0] width 0 height 0
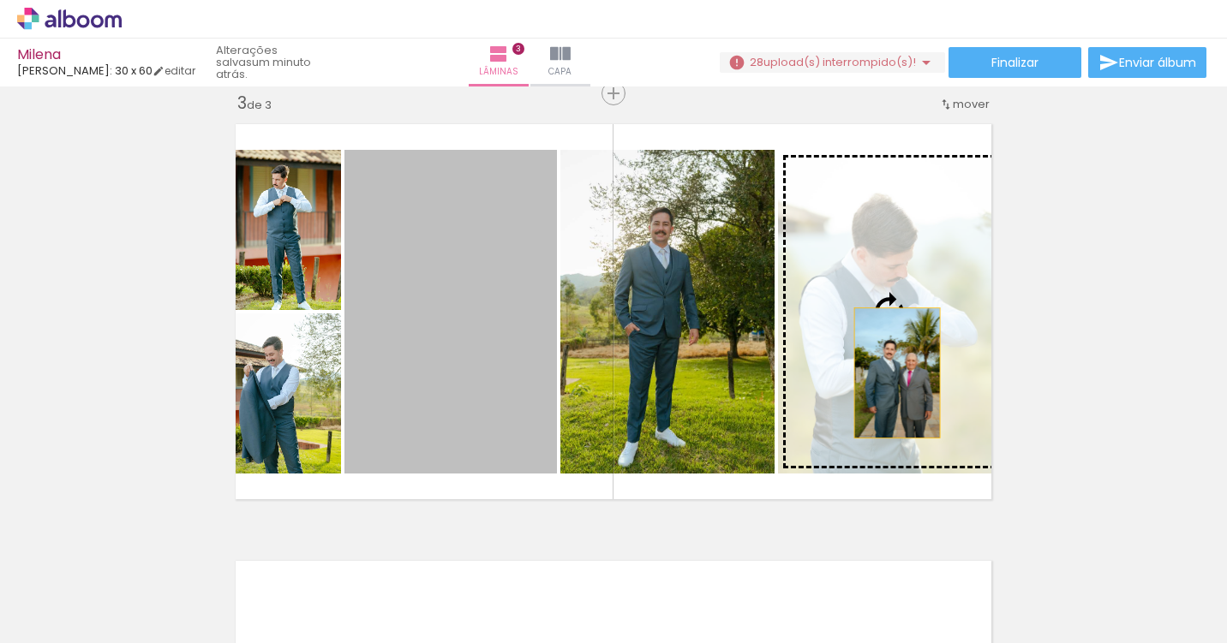
drag, startPoint x: 475, startPoint y: 377, endPoint x: 897, endPoint y: 373, distance: 422.3
click at [0, 0] on slot at bounding box center [0, 0] width 0 height 0
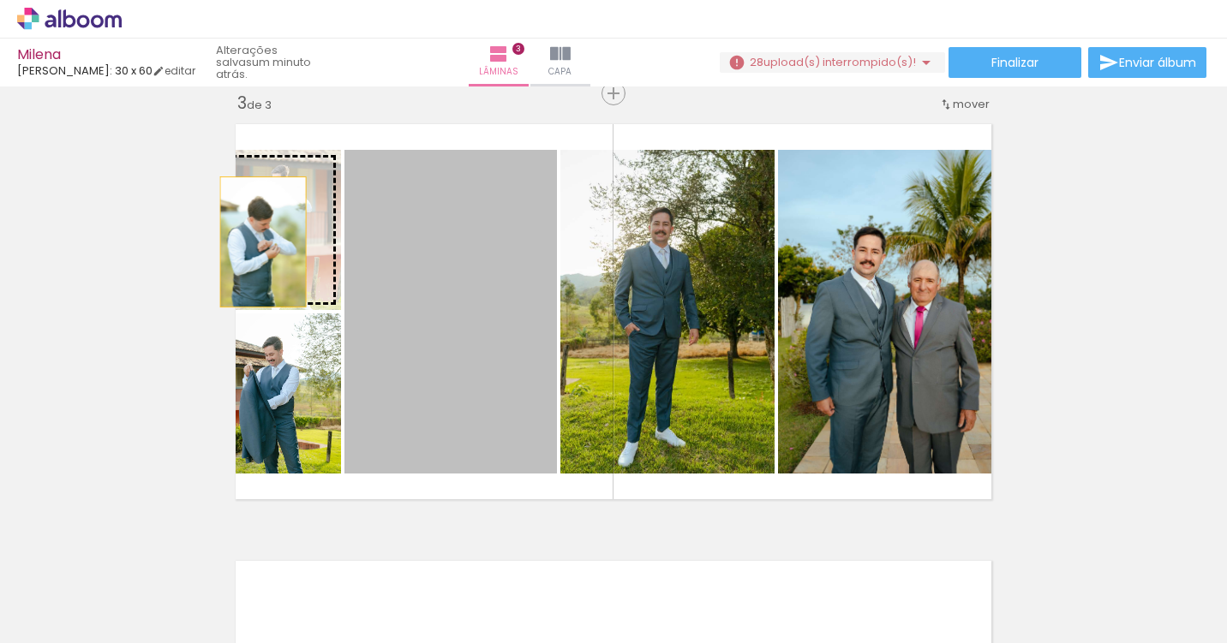
drag, startPoint x: 419, startPoint y: 346, endPoint x: 260, endPoint y: 234, distance: 194.9
click at [0, 0] on slot at bounding box center [0, 0] width 0 height 0
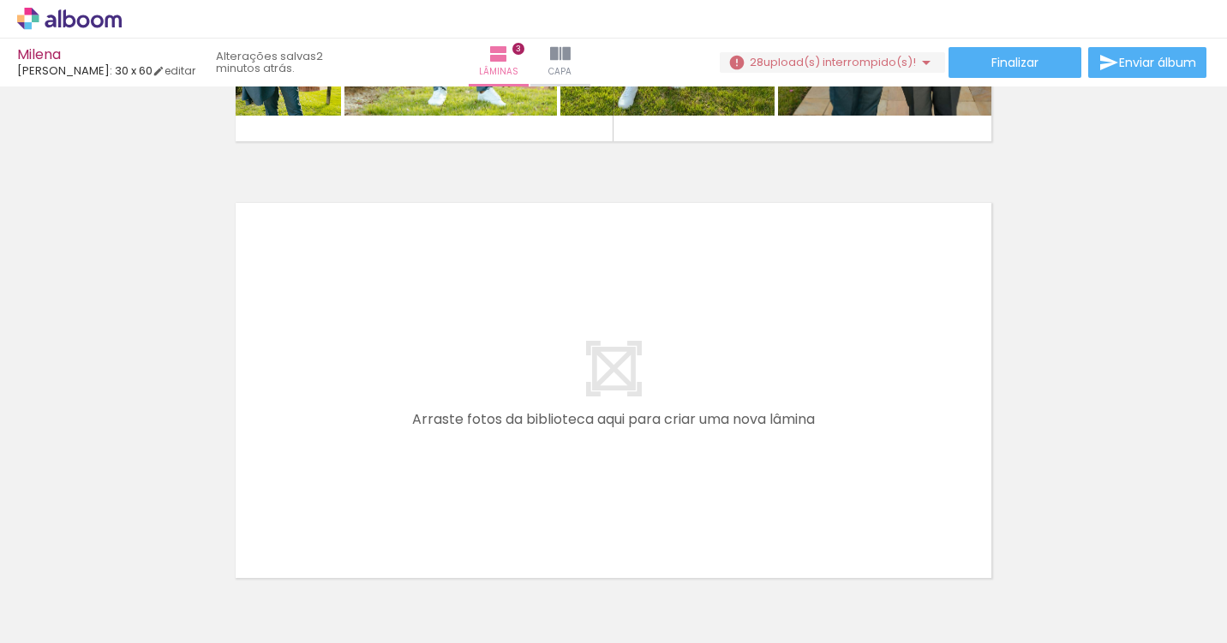
scroll to position [1286, 0]
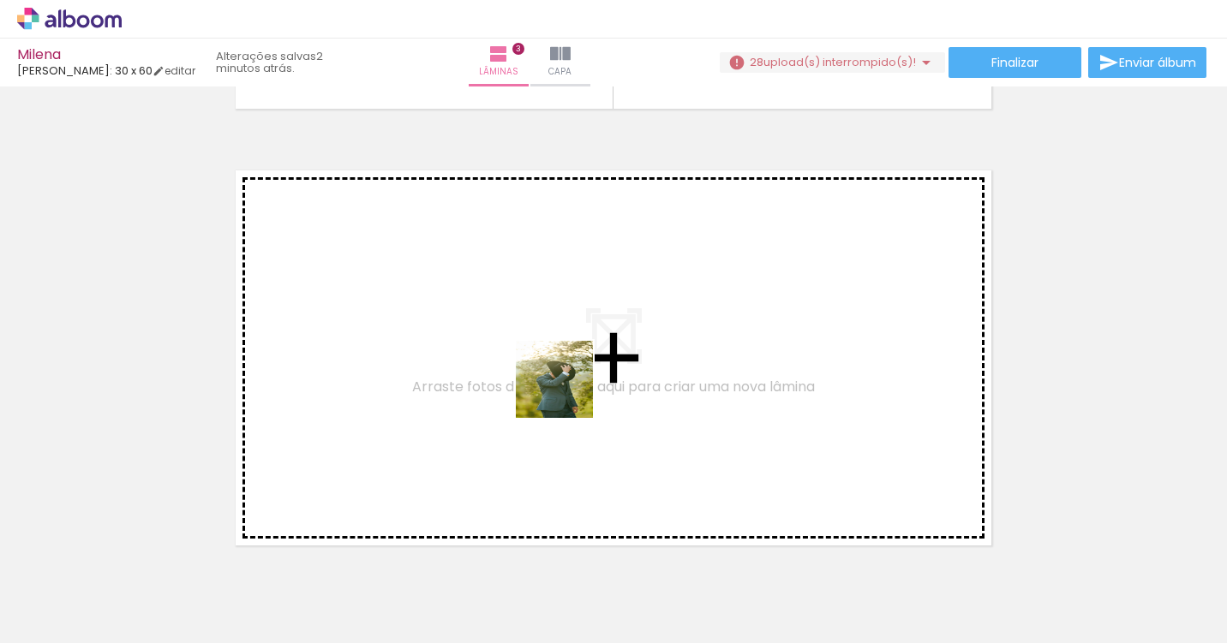
drag, startPoint x: 596, startPoint y: 608, endPoint x: 565, endPoint y: 381, distance: 229.1
click at [565, 381] on quentale-workspace at bounding box center [613, 321] width 1227 height 643
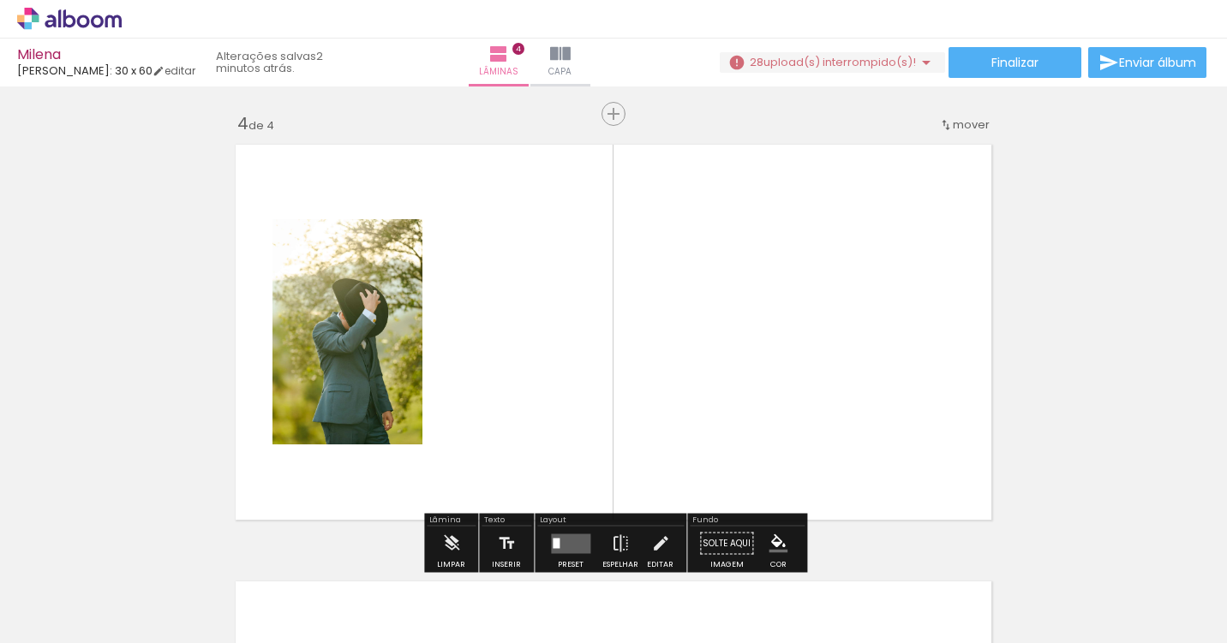
scroll to position [1332, 0]
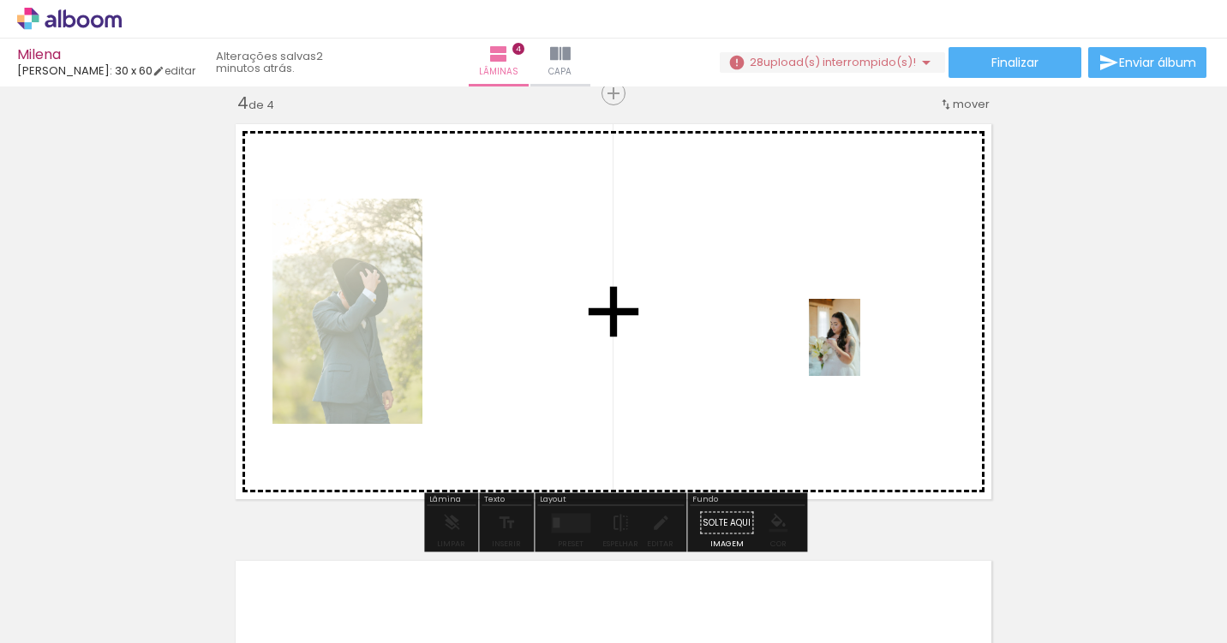
drag, startPoint x: 1084, startPoint y: 600, endPoint x: 859, endPoint y: 349, distance: 337.3
click at [859, 349] on quentale-workspace at bounding box center [613, 321] width 1227 height 643
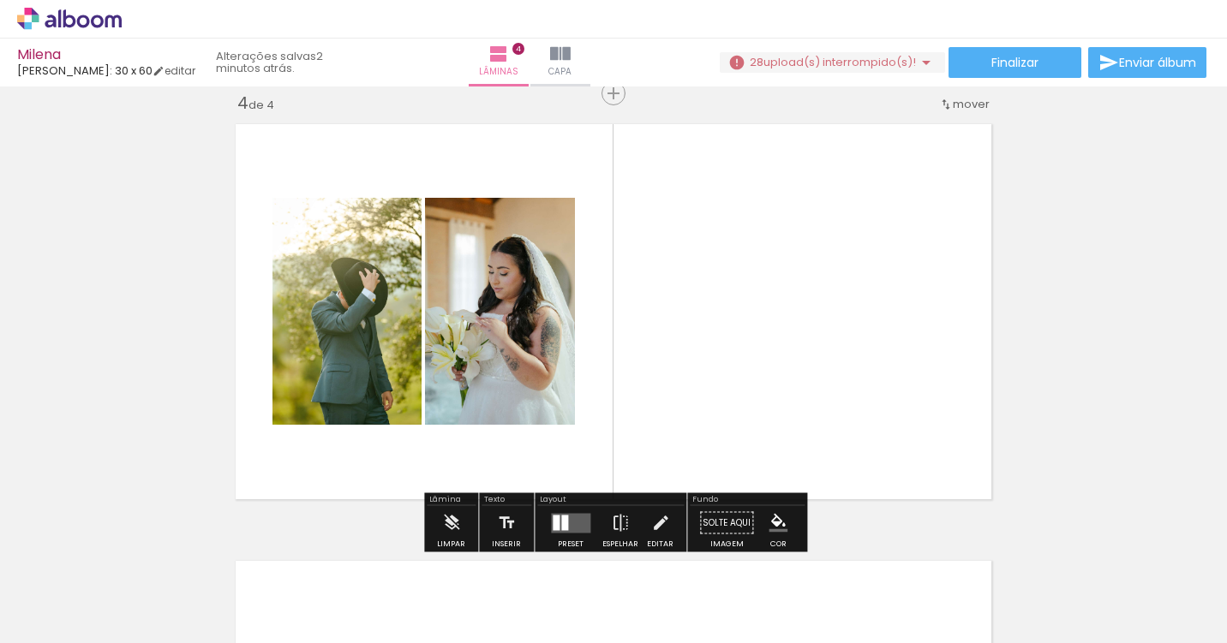
click at [586, 522] on quentale-layouter at bounding box center [570, 523] width 39 height 20
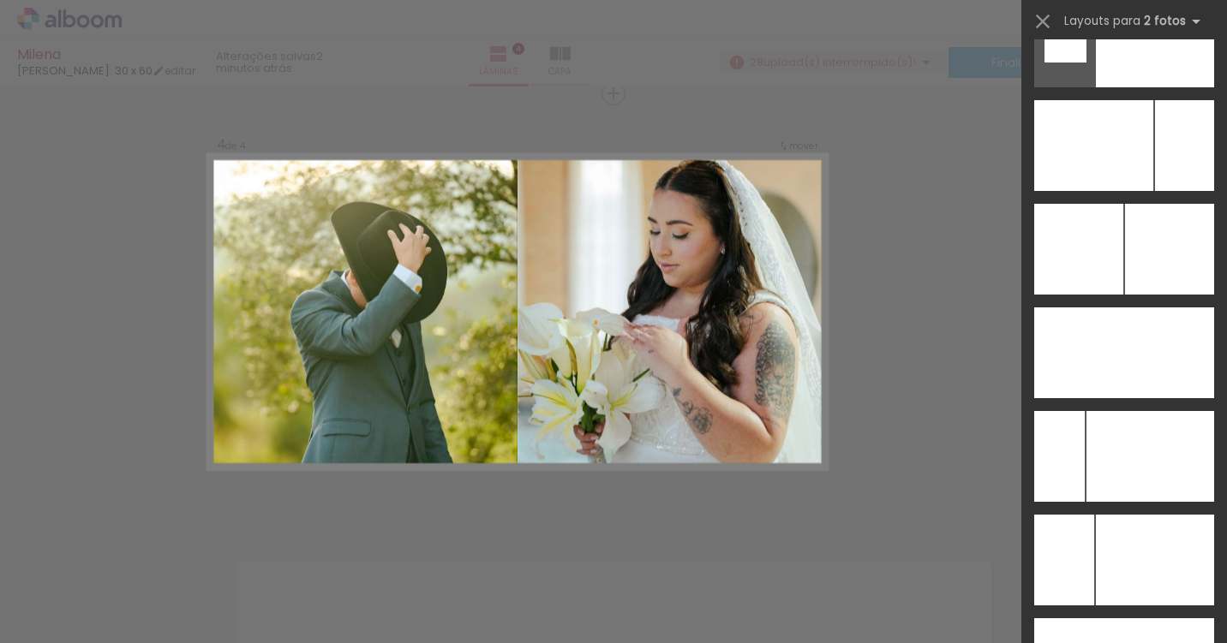
scroll to position [7505, 0]
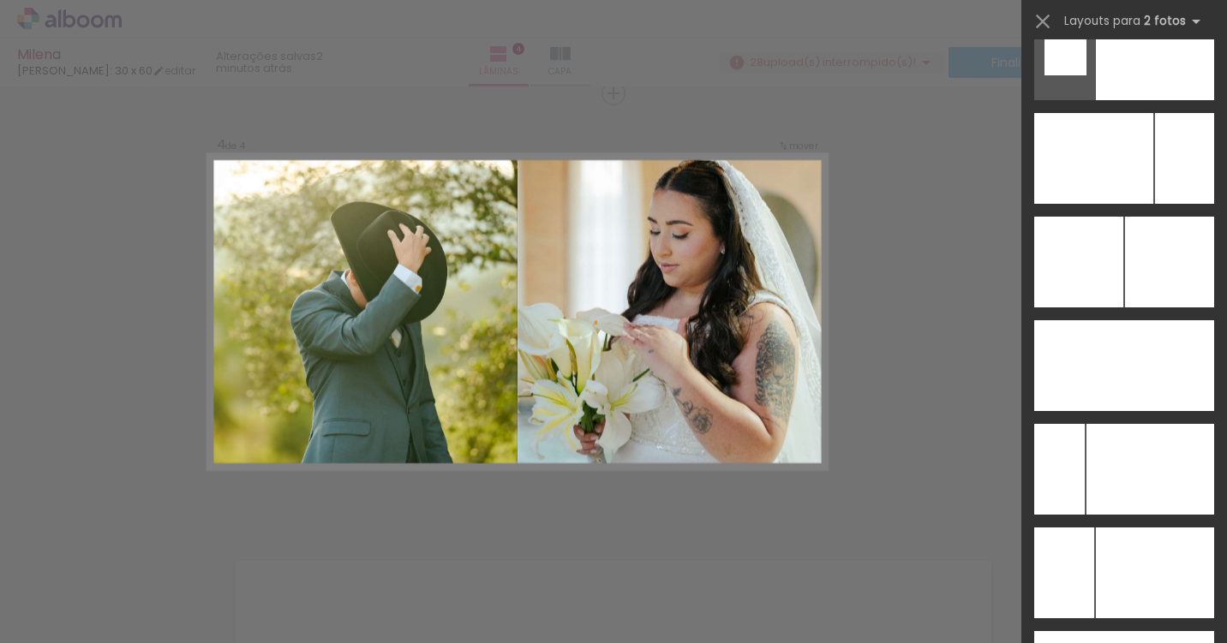
click at [1128, 361] on div at bounding box center [1169, 365] width 90 height 91
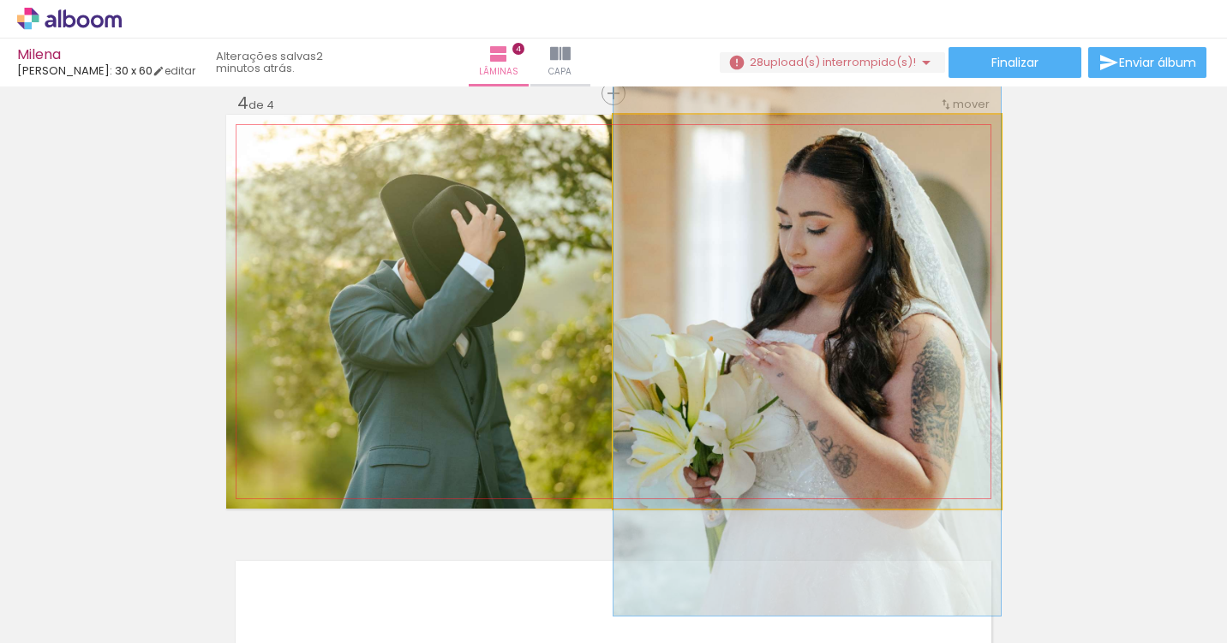
drag, startPoint x: 826, startPoint y: 293, endPoint x: 839, endPoint y: 307, distance: 19.4
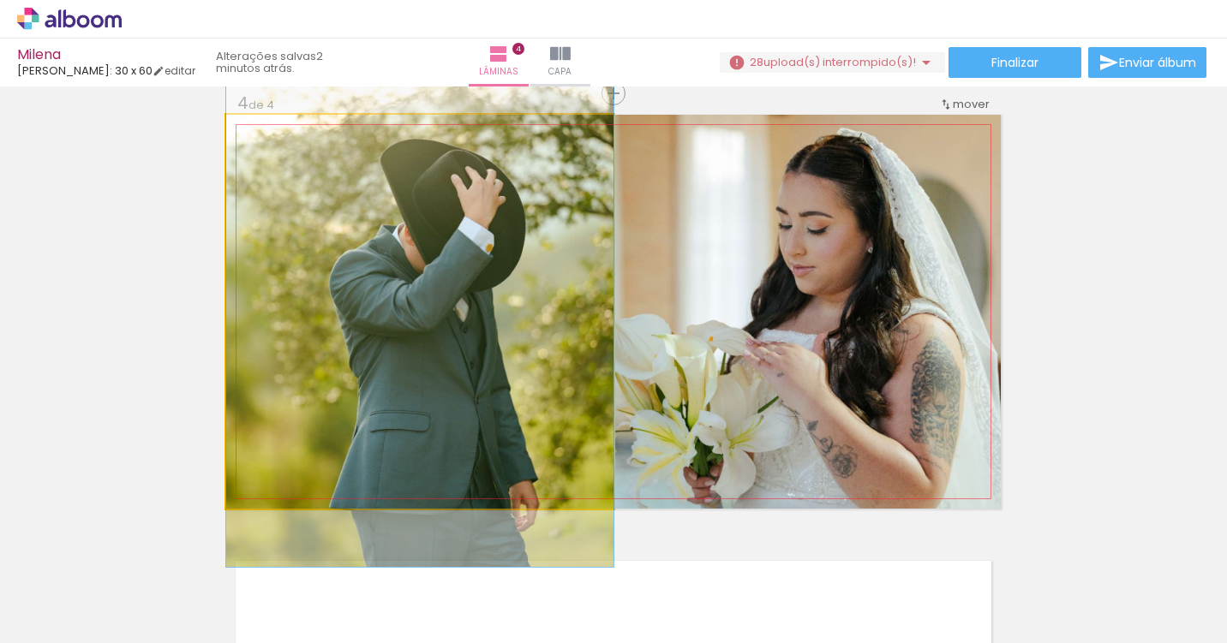
drag, startPoint x: 439, startPoint y: 278, endPoint x: 439, endPoint y: 244, distance: 34.3
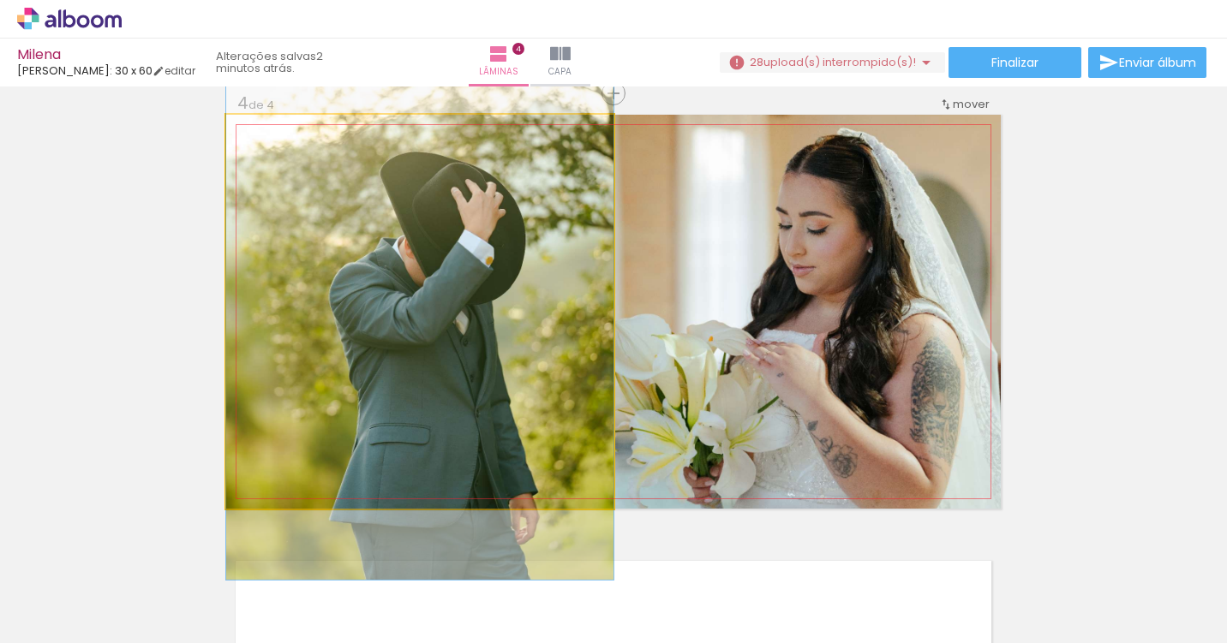
drag, startPoint x: 439, startPoint y: 244, endPoint x: 439, endPoint y: 256, distance: 12.0
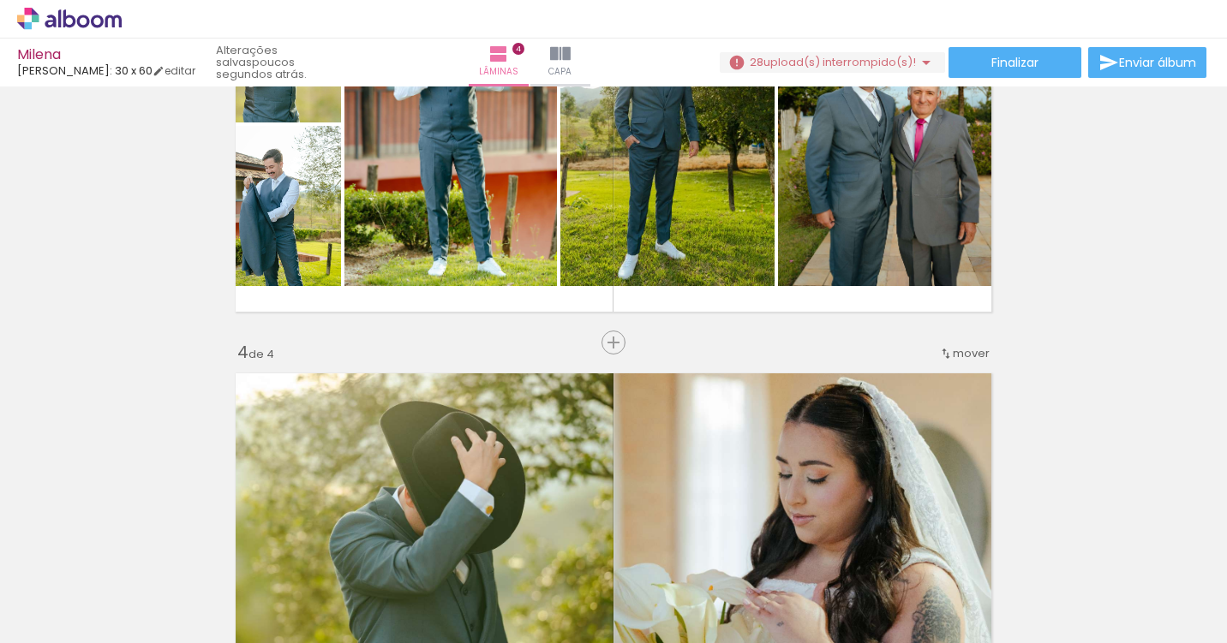
scroll to position [1078, 0]
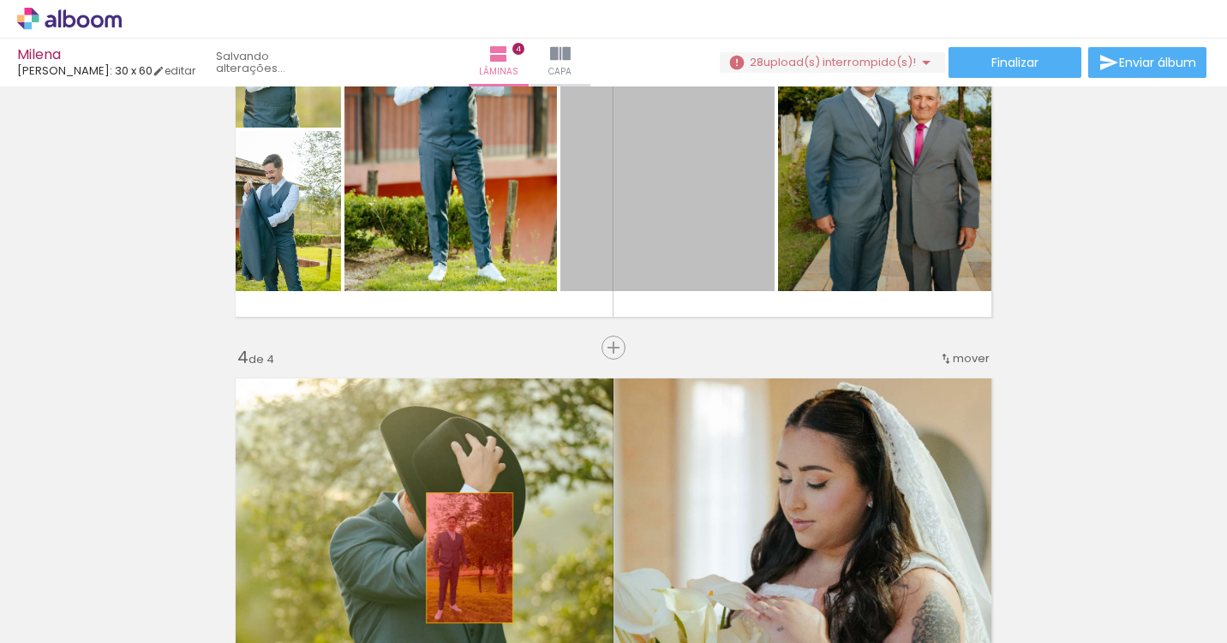
drag, startPoint x: 676, startPoint y: 215, endPoint x: 460, endPoint y: 576, distance: 421.0
click at [460, 576] on quentale-workspace at bounding box center [613, 321] width 1227 height 643
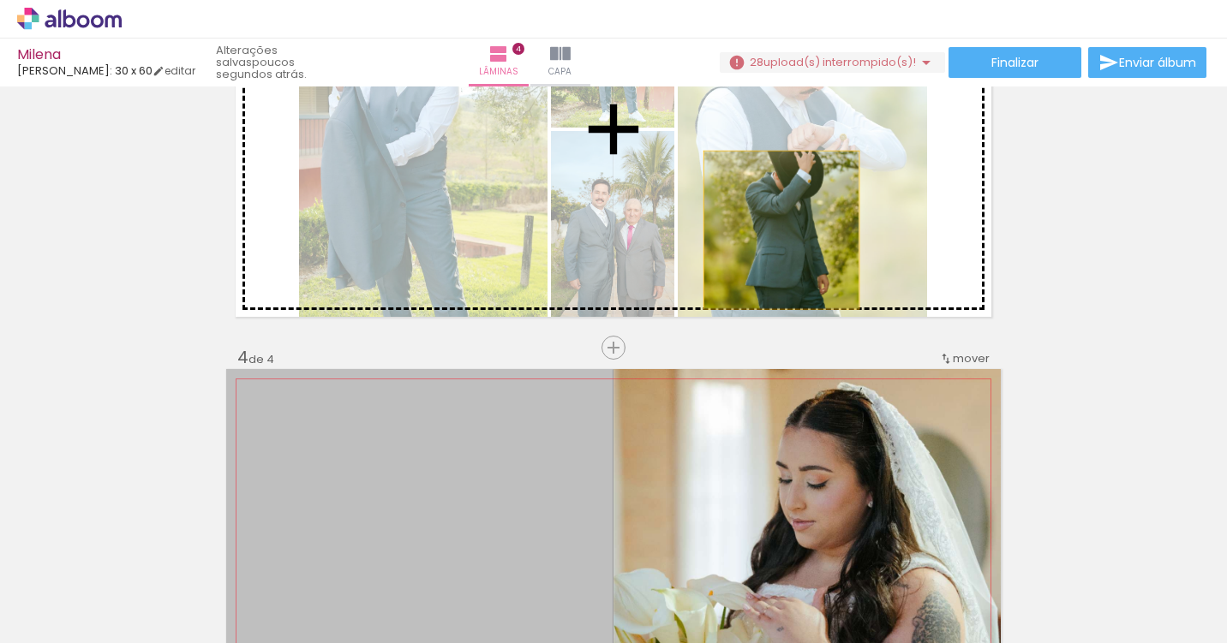
drag, startPoint x: 518, startPoint y: 480, endPoint x: 781, endPoint y: 230, distance: 362.9
click at [781, 230] on div "Inserir lâmina 1 de 4 Inserir lâmina 2 de 4 Inserir lâmina 3 de 4 Inserir lâmin…" at bounding box center [613, 107] width 1227 height 2185
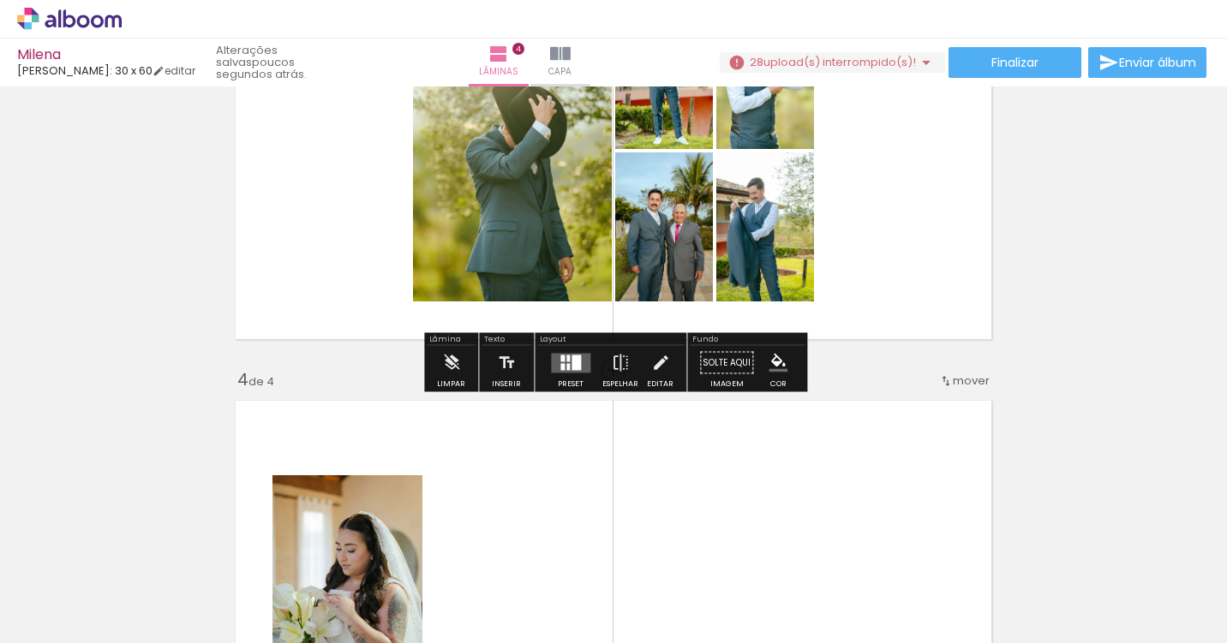
scroll to position [1044, 0]
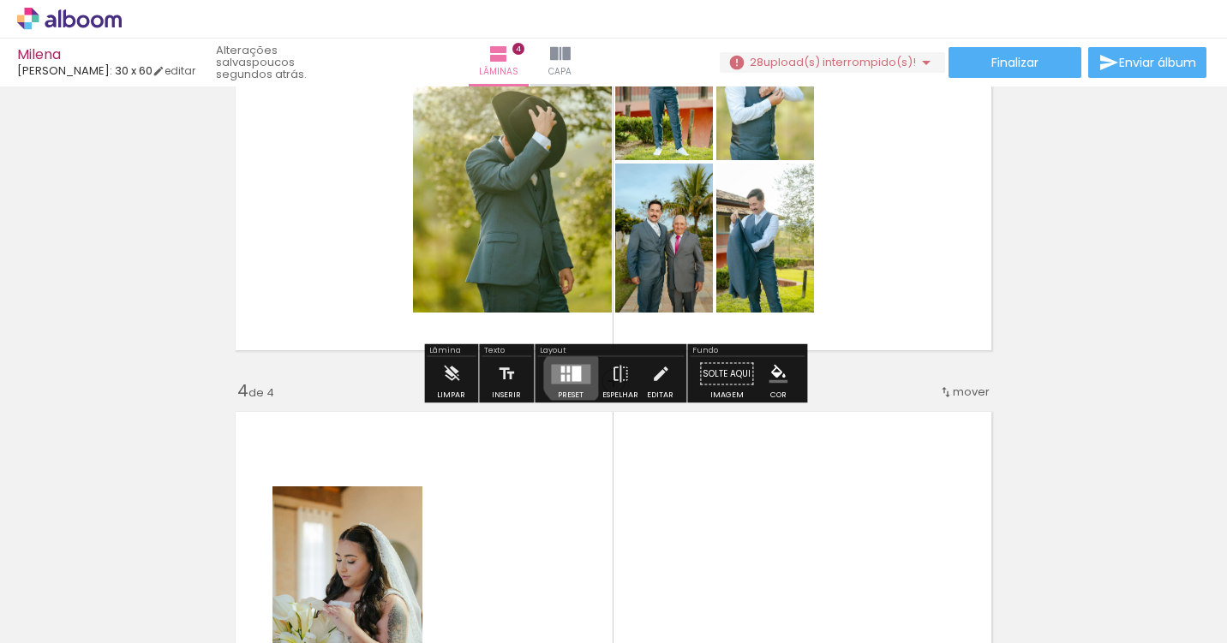
click at [571, 375] on div at bounding box center [575, 373] width 9 height 15
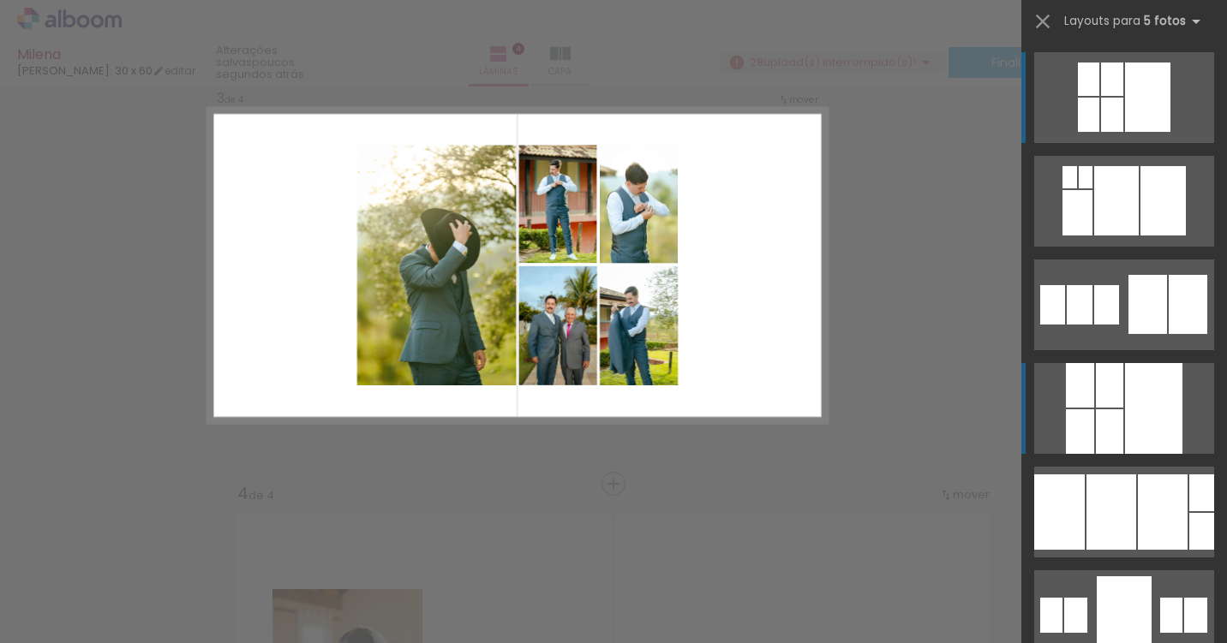
scroll to position [895, 0]
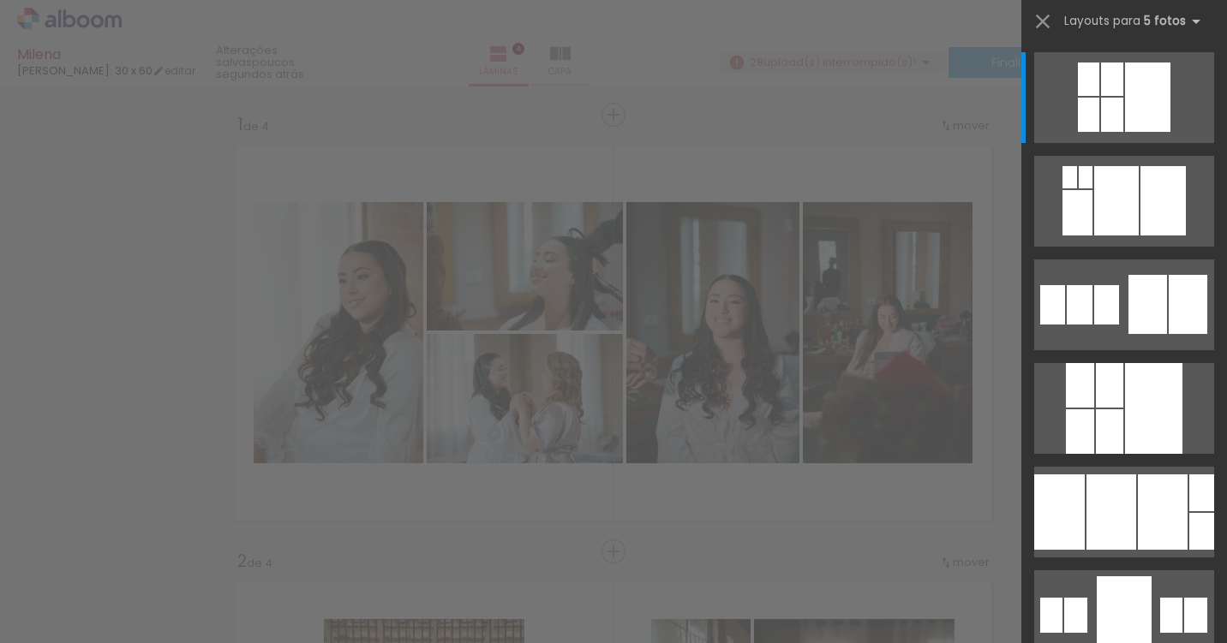
click at [1126, 493] on div at bounding box center [1111, 512] width 50 height 75
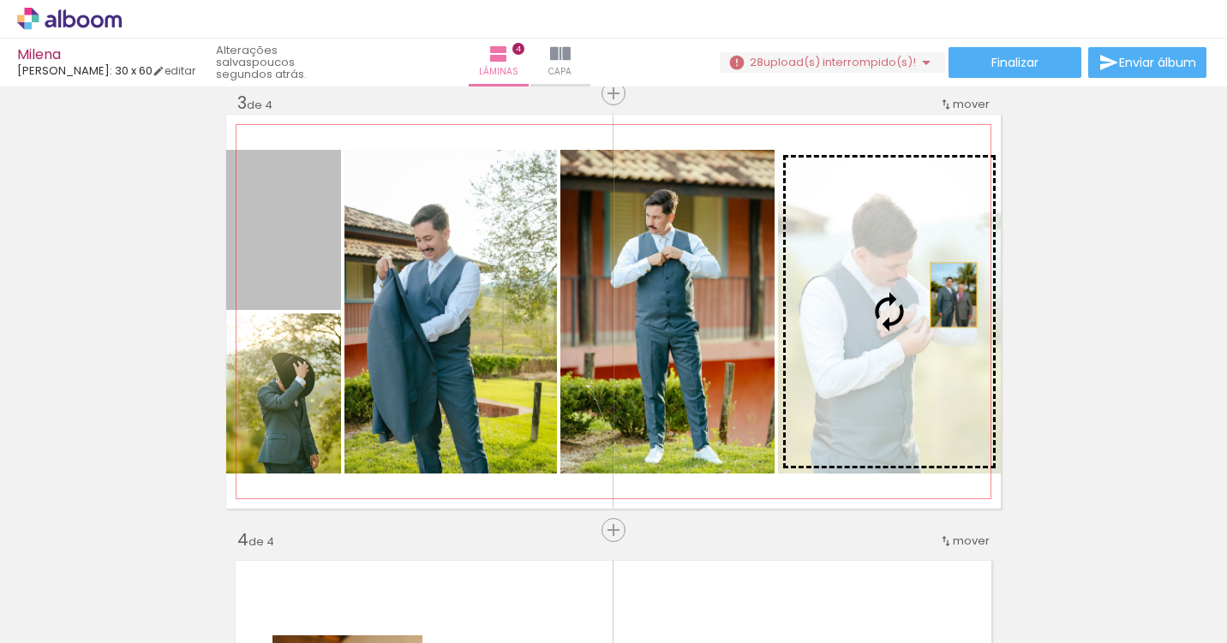
drag, startPoint x: 311, startPoint y: 266, endPoint x: 953, endPoint y: 295, distance: 643.1
click at [0, 0] on slot at bounding box center [0, 0] width 0 height 0
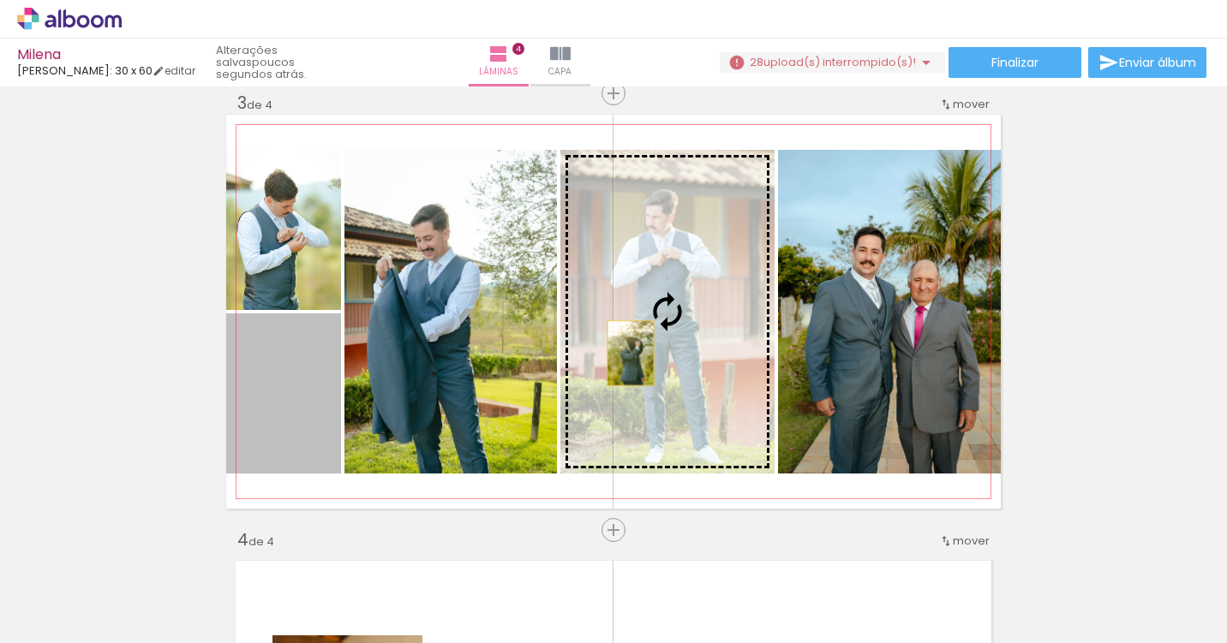
drag, startPoint x: 294, startPoint y: 391, endPoint x: 655, endPoint y: 349, distance: 364.0
click at [0, 0] on slot at bounding box center [0, 0] width 0 height 0
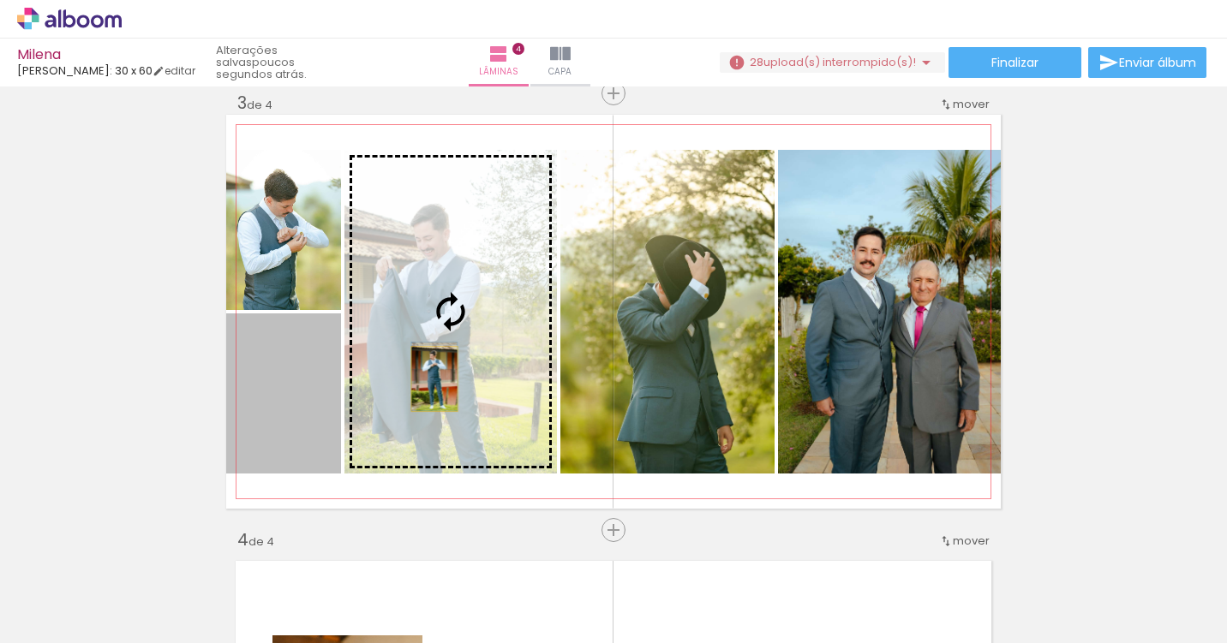
drag, startPoint x: 294, startPoint y: 412, endPoint x: 434, endPoint y: 379, distance: 144.4
click at [0, 0] on slot at bounding box center [0, 0] width 0 height 0
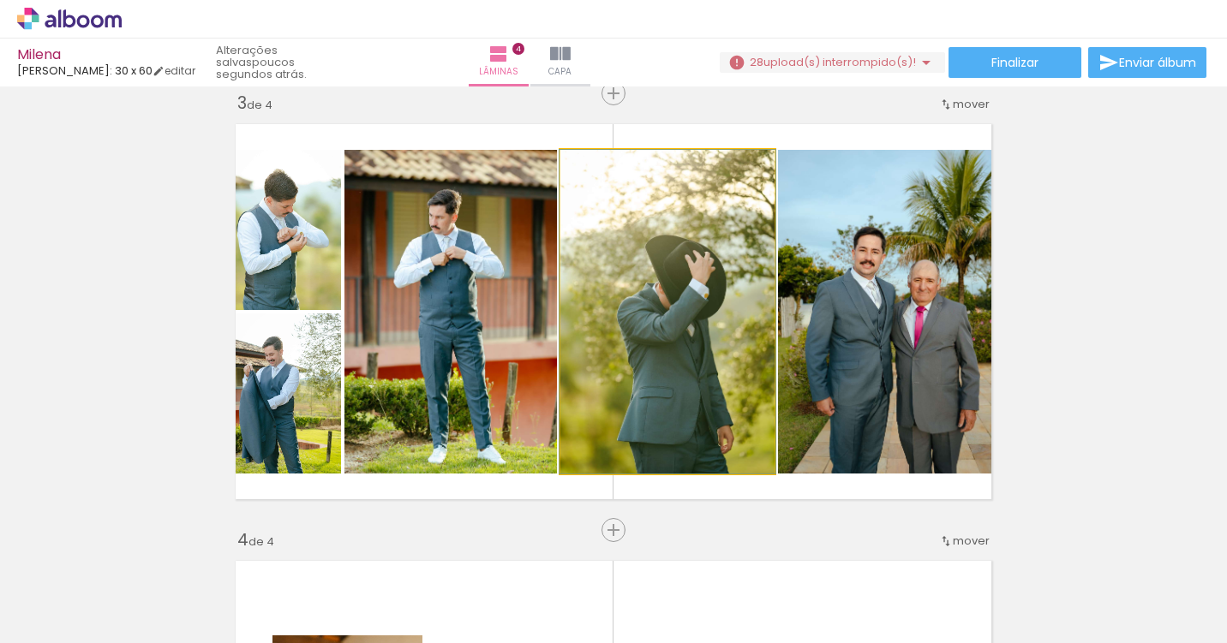
drag, startPoint x: 672, startPoint y: 327, endPoint x: 671, endPoint y: 286, distance: 41.1
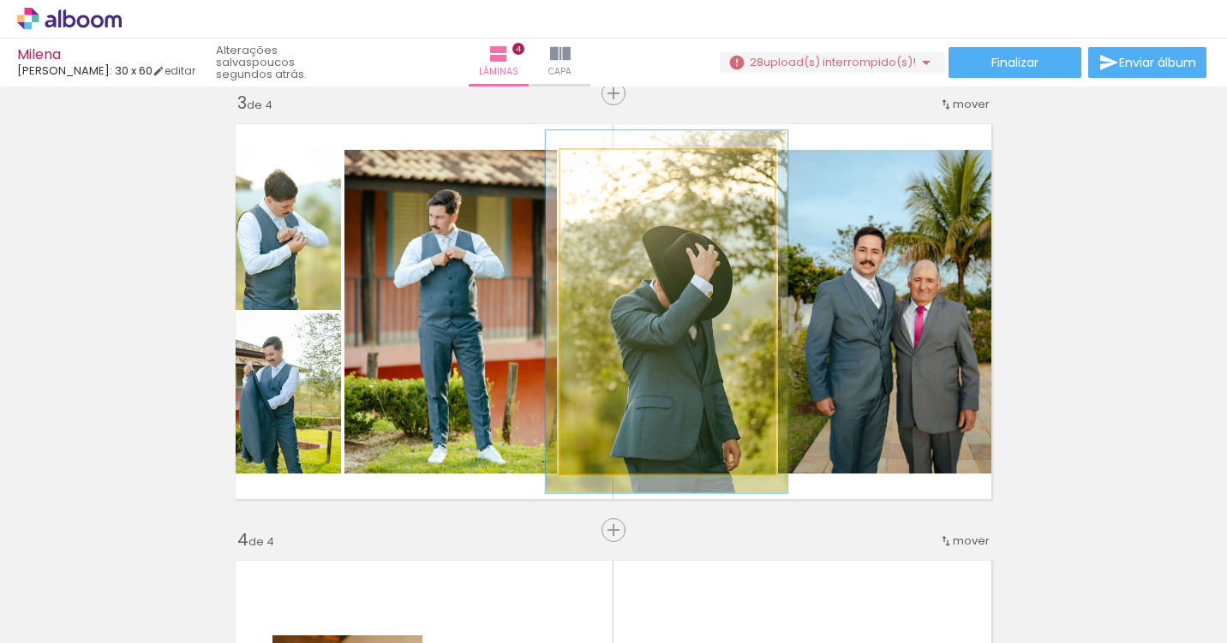
drag, startPoint x: 601, startPoint y: 167, endPoint x: 610, endPoint y: 168, distance: 8.6
type paper-slider "114"
click at [610, 168] on div at bounding box center [607, 167] width 15 height 15
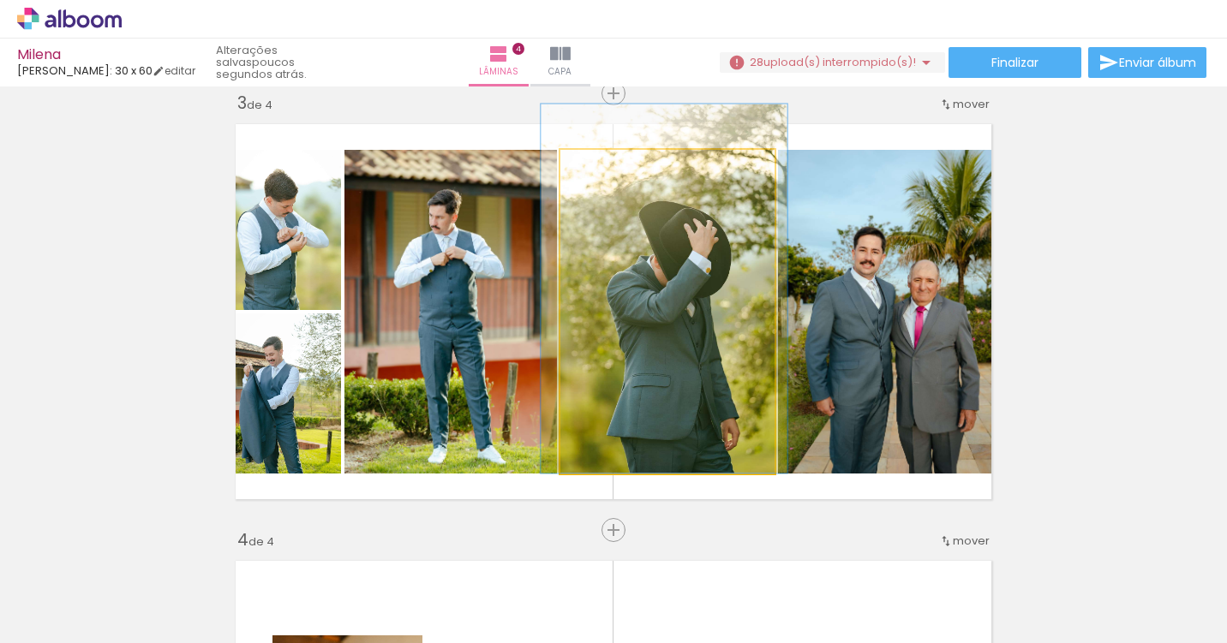
drag, startPoint x: 667, startPoint y: 253, endPoint x: 664, endPoint y: 212, distance: 41.3
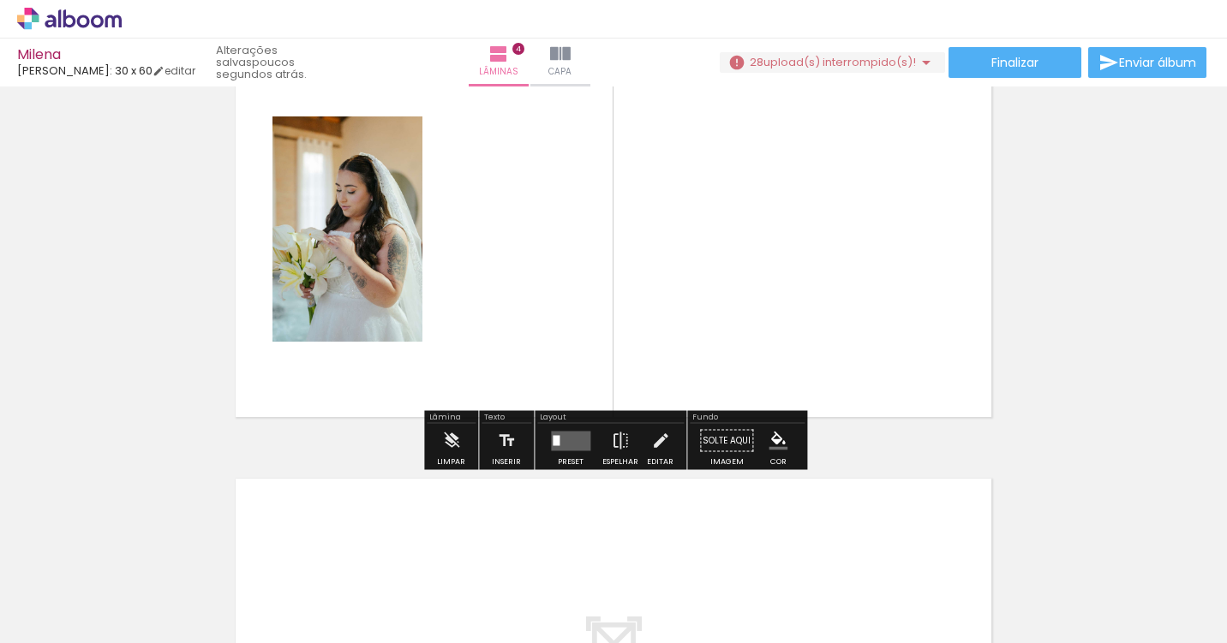
scroll to position [0, 541]
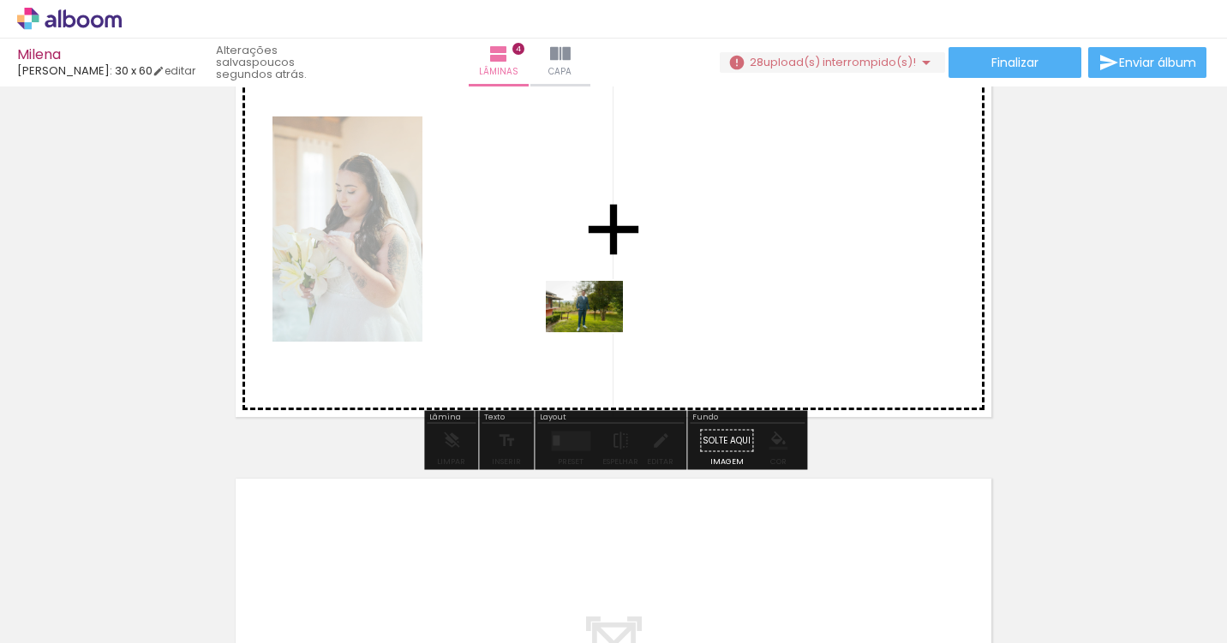
drag, startPoint x: 324, startPoint y: 595, endPoint x: 624, endPoint y: 316, distance: 410.3
click at [624, 316] on quentale-workspace at bounding box center [613, 321] width 1227 height 643
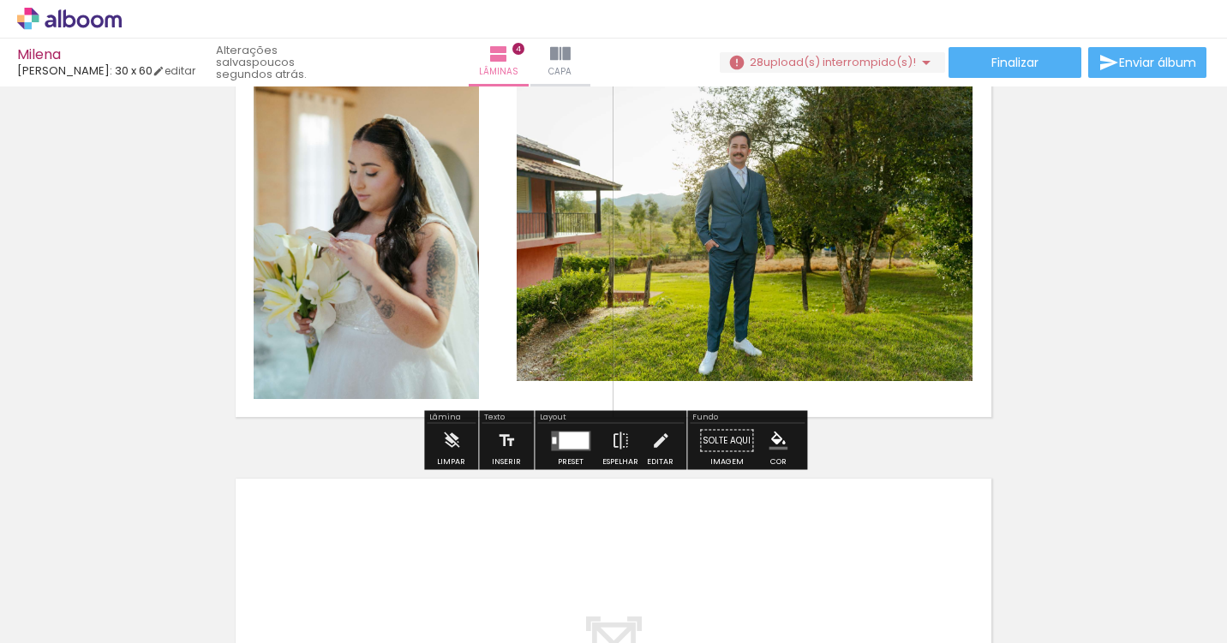
click at [568, 440] on div at bounding box center [573, 440] width 30 height 17
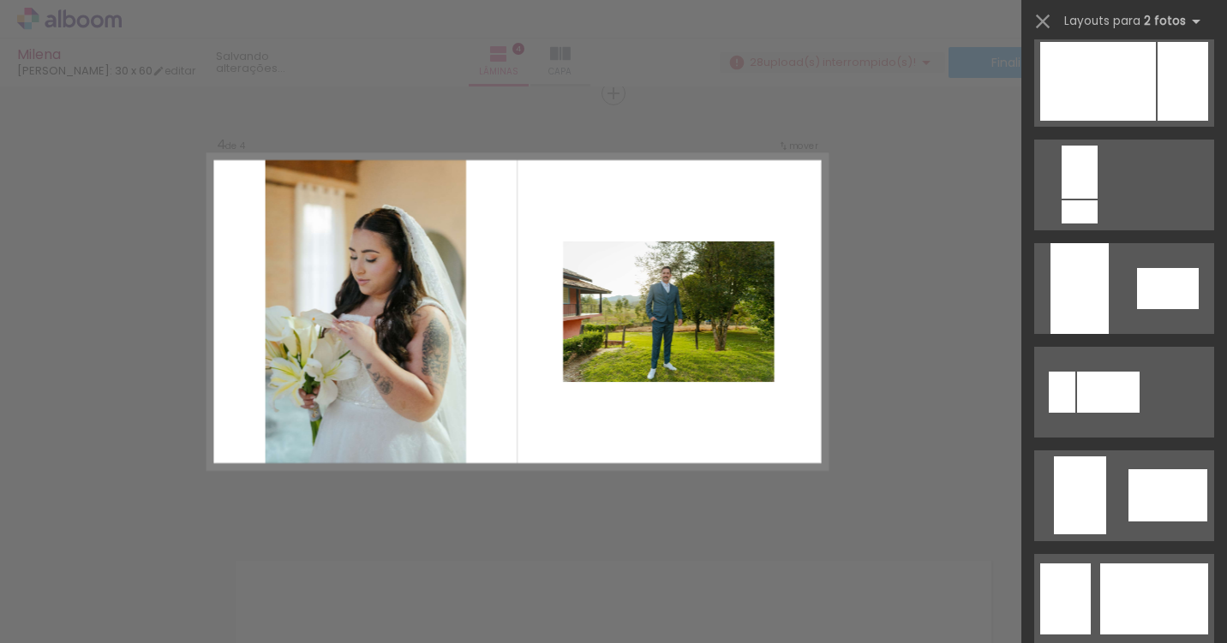
scroll to position [869, 0]
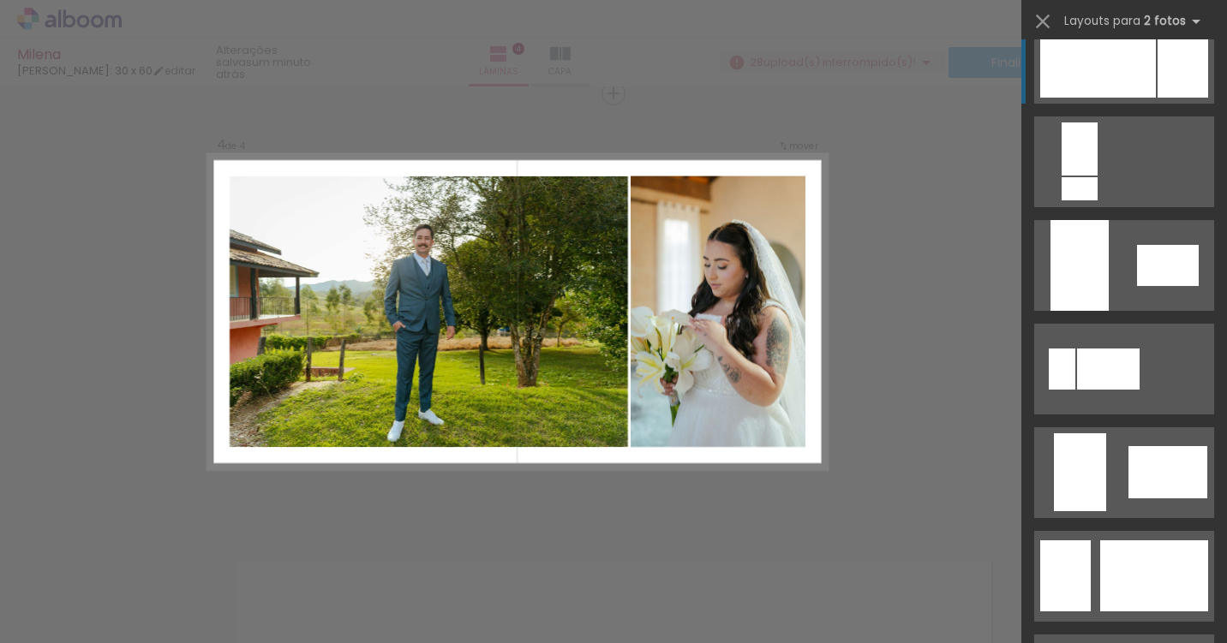
click at [1138, 73] on div at bounding box center [1098, 58] width 116 height 79
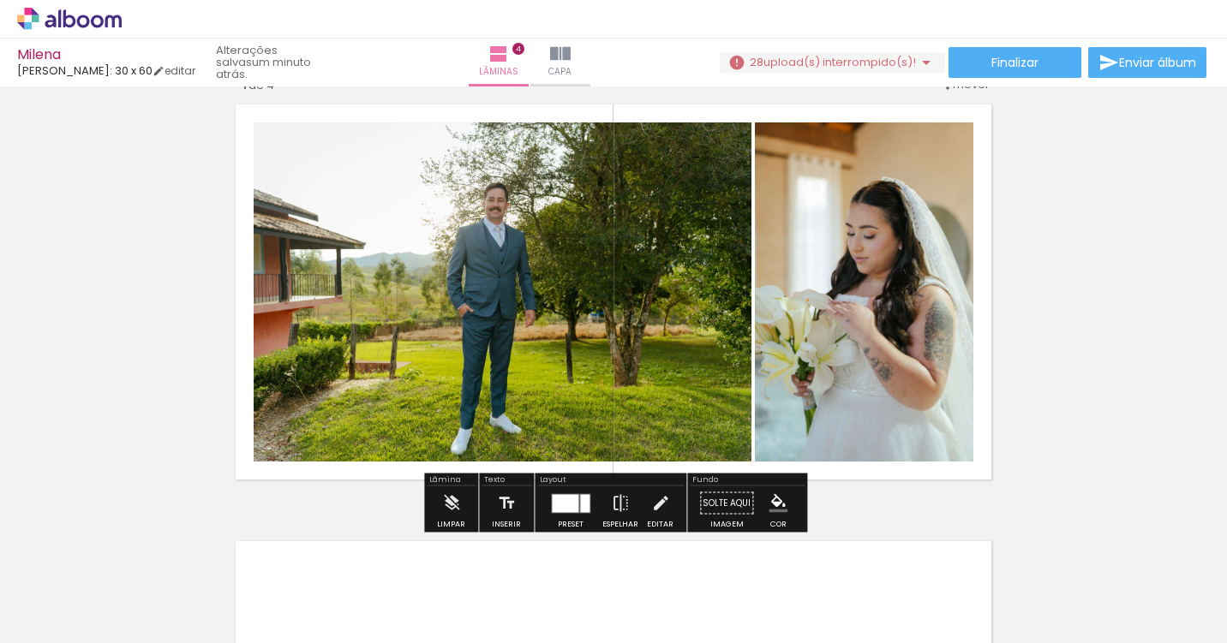
scroll to position [1351, 0]
click at [573, 506] on div at bounding box center [565, 504] width 27 height 18
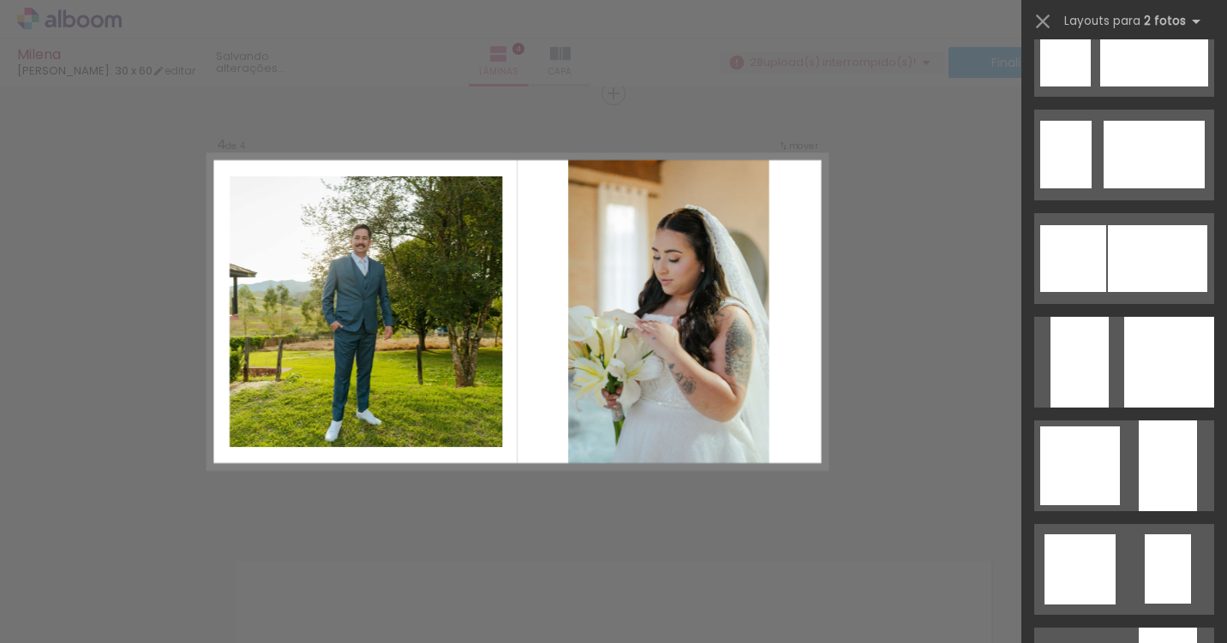
scroll to position [1396, 0]
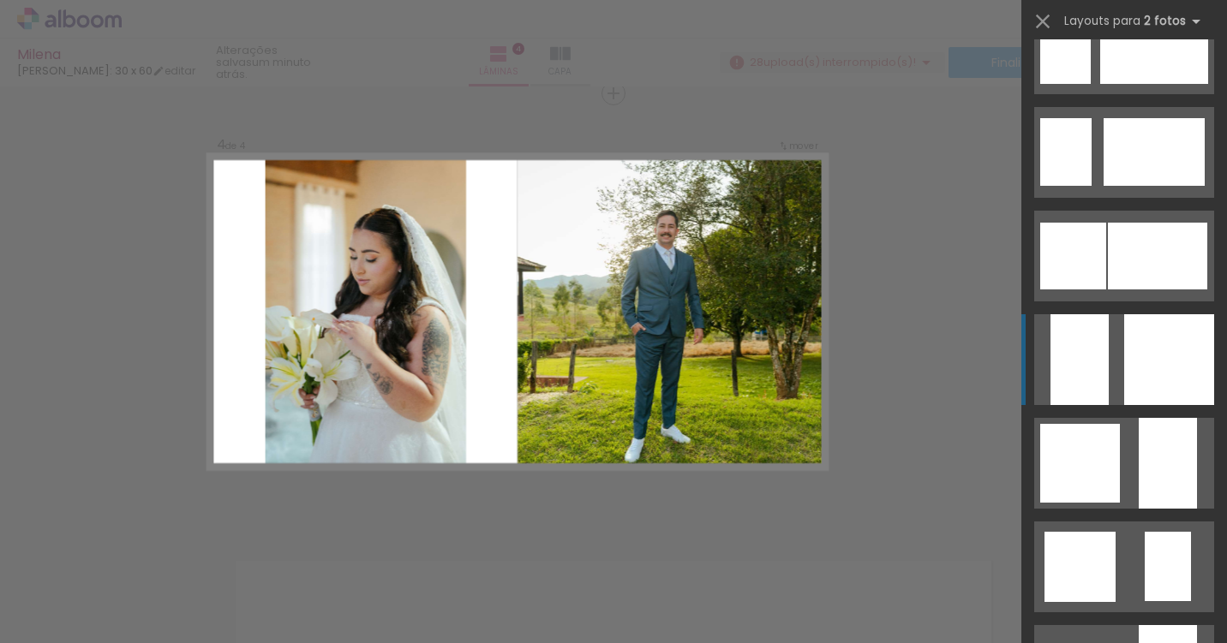
click at [1124, 332] on div at bounding box center [1169, 359] width 90 height 91
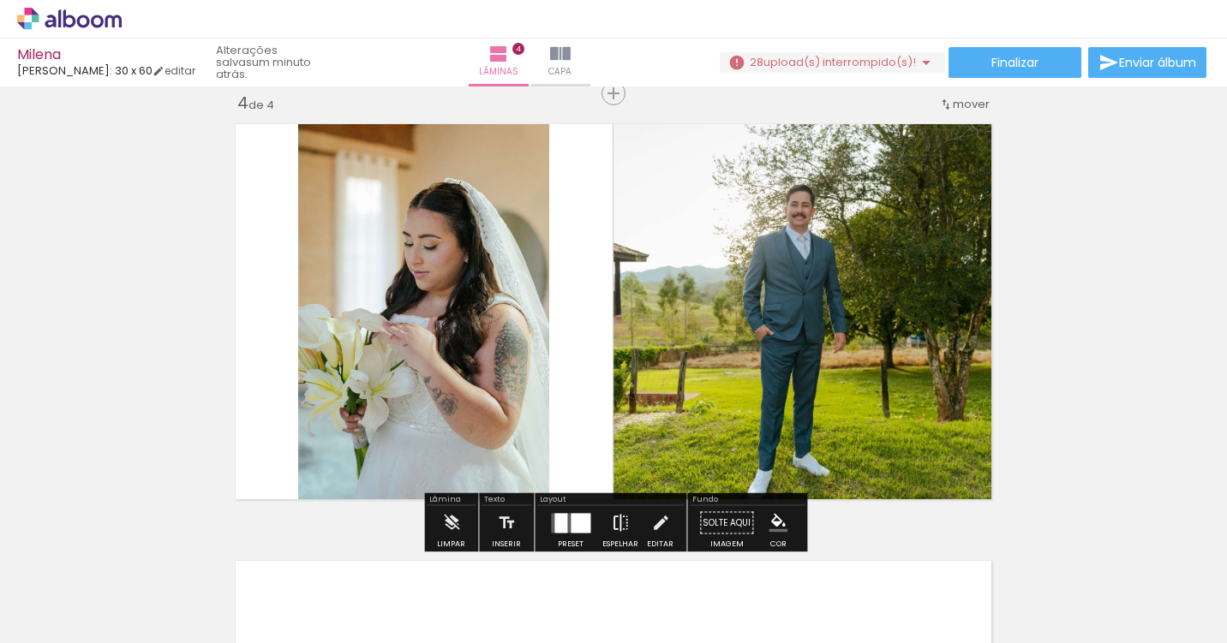
click at [619, 523] on iron-icon at bounding box center [620, 523] width 19 height 34
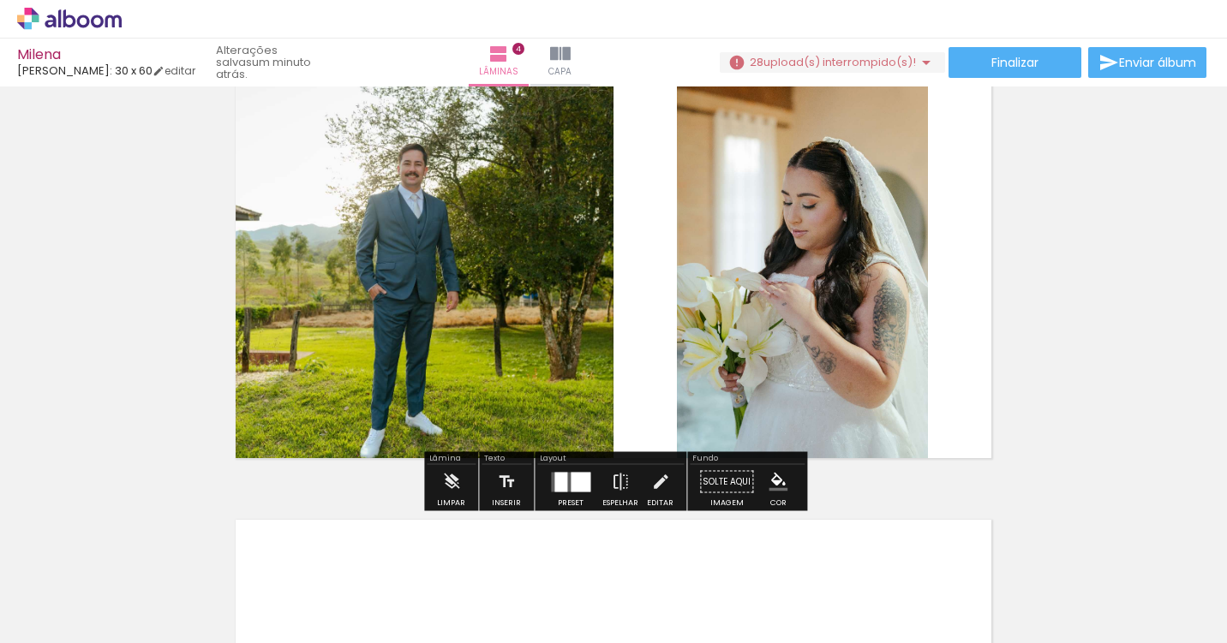
scroll to position [1350, 0]
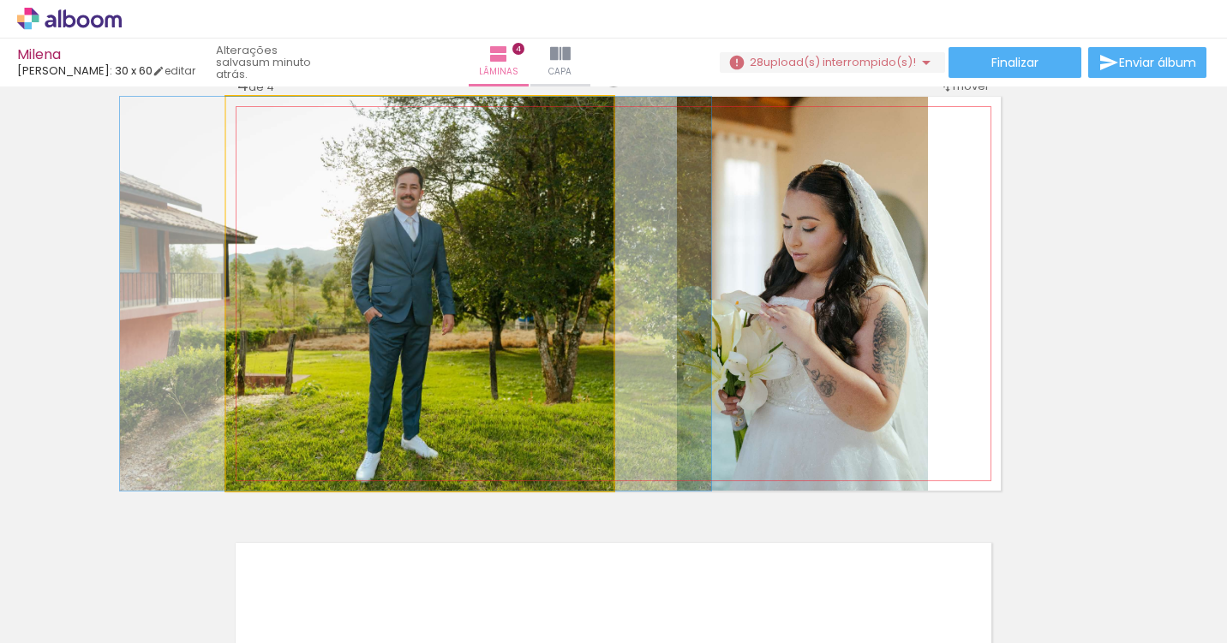
drag, startPoint x: 483, startPoint y: 331, endPoint x: 479, endPoint y: 313, distance: 19.3
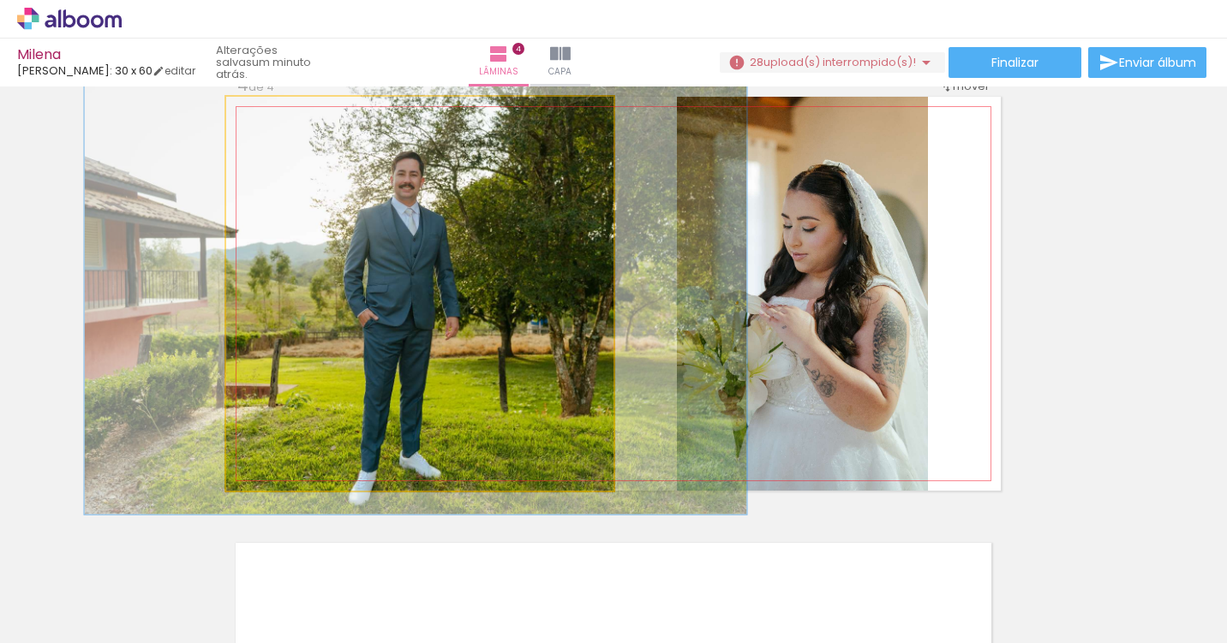
click at [279, 116] on div at bounding box center [273, 114] width 27 height 27
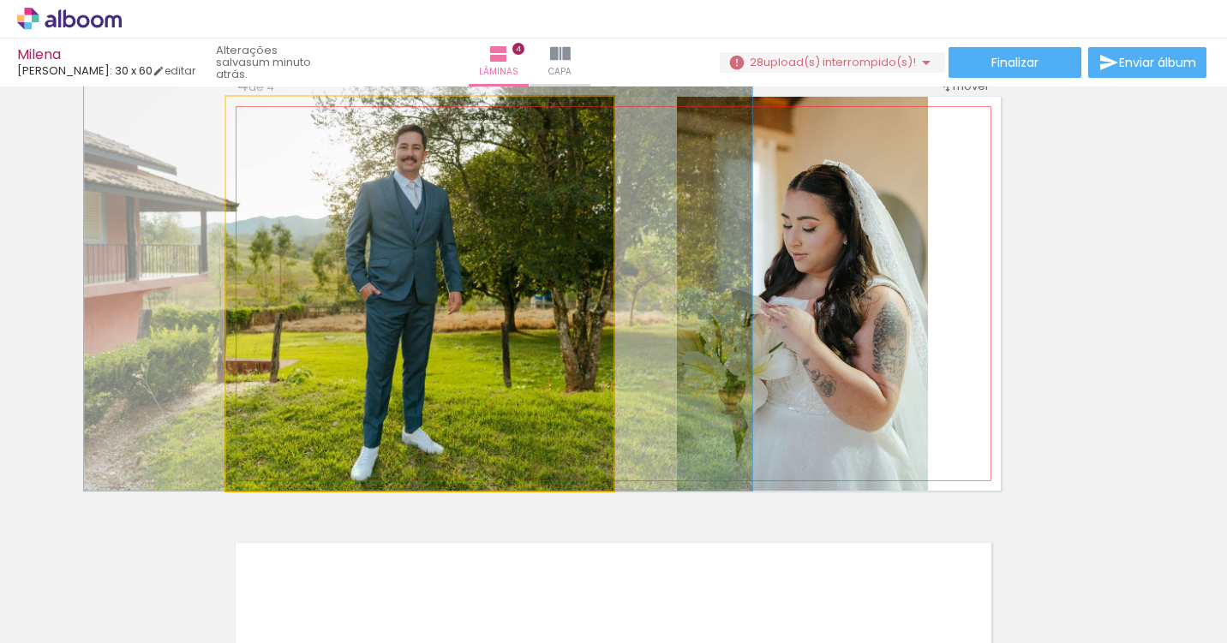
drag, startPoint x: 374, startPoint y: 235, endPoint x: 377, endPoint y: 194, distance: 40.3
drag, startPoint x: 377, startPoint y: 194, endPoint x: 376, endPoint y: 176, distance: 18.9
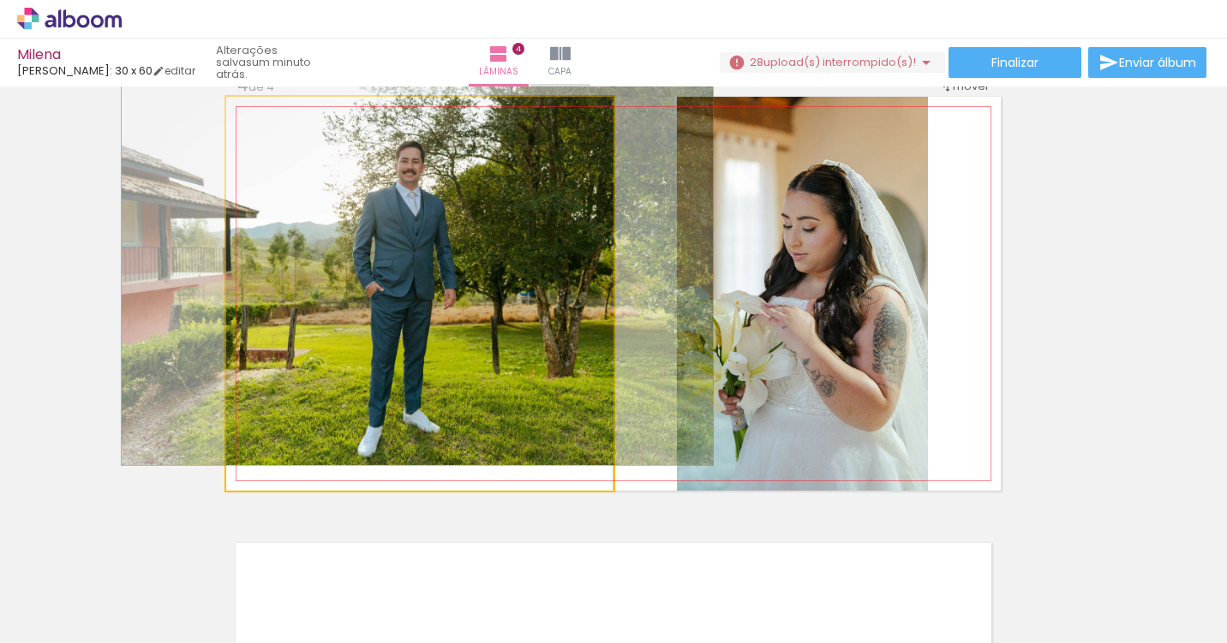
drag, startPoint x: 274, startPoint y: 114, endPoint x: 265, endPoint y: 114, distance: 9.4
type paper-slider "100"
click at [265, 114] on div at bounding box center [266, 114] width 15 height 15
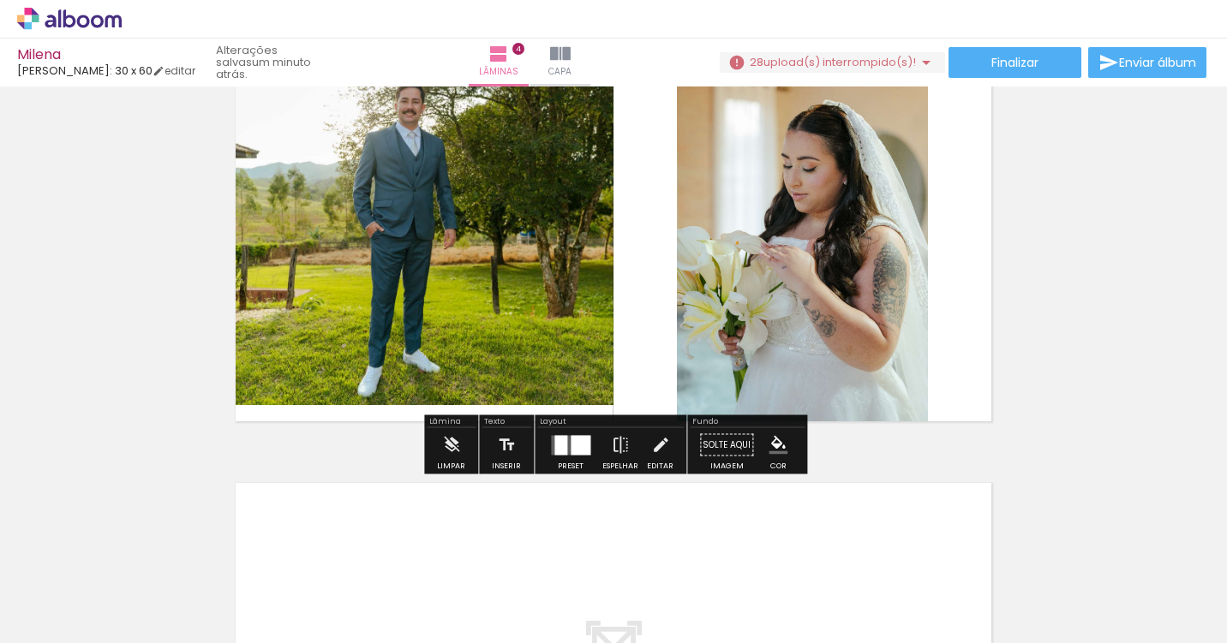
scroll to position [1413, 0]
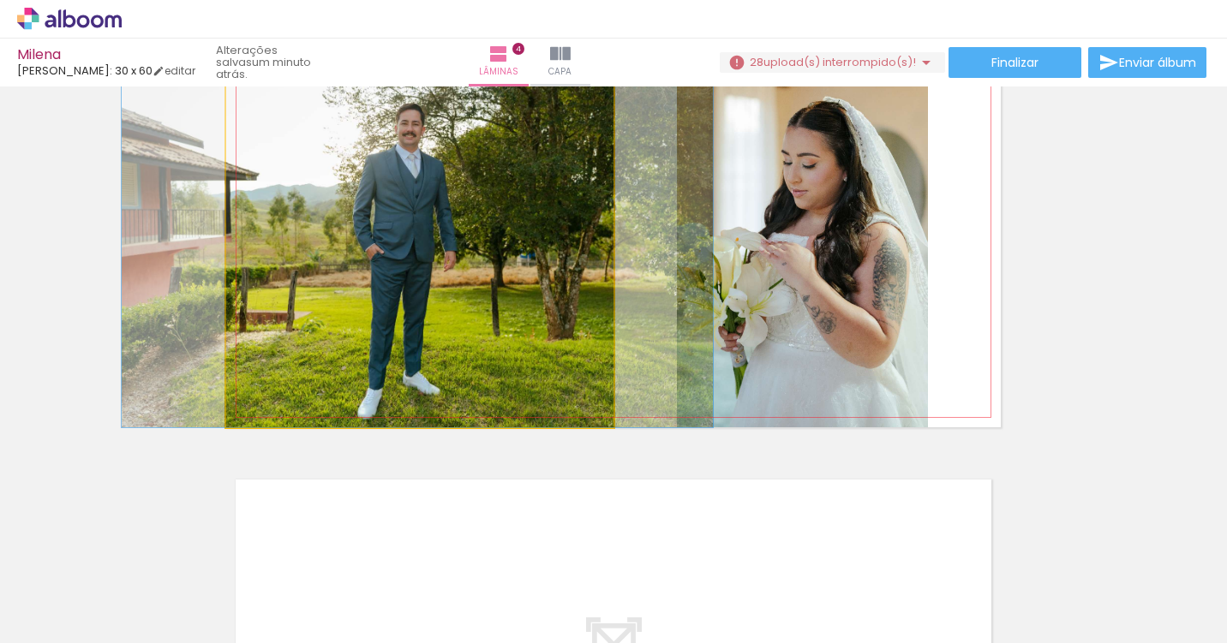
drag, startPoint x: 454, startPoint y: 295, endPoint x: 454, endPoint y: 311, distance: 16.3
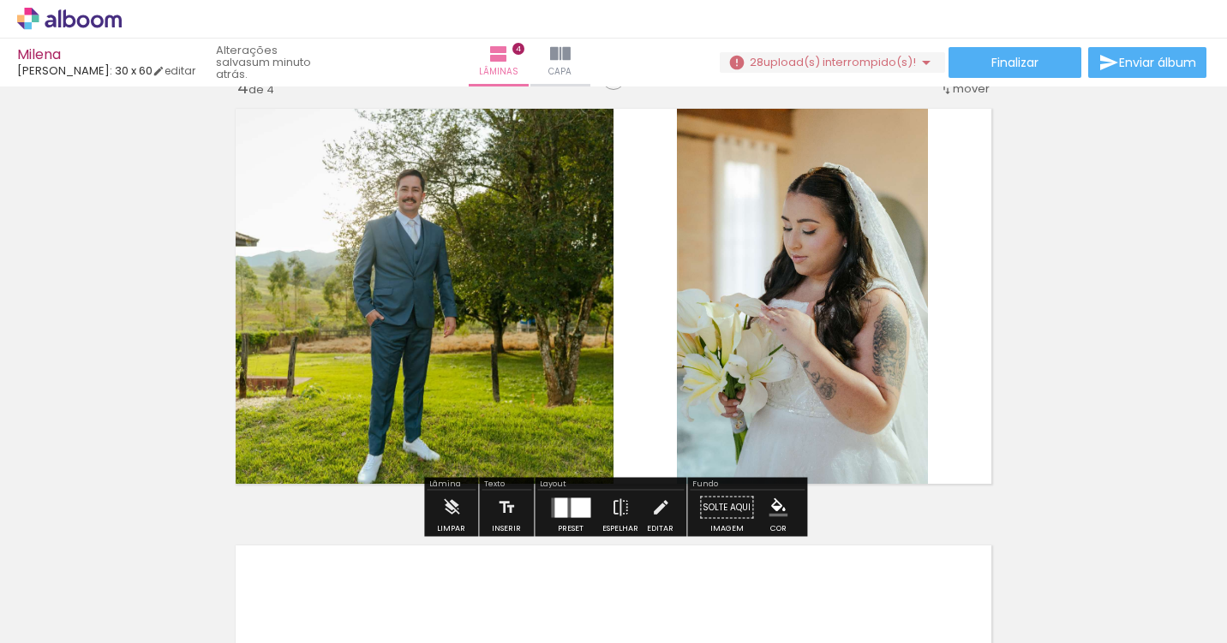
scroll to position [1341, 0]
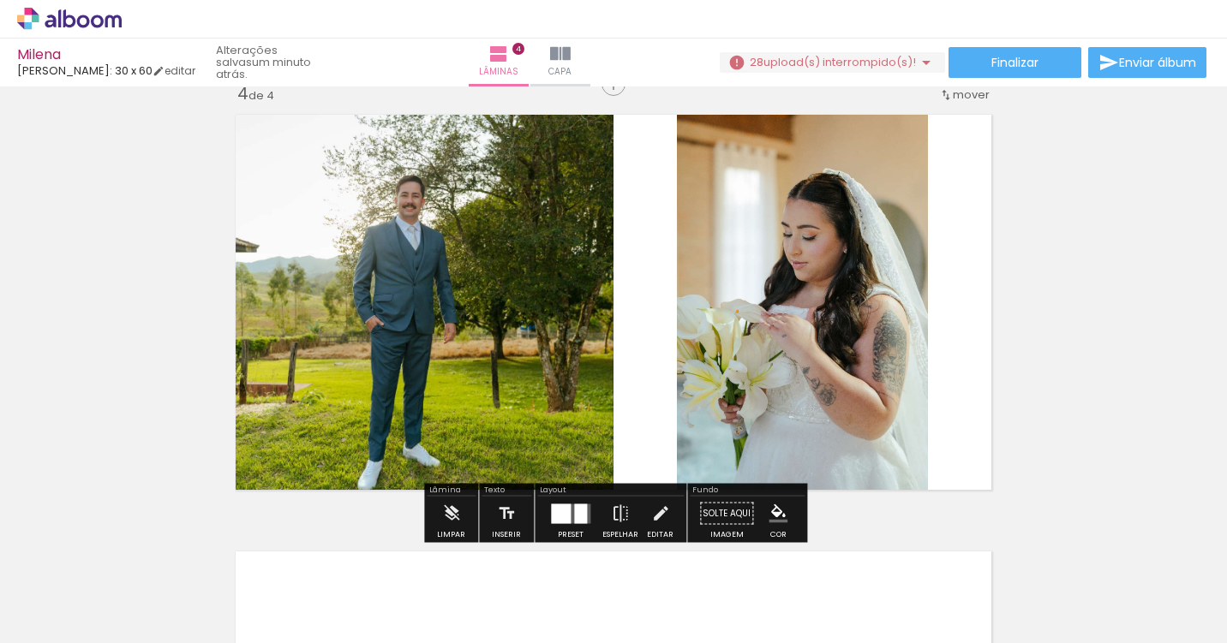
click at [487, 359] on quentale-photo at bounding box center [419, 302] width 387 height 394
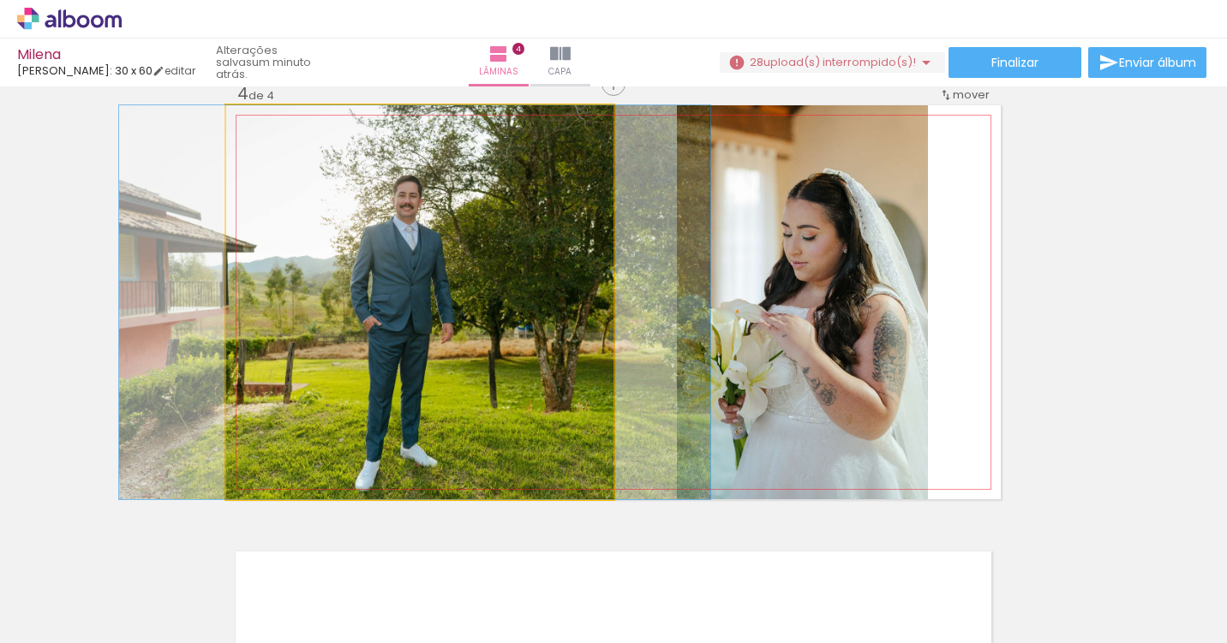
drag, startPoint x: 445, startPoint y: 364, endPoint x: 442, endPoint y: 287, distance: 77.1
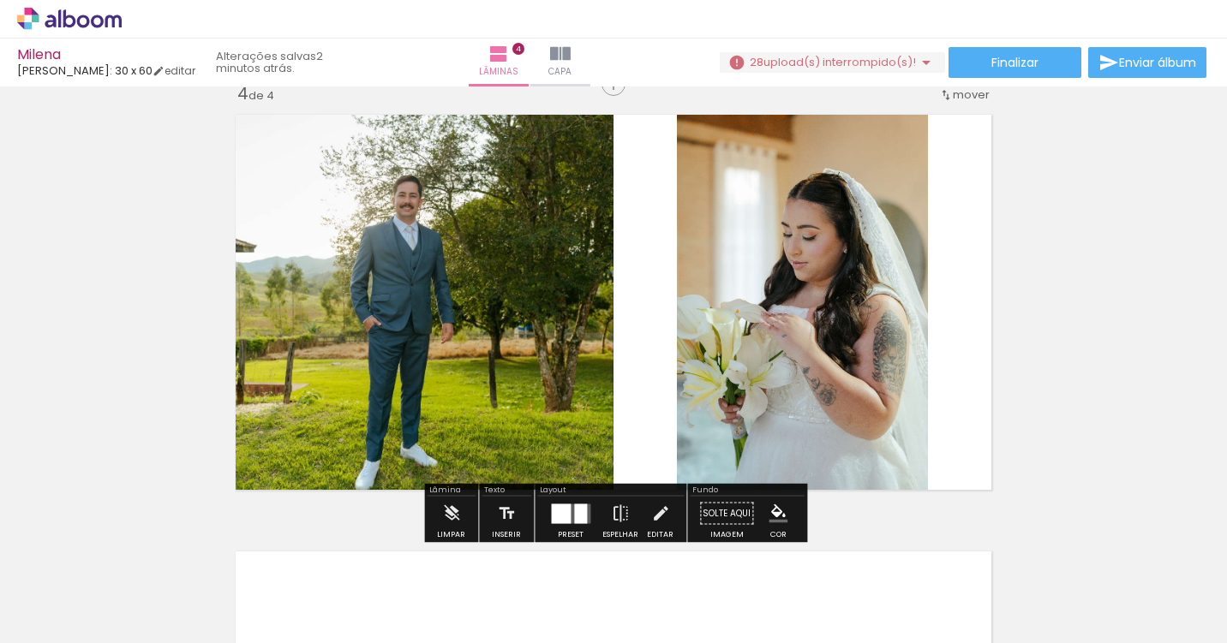
click at [559, 516] on div at bounding box center [561, 514] width 20 height 20
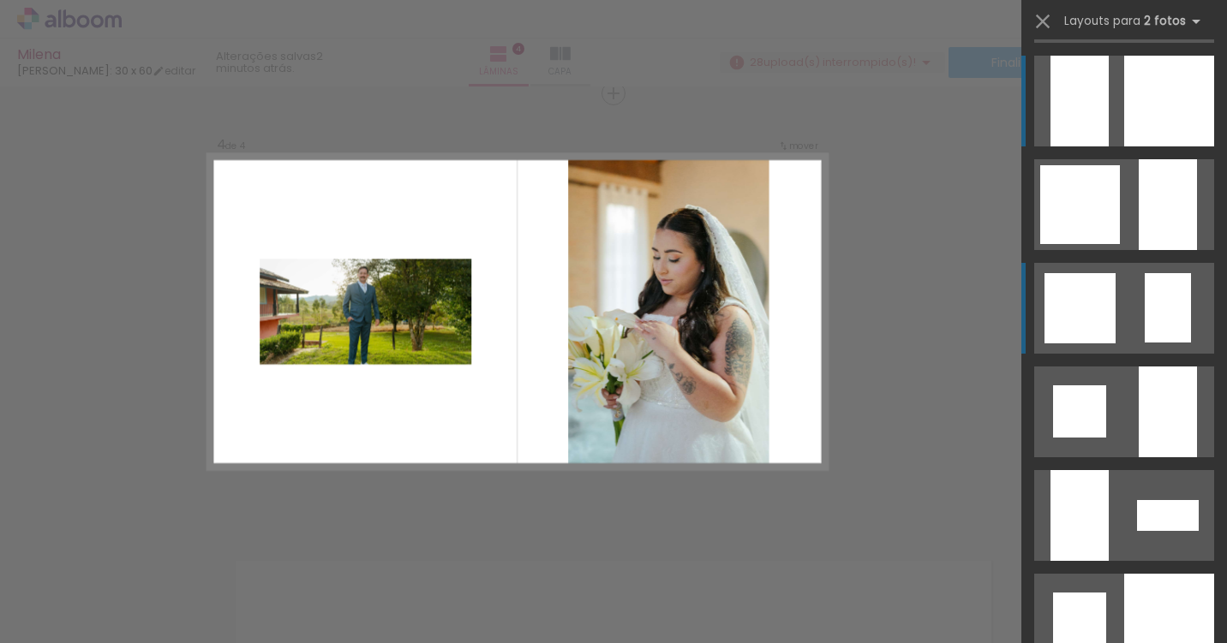
scroll to position [1652, 0]
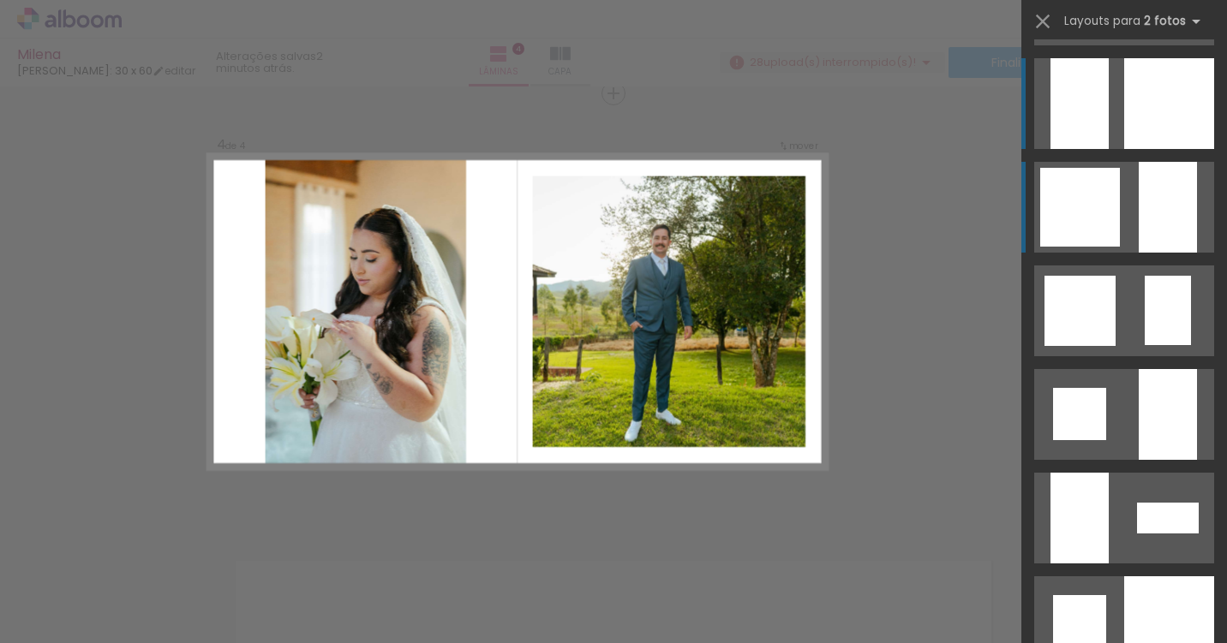
click at [1135, 199] on quentale-layouter at bounding box center [1124, 207] width 180 height 91
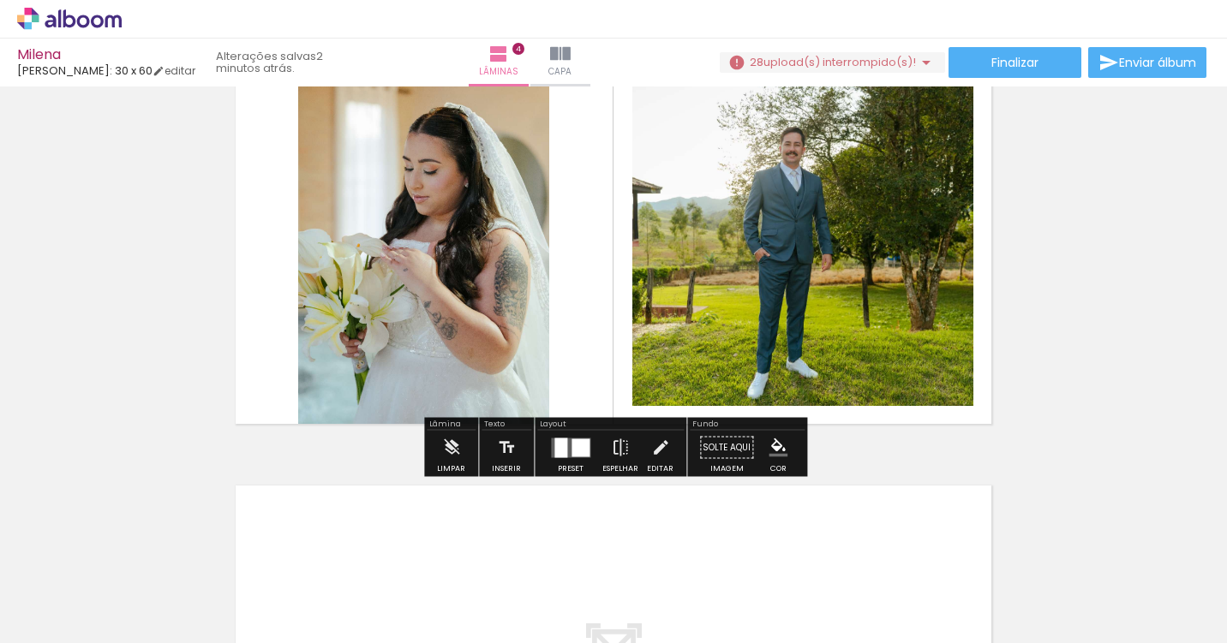
scroll to position [1359, 0]
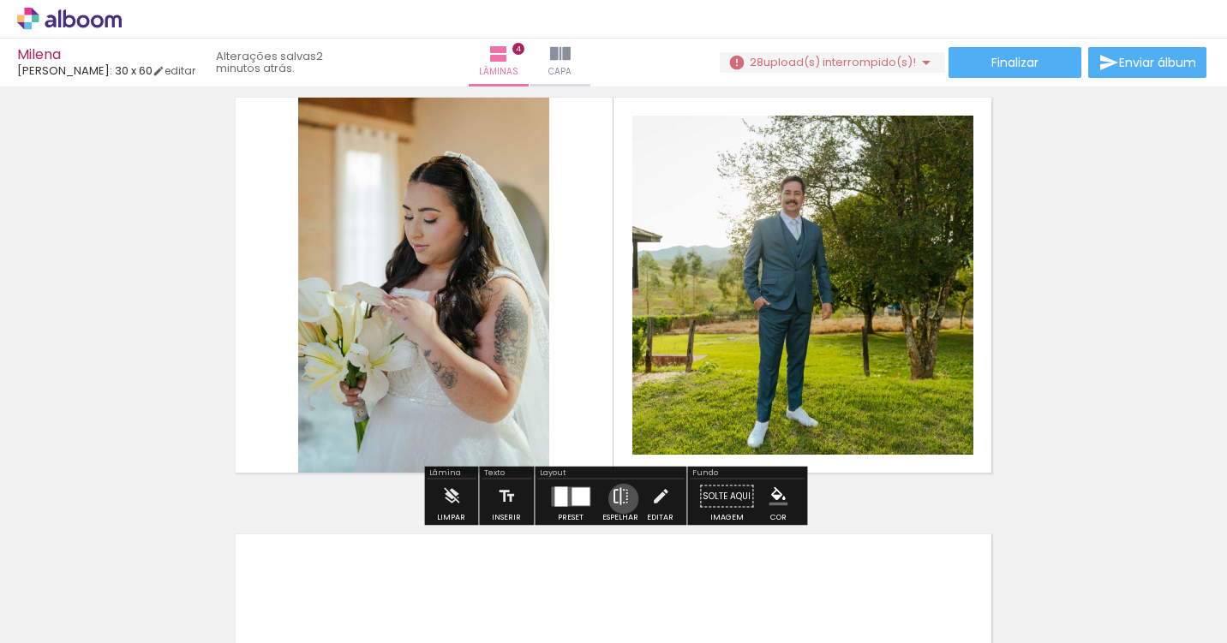
click at [619, 499] on iron-icon at bounding box center [620, 497] width 19 height 34
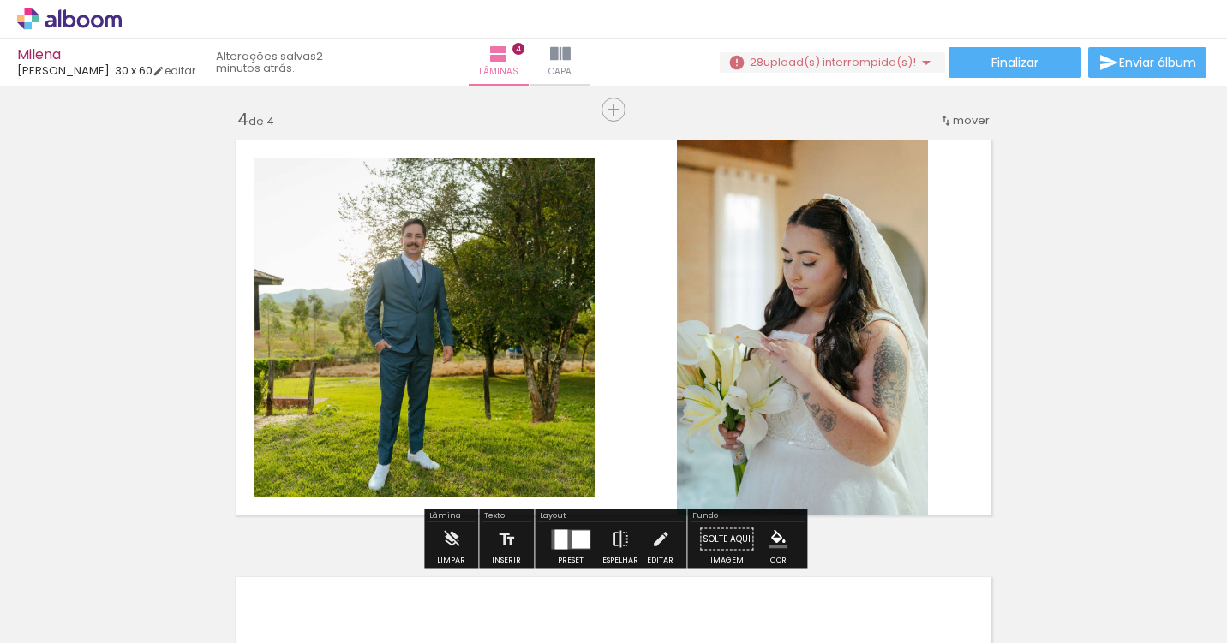
scroll to position [1305, 0]
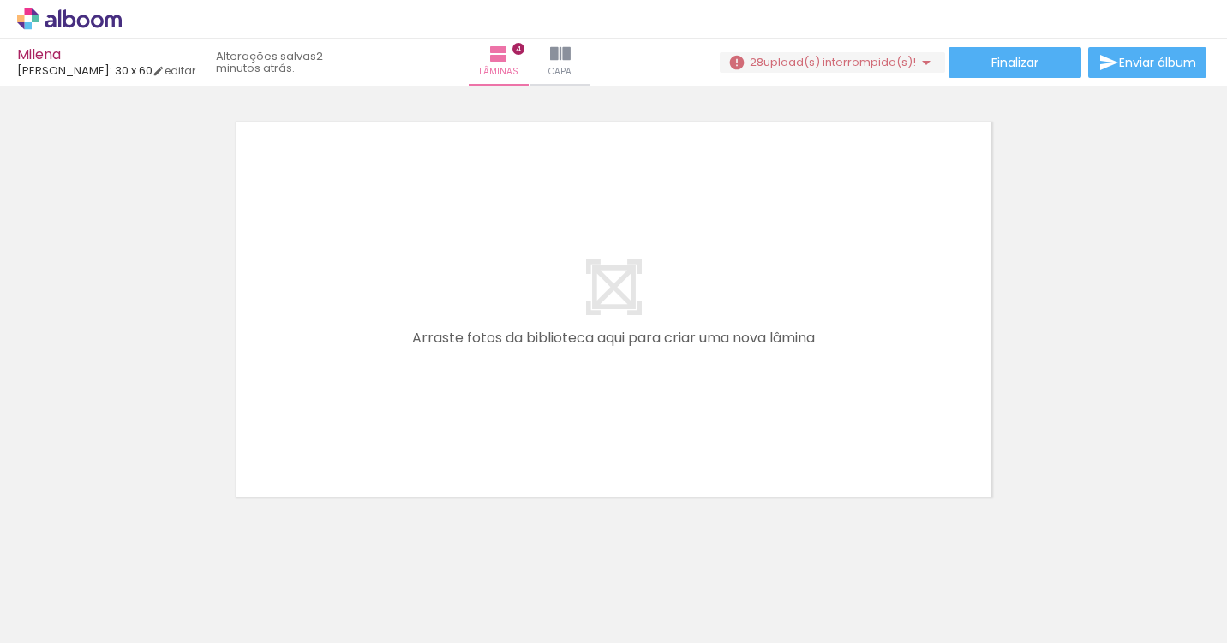
scroll to position [0, 1203]
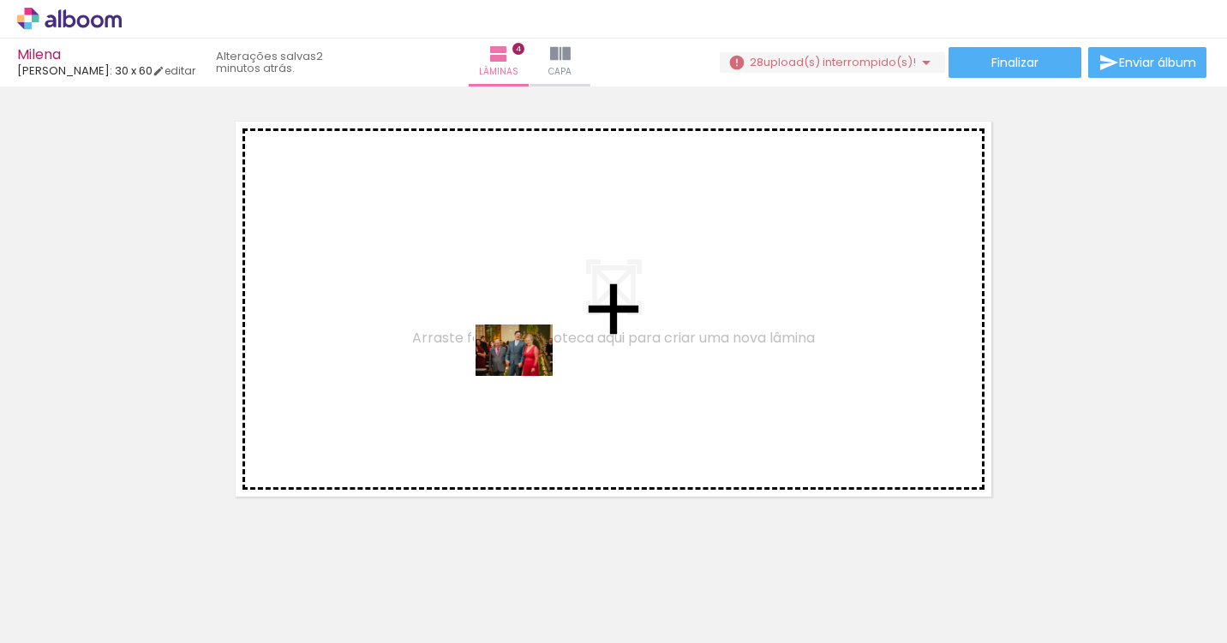
drag, startPoint x: 527, startPoint y: 606, endPoint x: 527, endPoint y: 374, distance: 232.1
click at [527, 374] on quentale-workspace at bounding box center [613, 321] width 1227 height 643
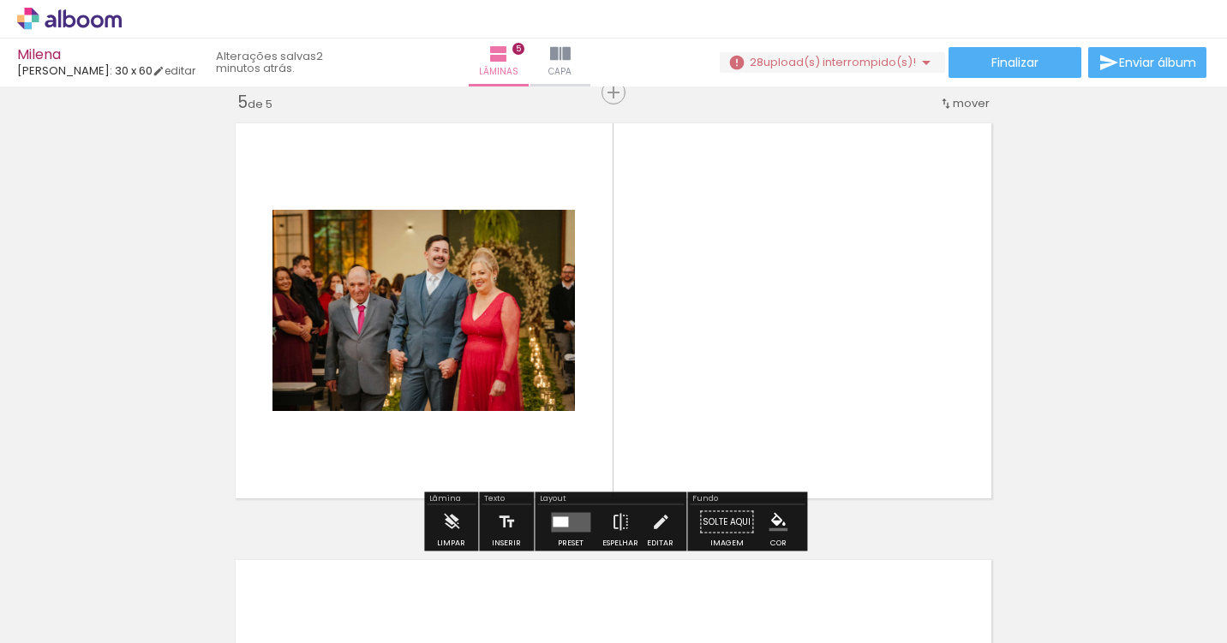
scroll to position [1769, 0]
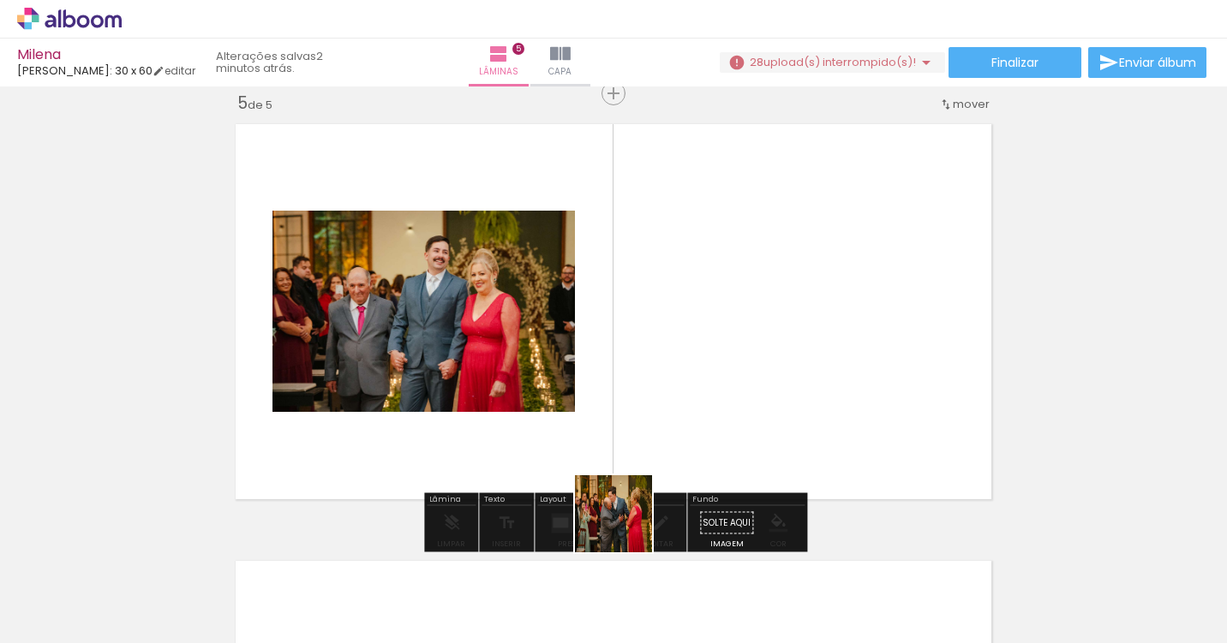
drag, startPoint x: 622, startPoint y: 604, endPoint x: 666, endPoint y: 394, distance: 214.5
click at [666, 394] on quentale-workspace at bounding box center [613, 321] width 1227 height 643
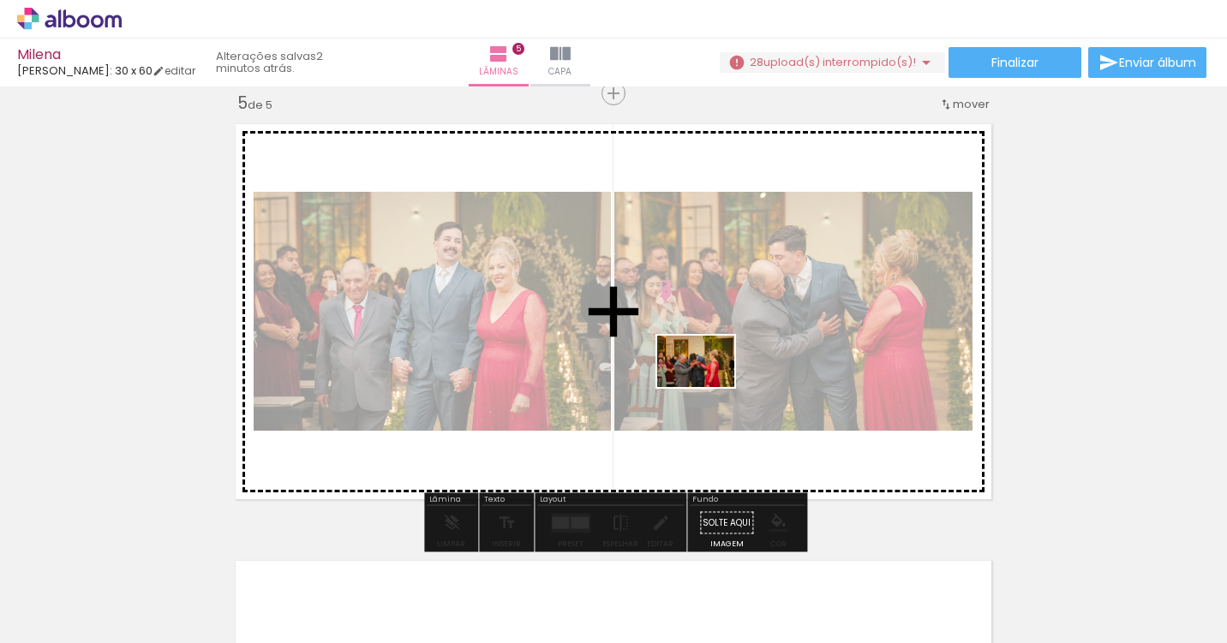
drag, startPoint x: 696, startPoint y: 599, endPoint x: 709, endPoint y: 382, distance: 217.1
click at [709, 382] on quentale-workspace at bounding box center [613, 321] width 1227 height 643
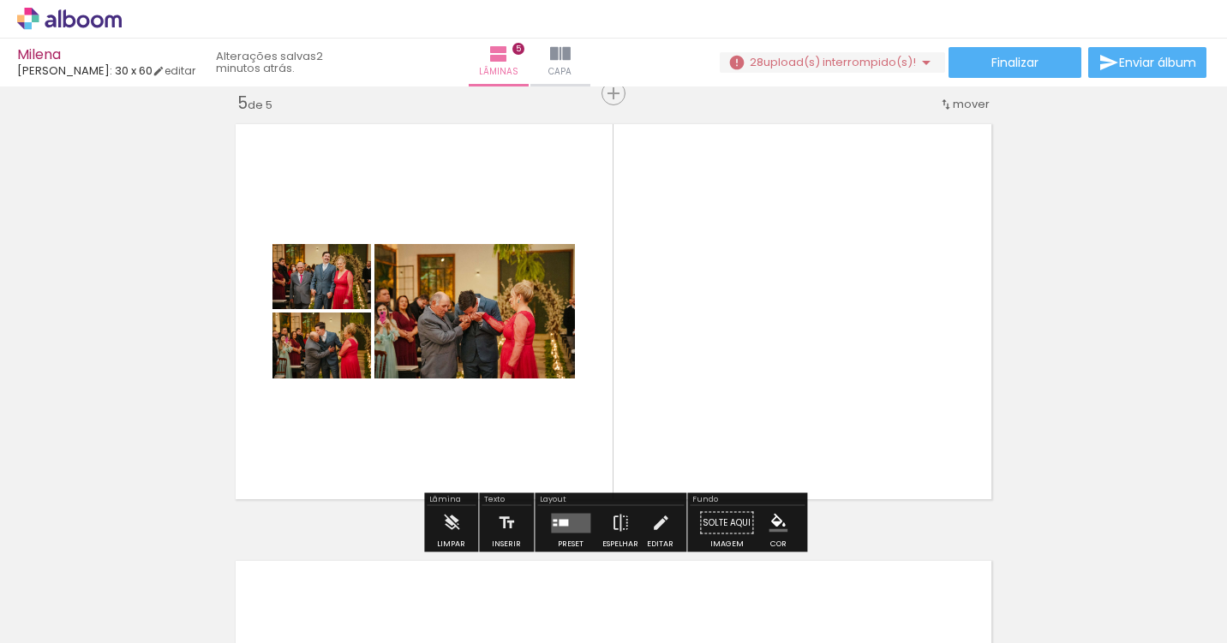
scroll to position [0, 1424]
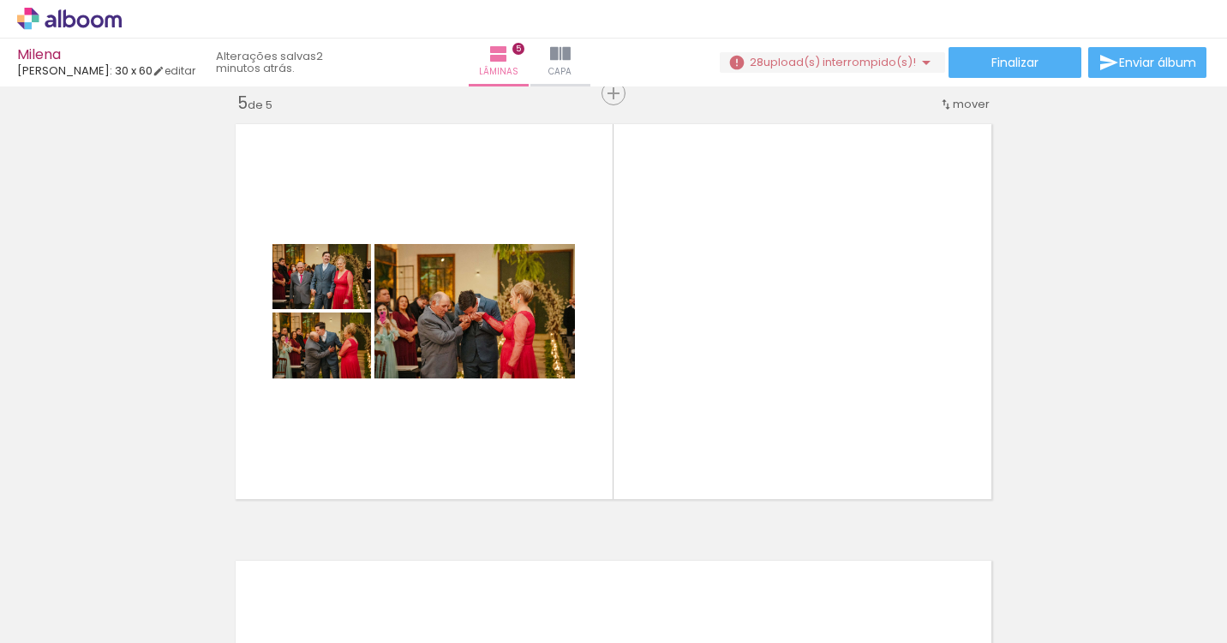
drag, startPoint x: 572, startPoint y: 596, endPoint x: 672, endPoint y: 391, distance: 228.3
click at [672, 386] on quentale-workspace at bounding box center [613, 321] width 1227 height 643
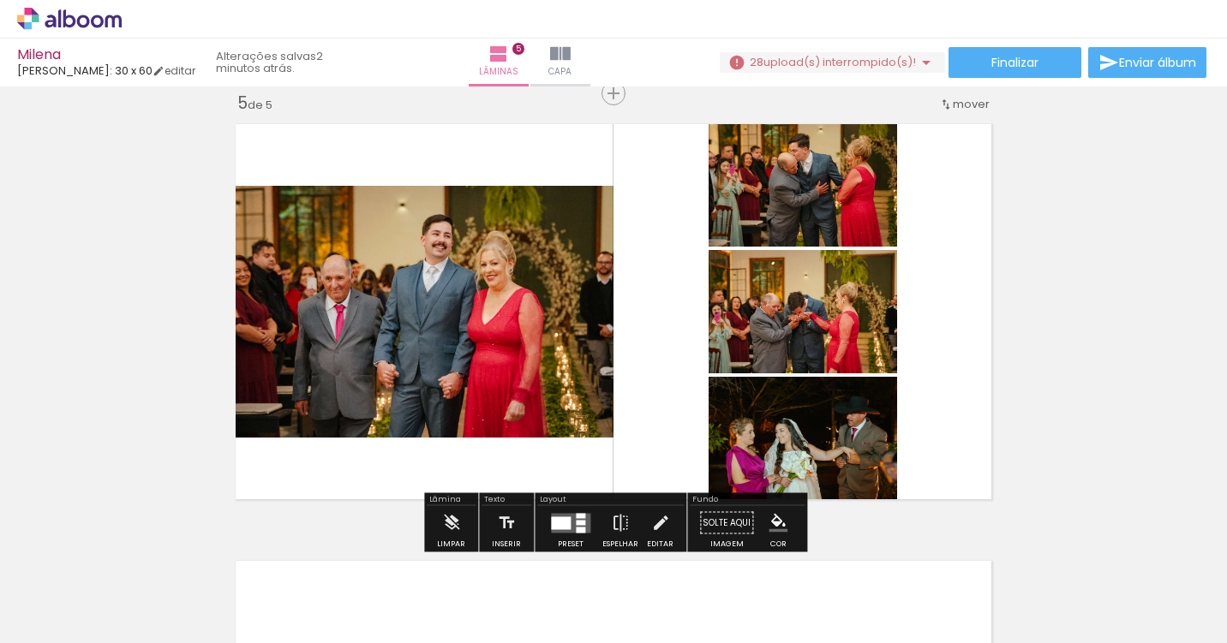
drag, startPoint x: 673, startPoint y: 582, endPoint x: 678, endPoint y: 348, distance: 234.7
click at [678, 348] on quentale-workspace at bounding box center [613, 321] width 1227 height 643
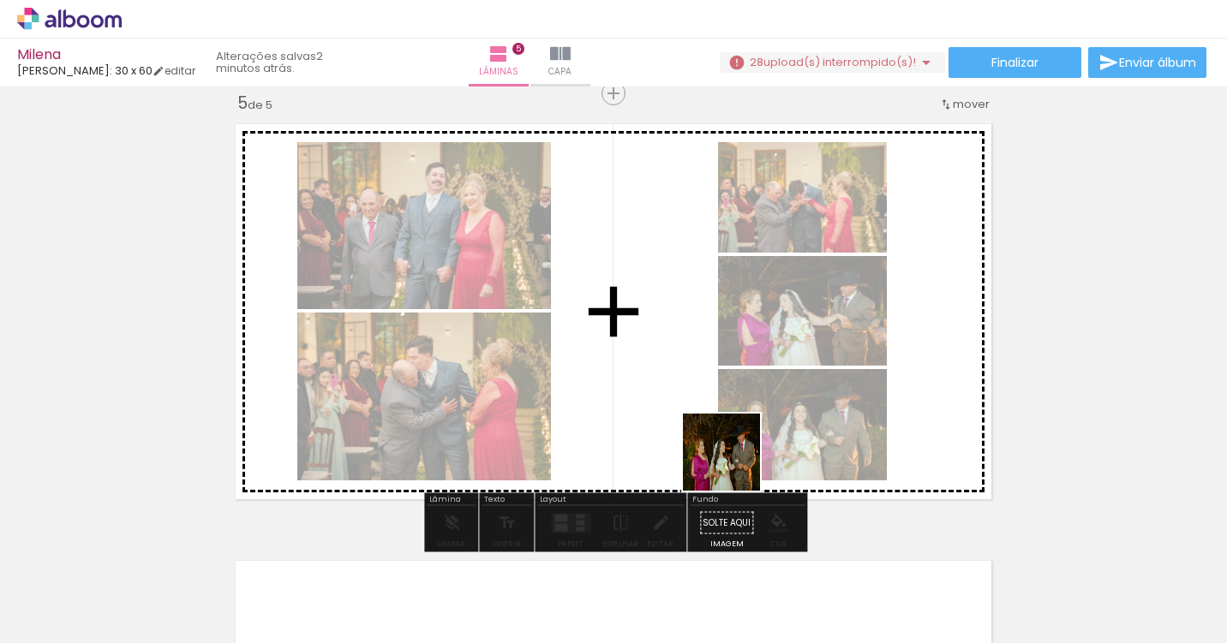
drag, startPoint x: 772, startPoint y: 583, endPoint x: 693, endPoint y: 331, distance: 263.9
click at [693, 331] on quentale-workspace at bounding box center [613, 321] width 1227 height 643
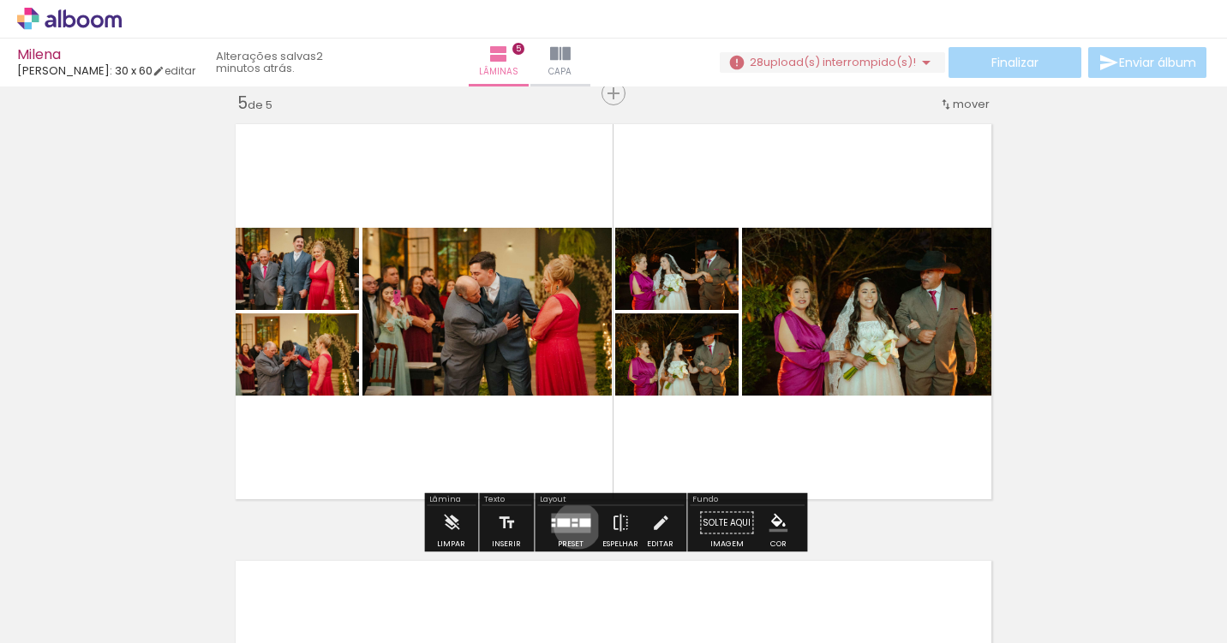
click at [573, 525] on quentale-layouter at bounding box center [570, 523] width 39 height 20
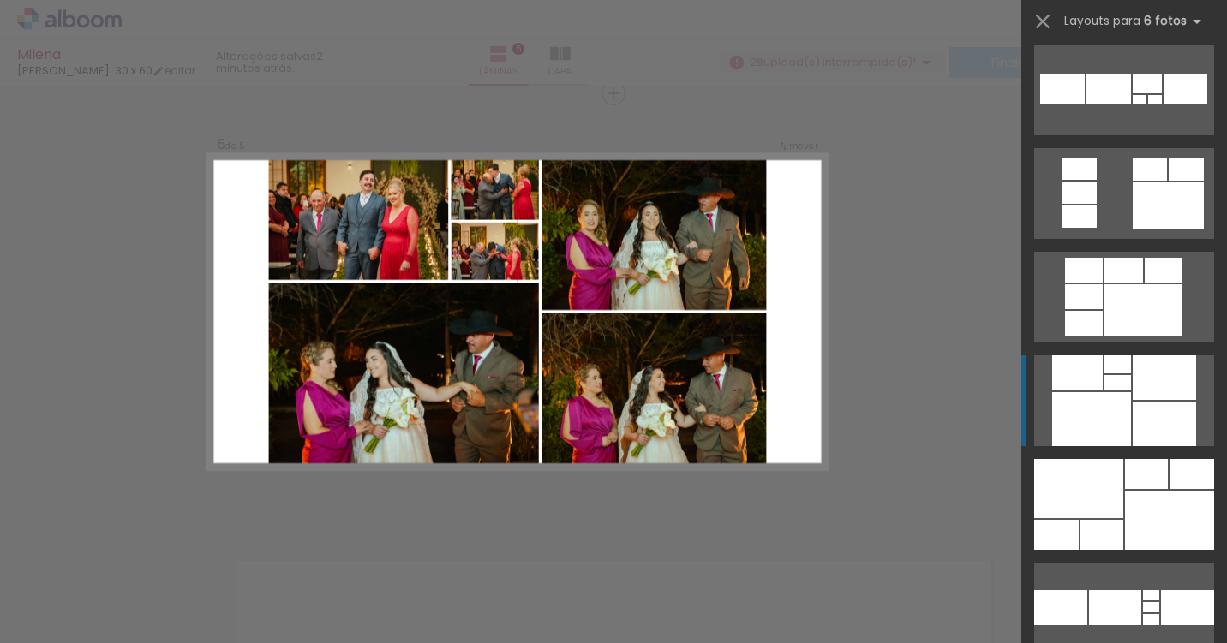
scroll to position [1170, 0]
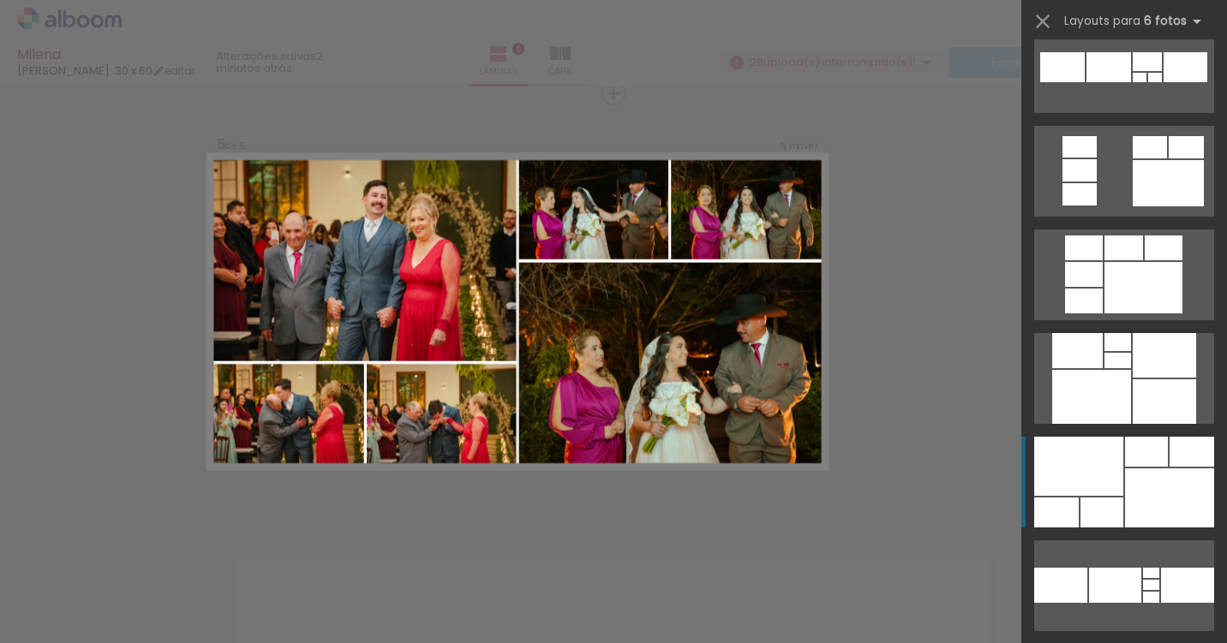
click at [1110, 486] on div at bounding box center [1078, 466] width 89 height 59
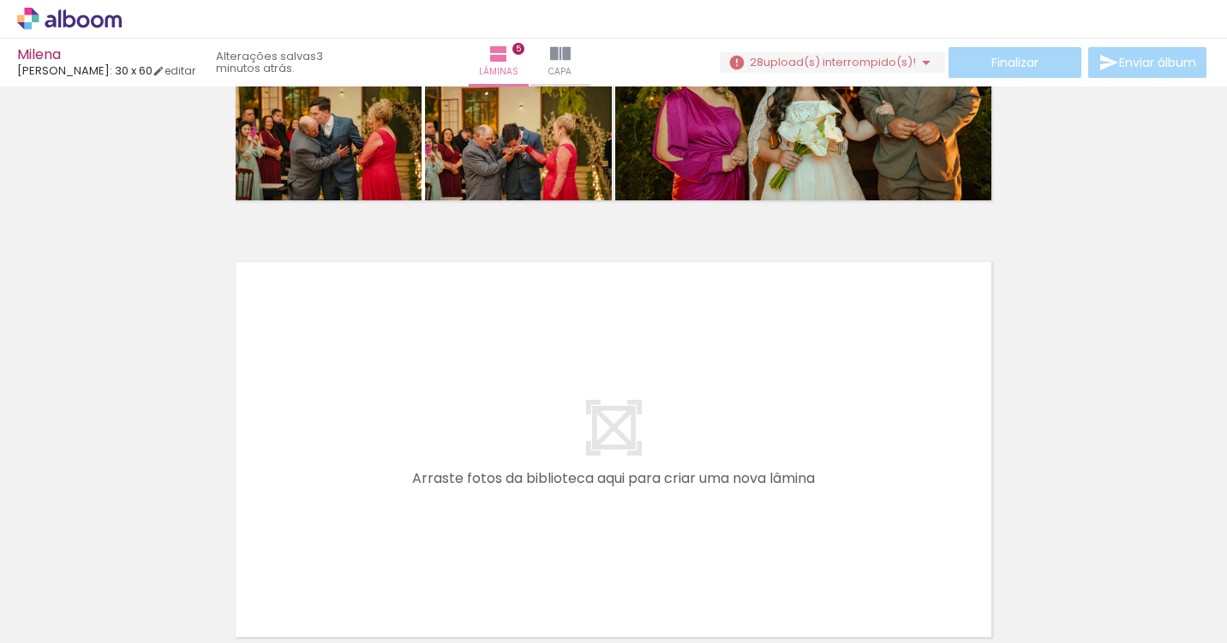
scroll to position [0, 1985]
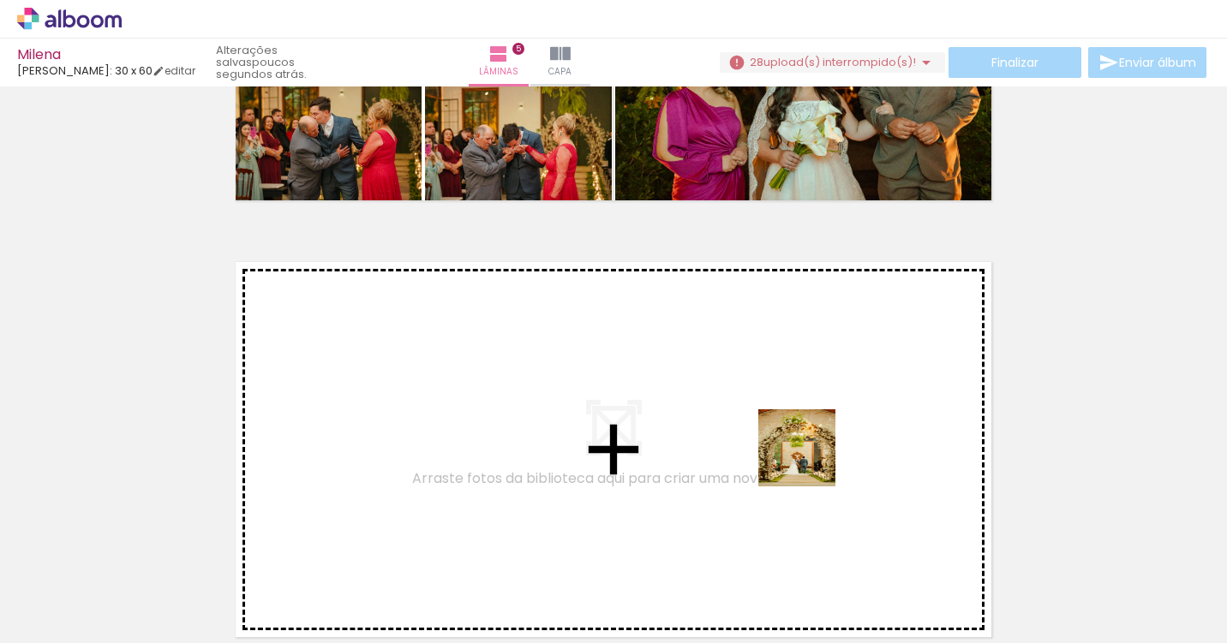
drag, startPoint x: 870, startPoint y: 599, endPoint x: 809, endPoint y: 461, distance: 150.7
click at [809, 461] on quentale-workspace at bounding box center [613, 321] width 1227 height 643
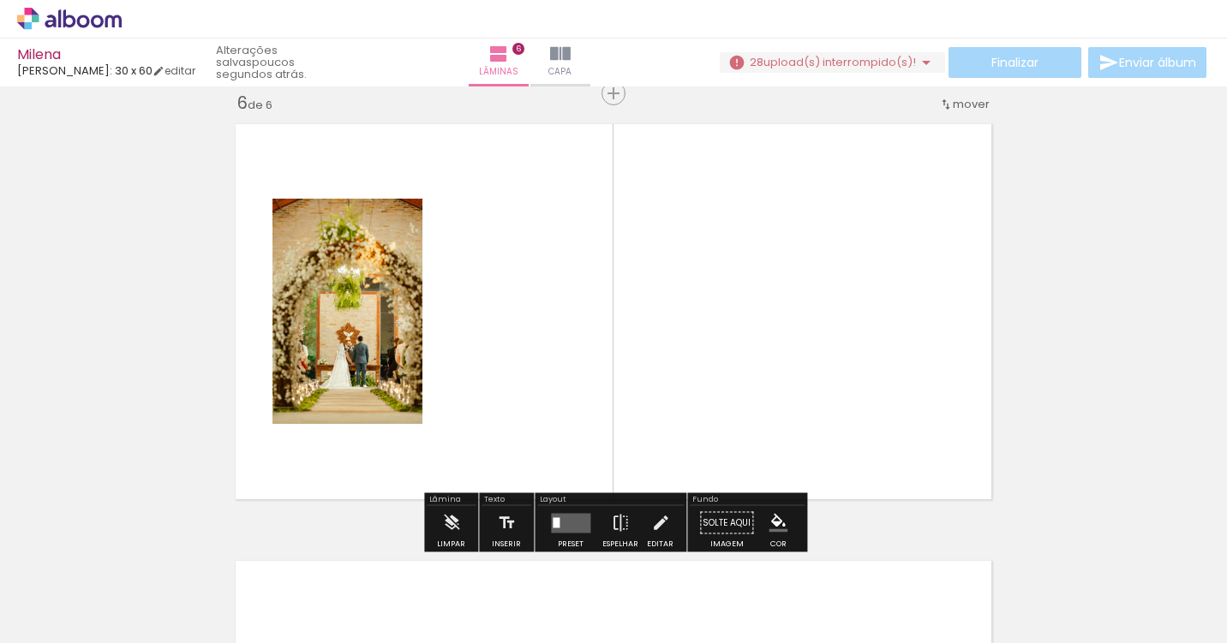
scroll to position [2240, 0]
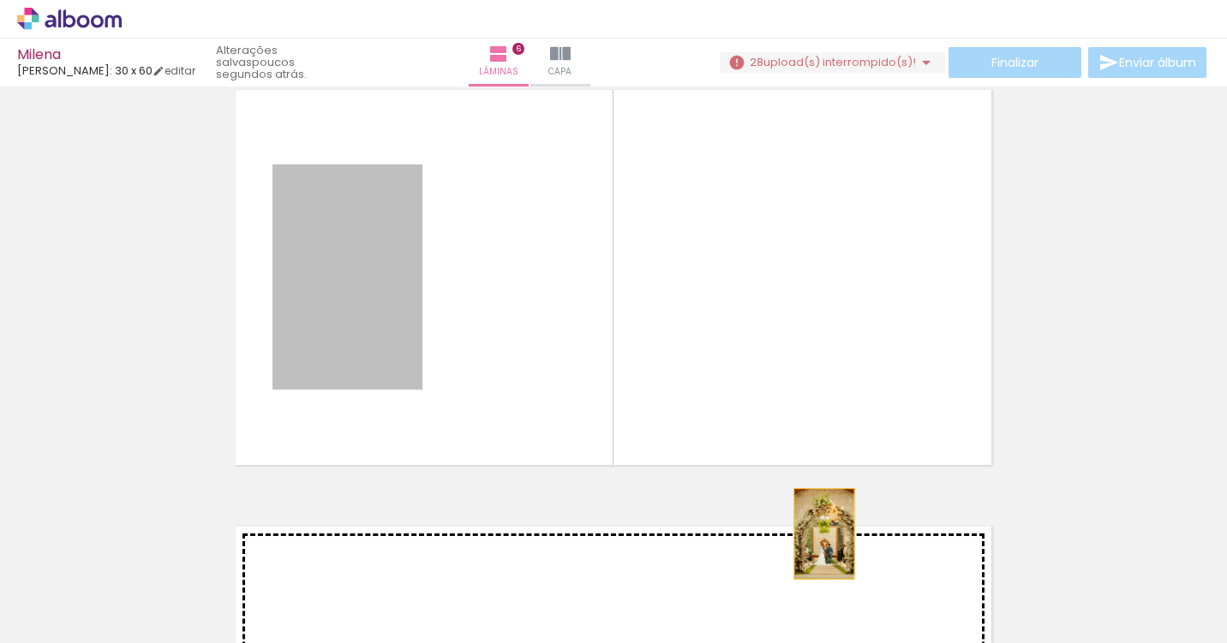
drag, startPoint x: 391, startPoint y: 308, endPoint x: 825, endPoint y: 537, distance: 490.8
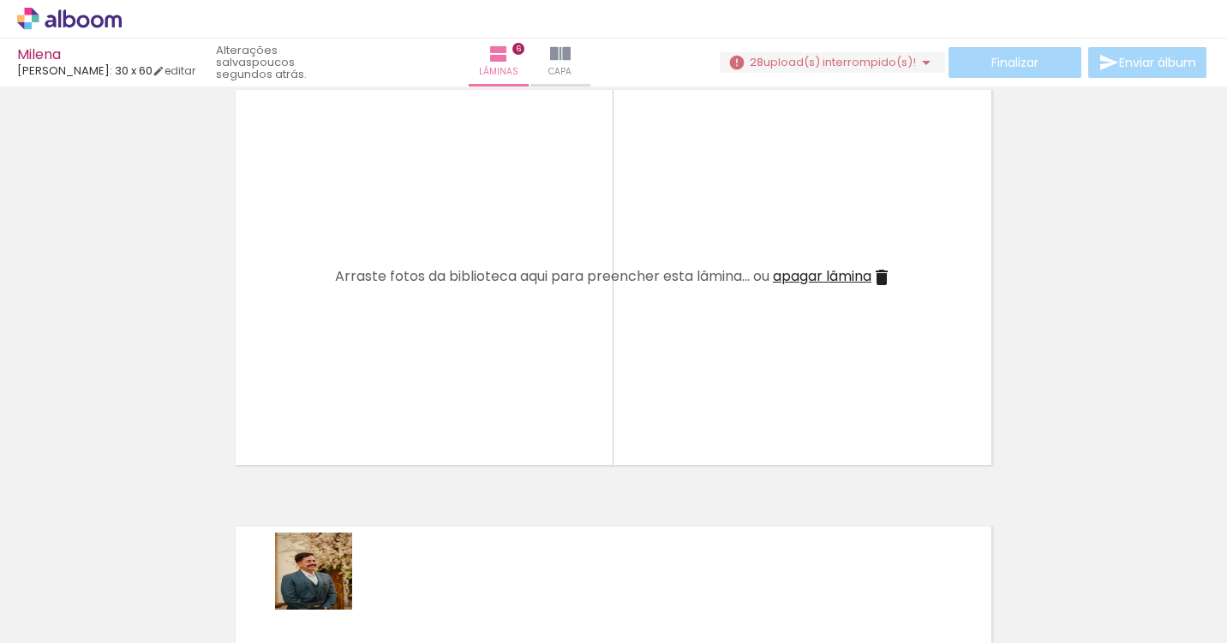
drag, startPoint x: 326, startPoint y: 599, endPoint x: 326, endPoint y: 299, distance: 299.8
click at [326, 299] on quentale-workspace at bounding box center [613, 321] width 1227 height 643
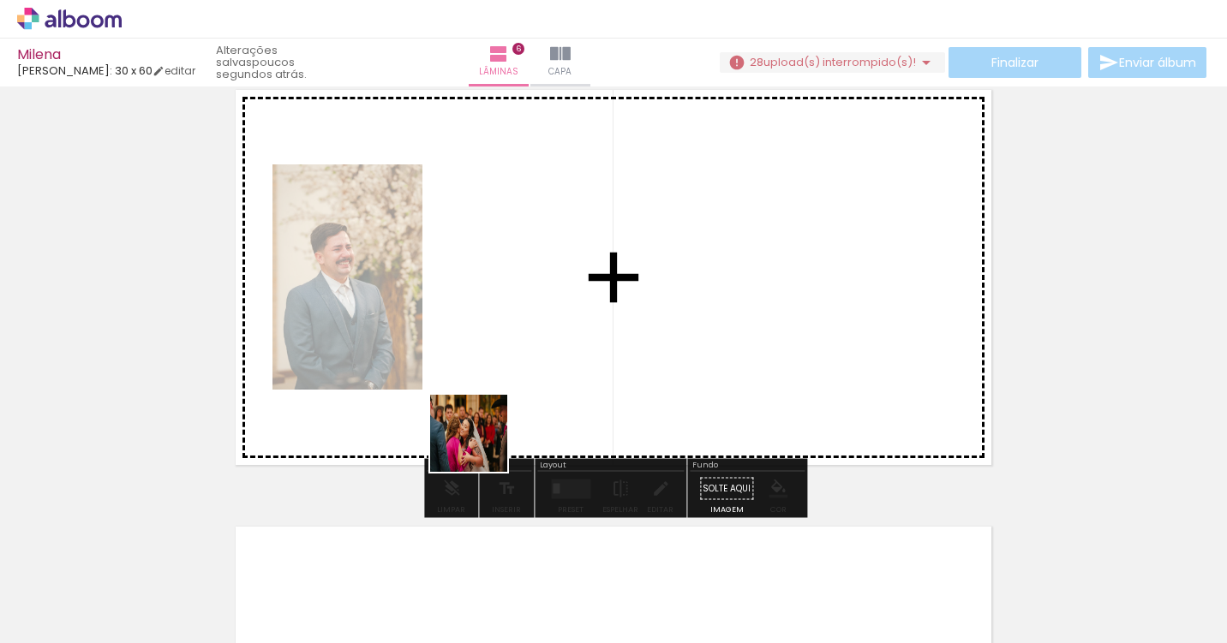
drag, startPoint x: 405, startPoint y: 597, endPoint x: 516, endPoint y: 415, distance: 212.6
click at [515, 416] on quentale-workspace at bounding box center [613, 321] width 1227 height 643
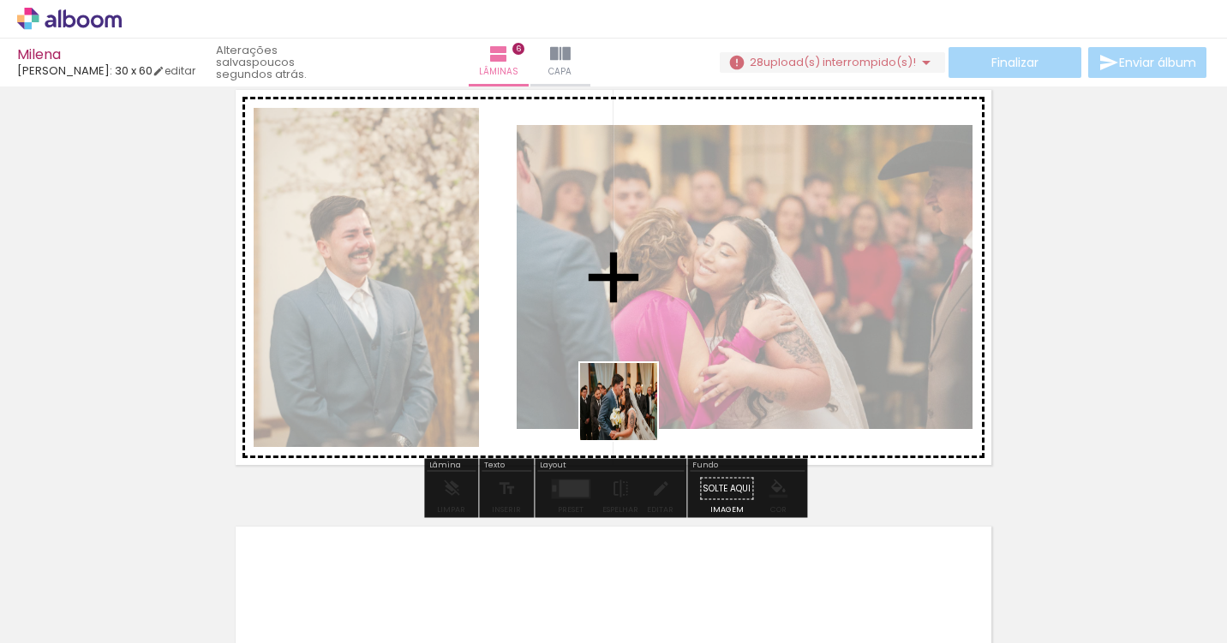
drag, startPoint x: 509, startPoint y: 612, endPoint x: 635, endPoint y: 411, distance: 237.4
click at [635, 411] on quentale-workspace at bounding box center [613, 321] width 1227 height 643
